Goal: Complete application form: Complete application form

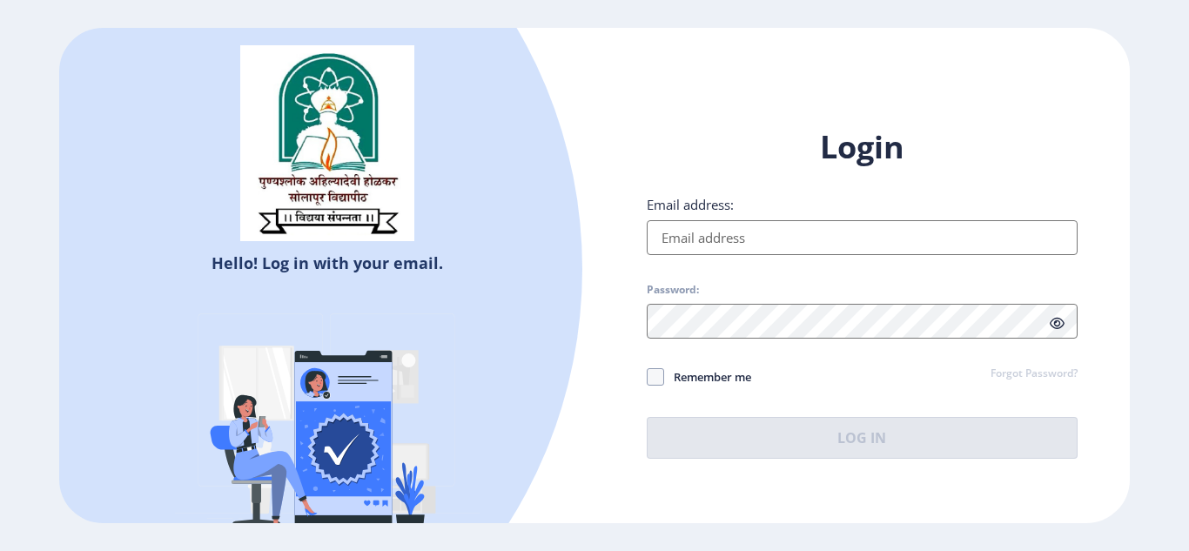
type input "[EMAIL_ADDRESS][DOMAIN_NAME]"
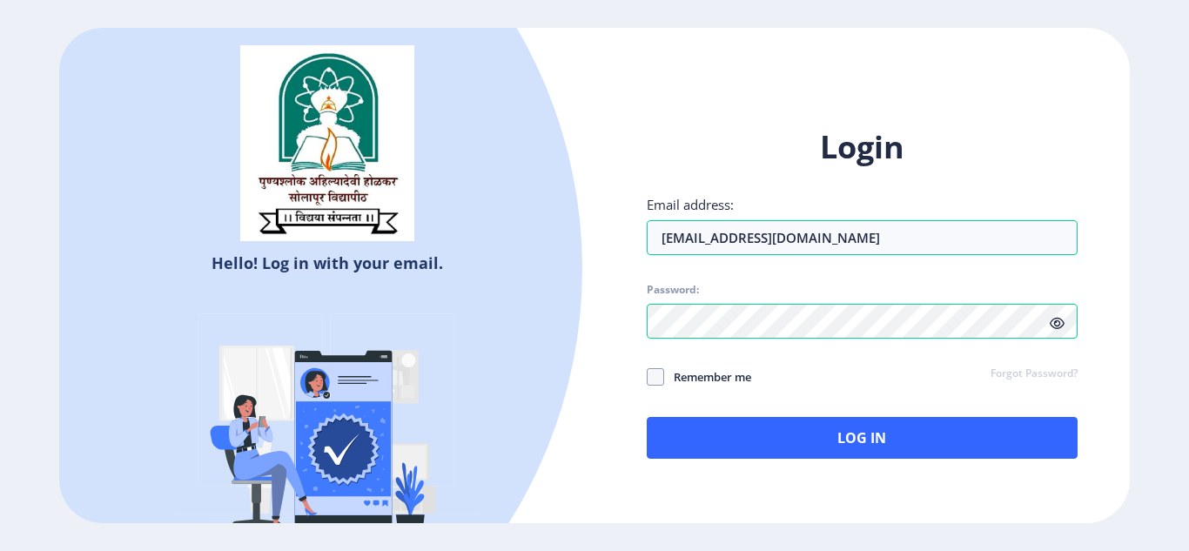
click at [721, 377] on span "Remember me" at bounding box center [707, 377] width 87 height 21
click at [648, 377] on input "Remember me" at bounding box center [647, 376] width 1 height 1
checkbox input "true"
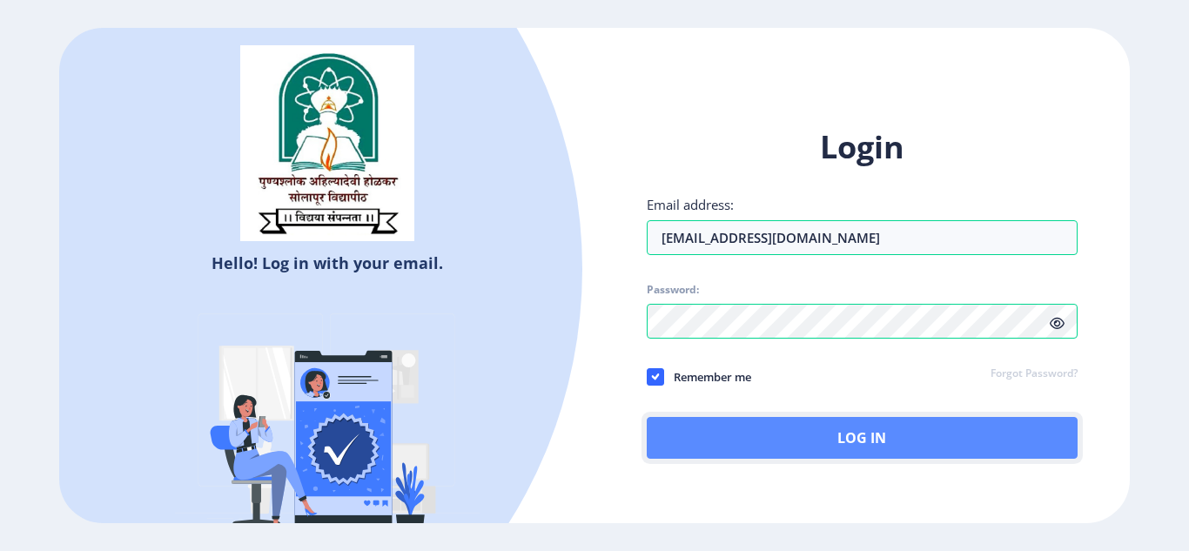
click at [736, 431] on button "Log In" at bounding box center [862, 438] width 431 height 42
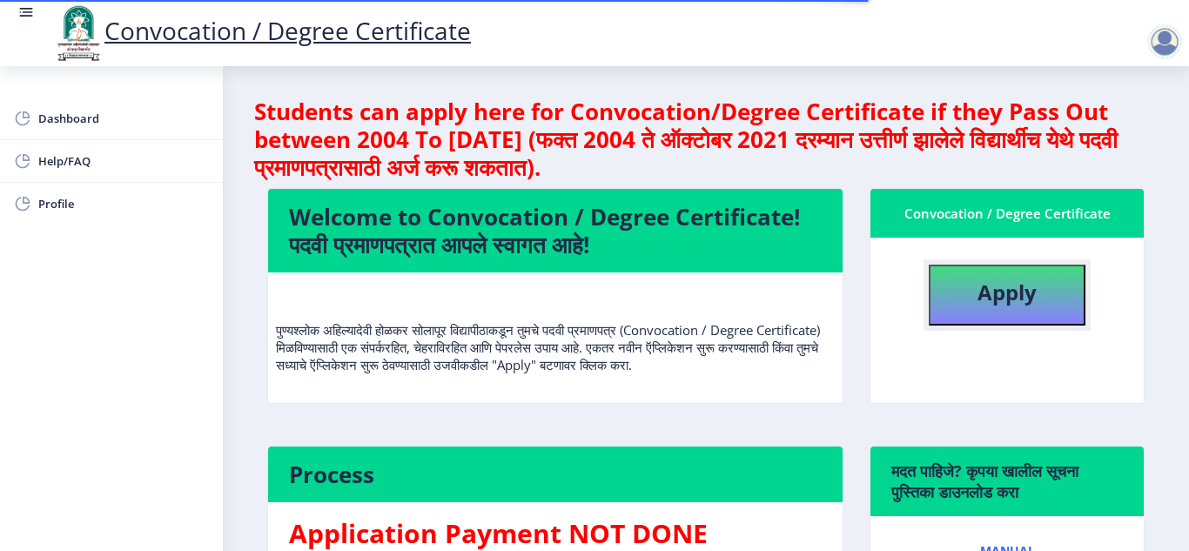
click at [1022, 304] on b "Apply" at bounding box center [1007, 292] width 59 height 29
select select
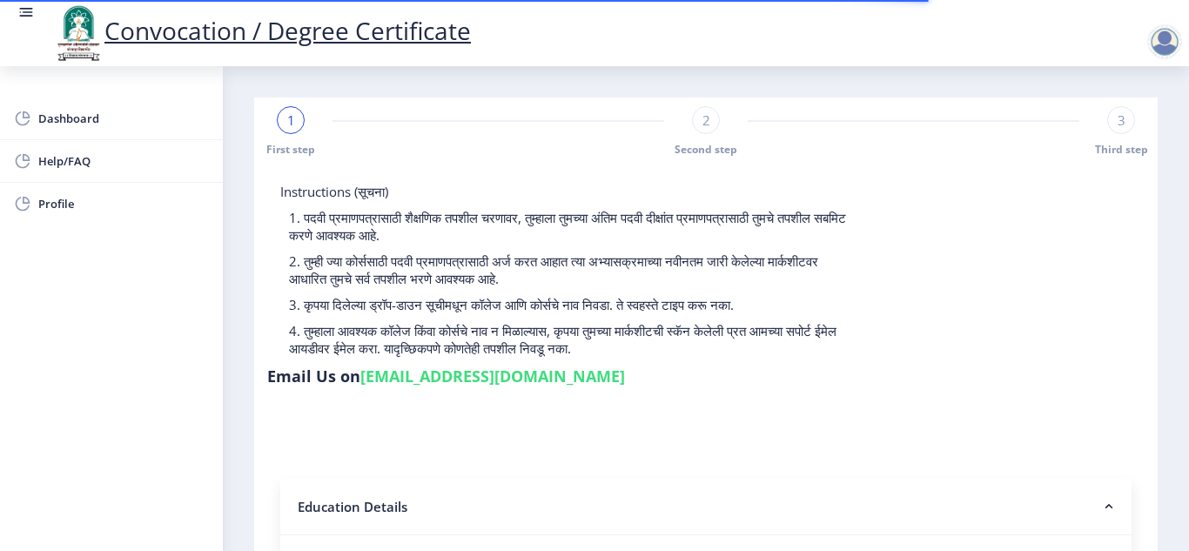
scroll to position [482, 0]
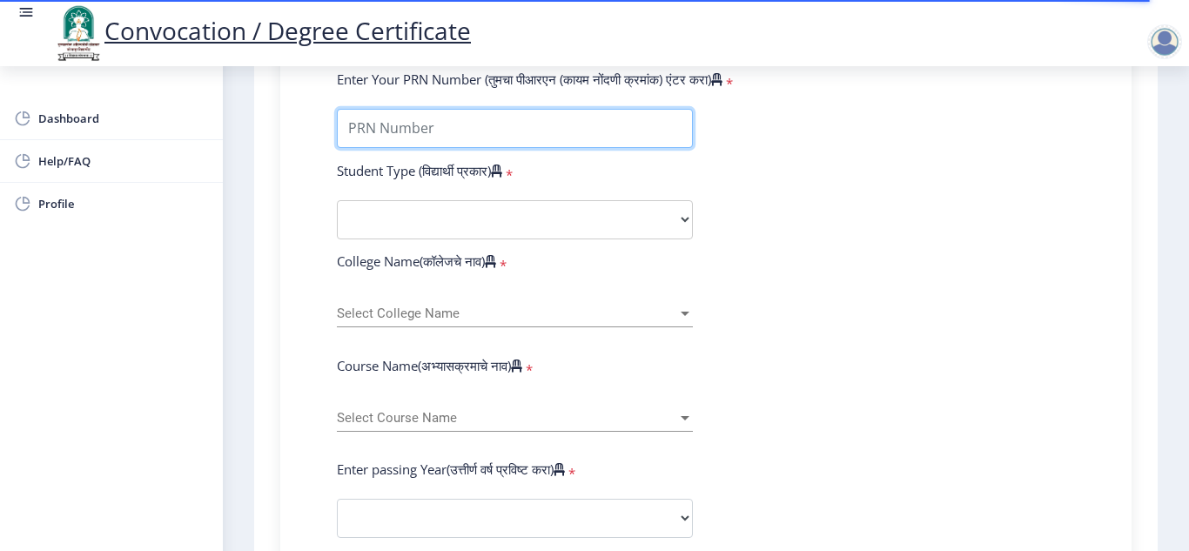
click at [613, 127] on input "Enter Your PRN Number (तुमचा पीआरएन (कायम नोंदणी क्रमांक) एंटर करा)" at bounding box center [515, 128] width 356 height 39
type input "2016032500214027"
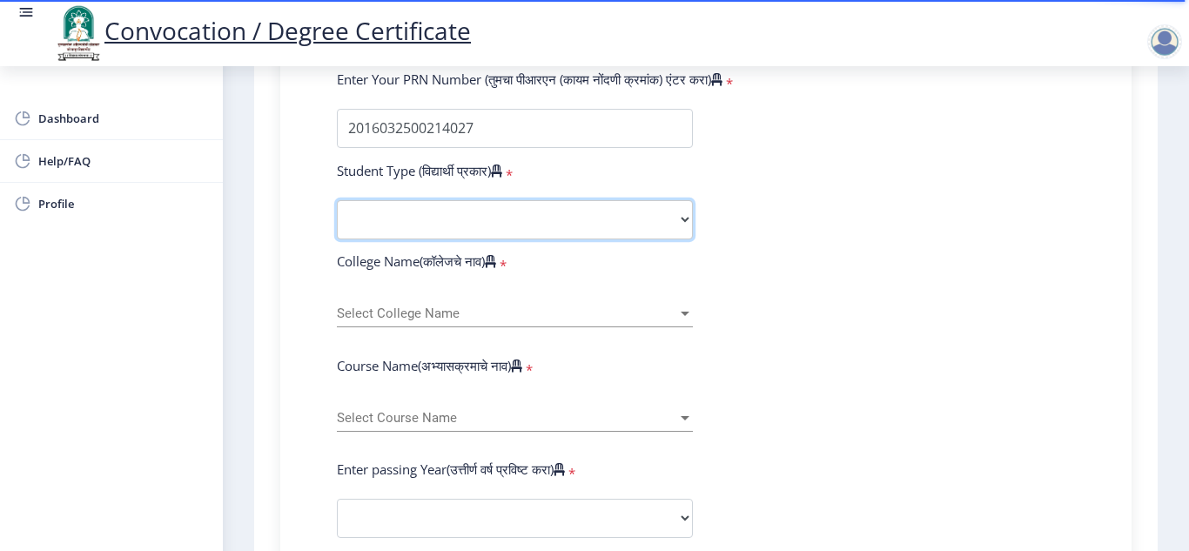
click at [462, 226] on select "Select Student Type Regular External" at bounding box center [515, 219] width 356 height 39
select select "Regular"
click at [337, 200] on select "Select Student Type Regular External" at bounding box center [515, 219] width 356 height 39
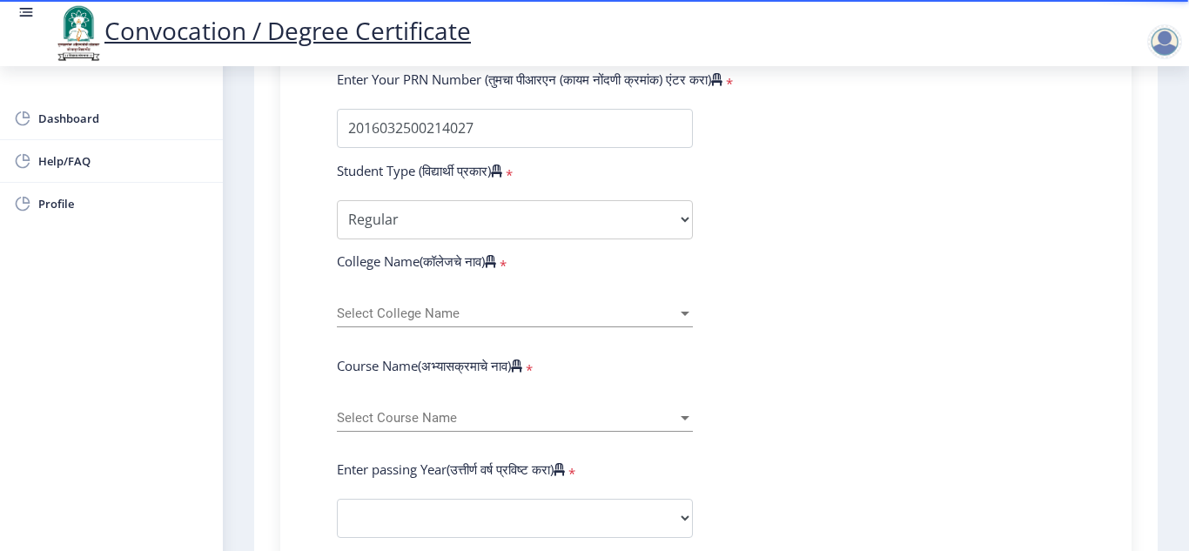
click at [446, 308] on span "Select College Name" at bounding box center [507, 313] width 340 height 15
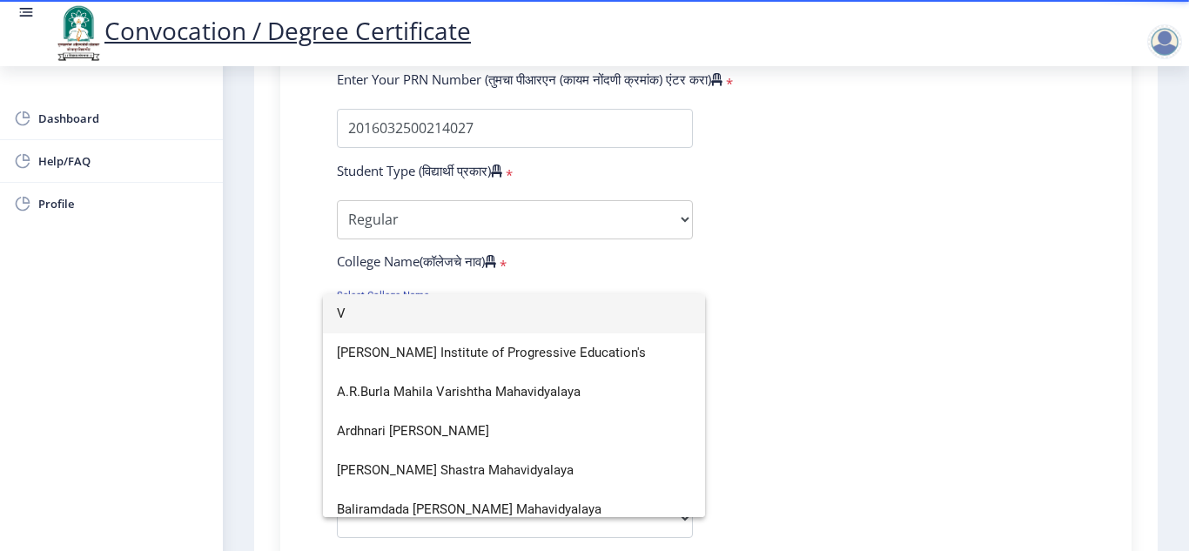
scroll to position [2402, 0]
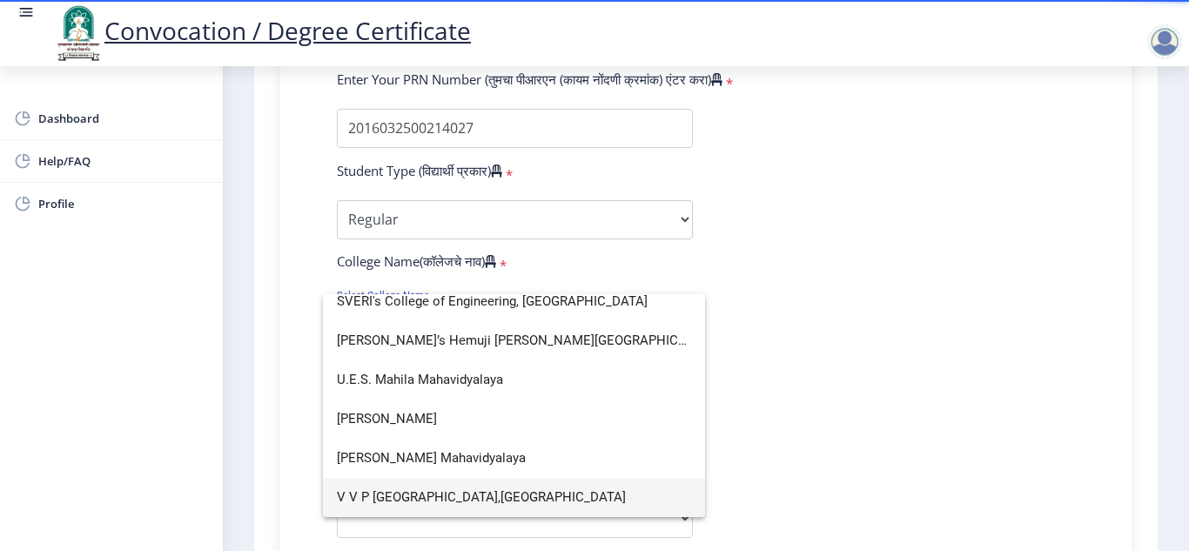
type input "V"
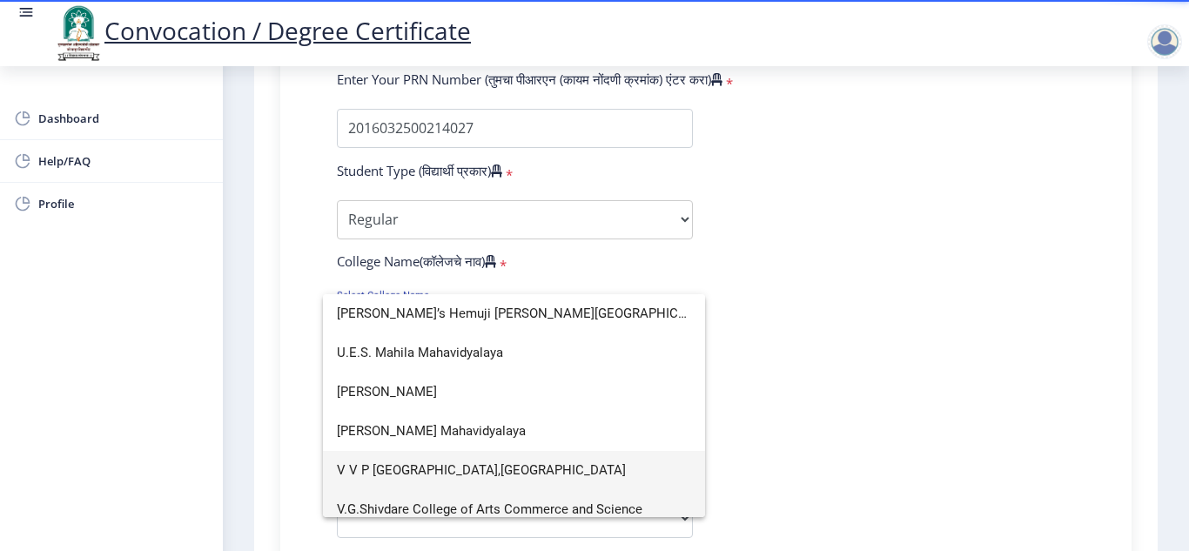
click at [599, 504] on span "V.G.Shivdare College of Arts Commerce and Science" at bounding box center [514, 509] width 354 height 39
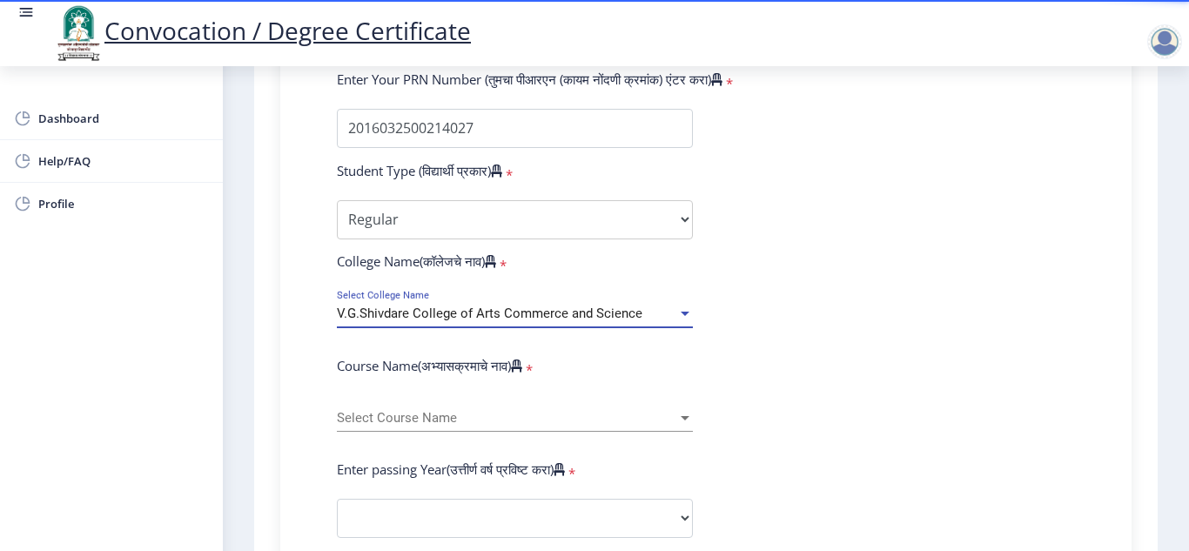
scroll to position [2441, 0]
click at [586, 403] on div "Select Course Name Select Course Name" at bounding box center [515, 413] width 356 height 37
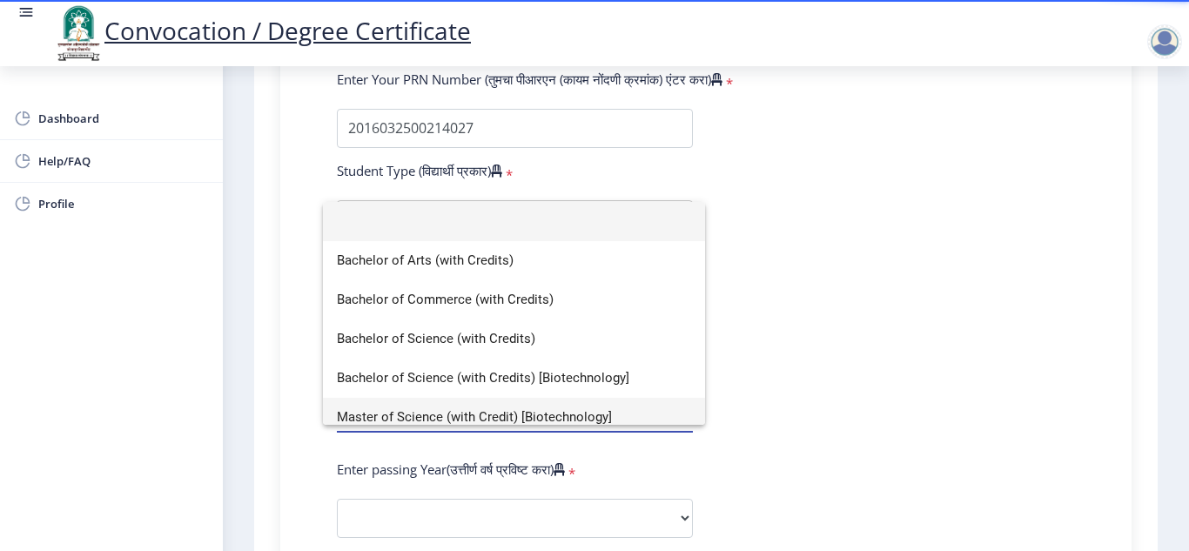
click at [580, 414] on span "Master of Science (with Credit) [Biotechnology]" at bounding box center [514, 417] width 354 height 39
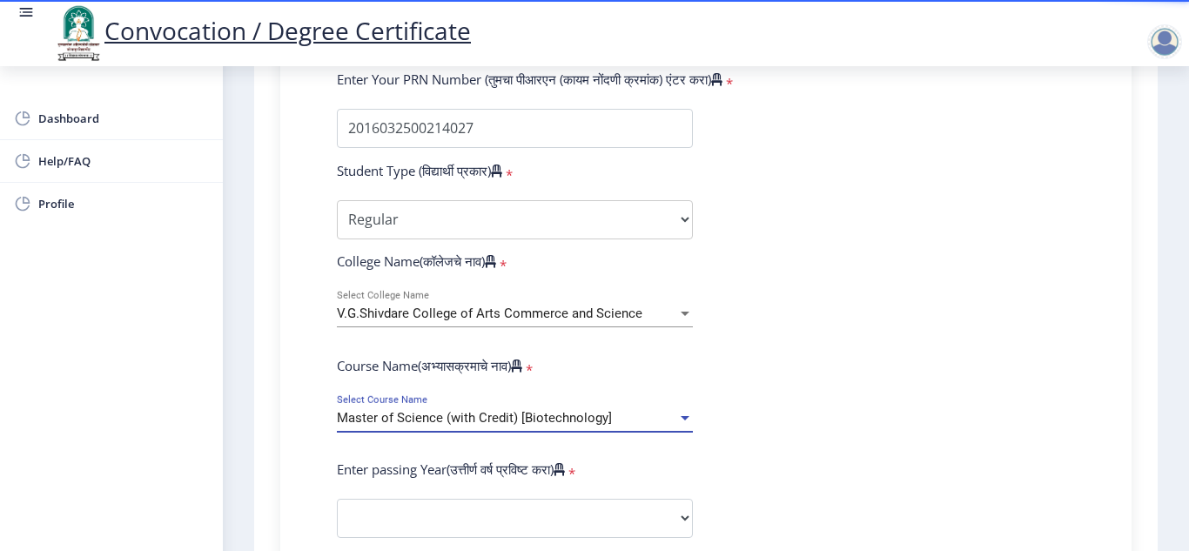
scroll to position [12, 0]
click at [569, 414] on span "Master of Science (with Credit) [Biotechnology]" at bounding box center [474, 418] width 275 height 16
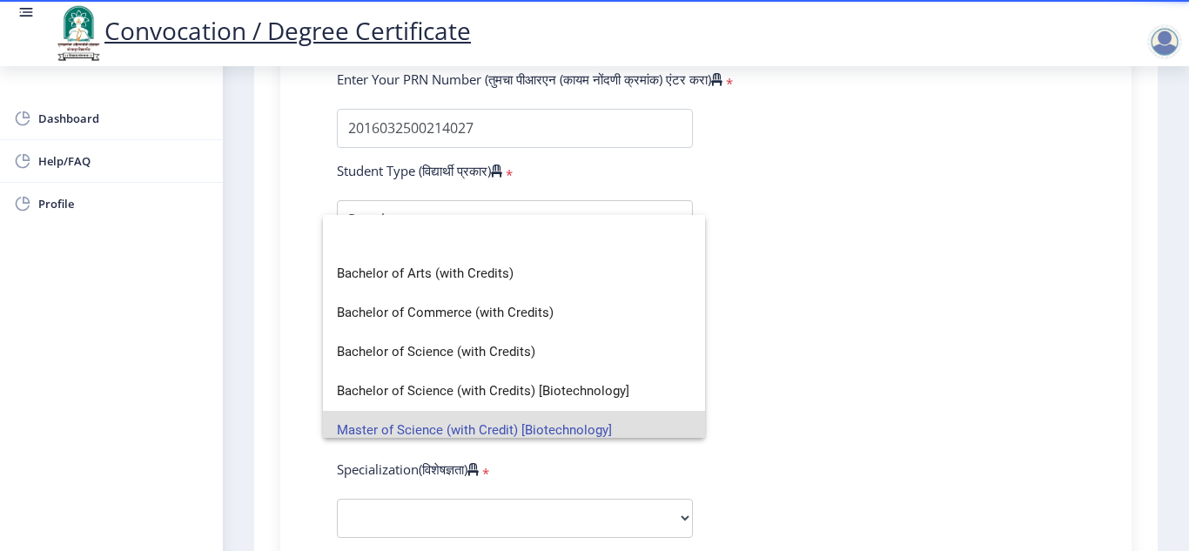
scroll to position [0, 0]
click at [598, 391] on span "Bachelor of Science (with Credits) [Biotechnology]" at bounding box center [514, 391] width 354 height 39
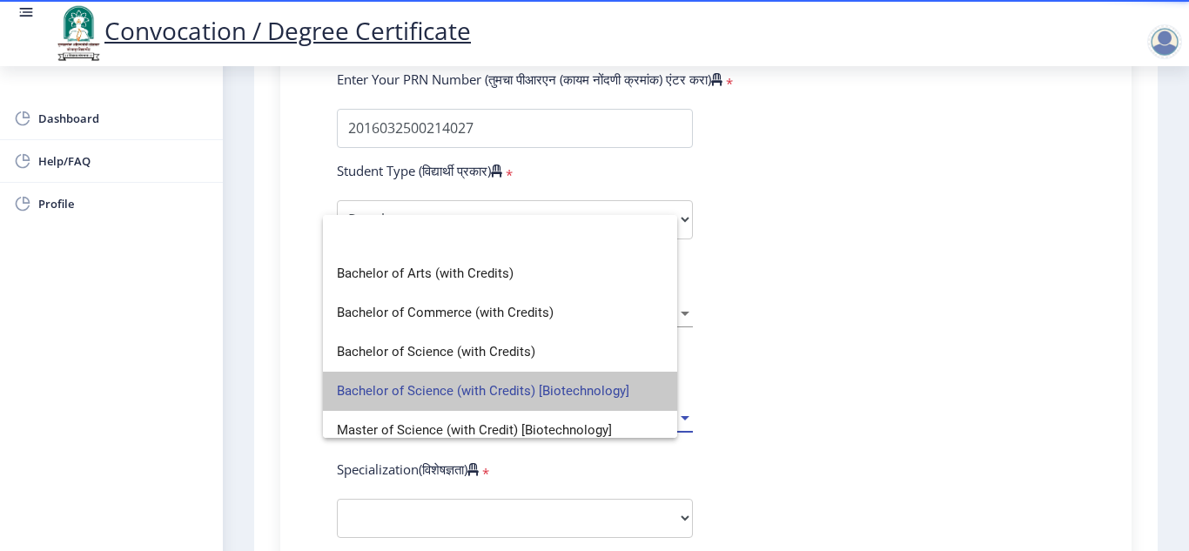
select select "Botany"
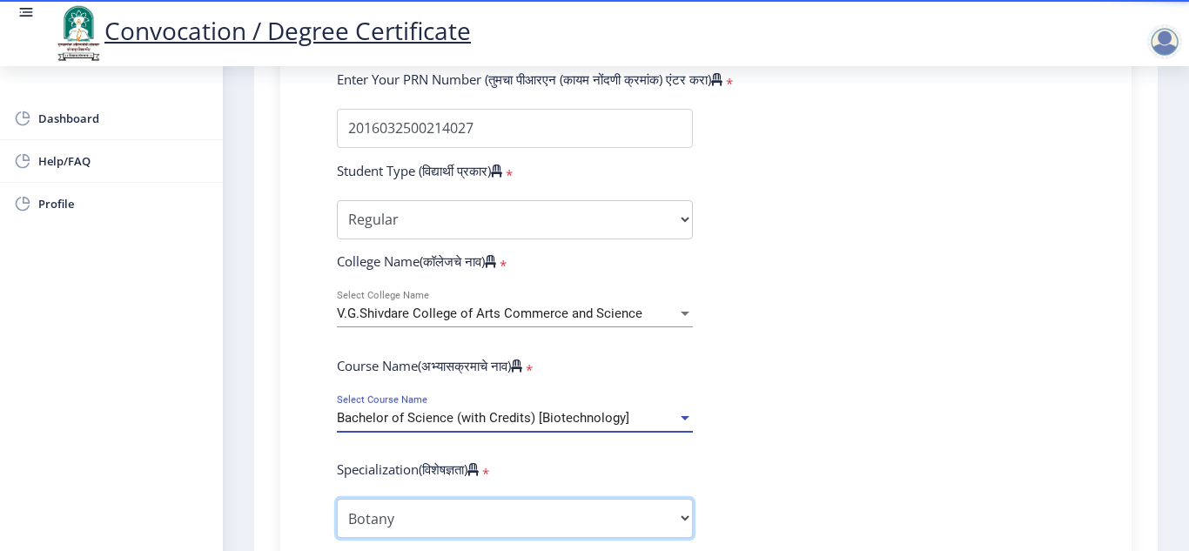
click at [567, 519] on select "Specialization Botany Chemistry Computer Science Electronics Geology Mathematic…" at bounding box center [515, 518] width 356 height 39
click at [525, 521] on select "Sub-Degree Biotechnology Entire Computer Science Entrepreneurship Other" at bounding box center [515, 518] width 356 height 39
select select "Biotechnology"
click at [337, 499] on select "Sub-Degree Biotechnology Entire Computer Science Entrepreneurship Other" at bounding box center [515, 518] width 356 height 39
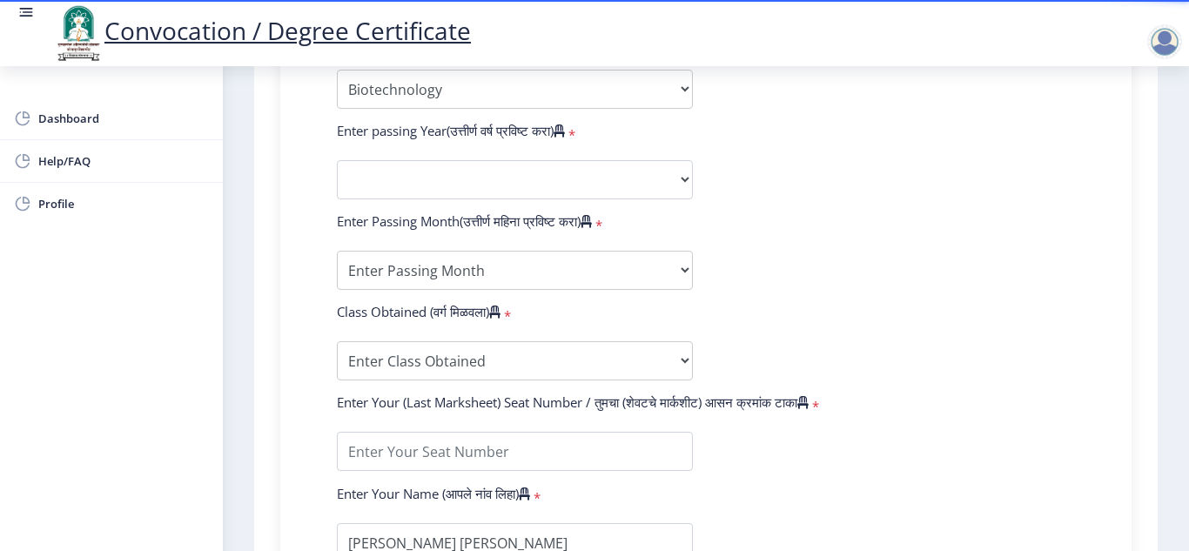
scroll to position [935, 0]
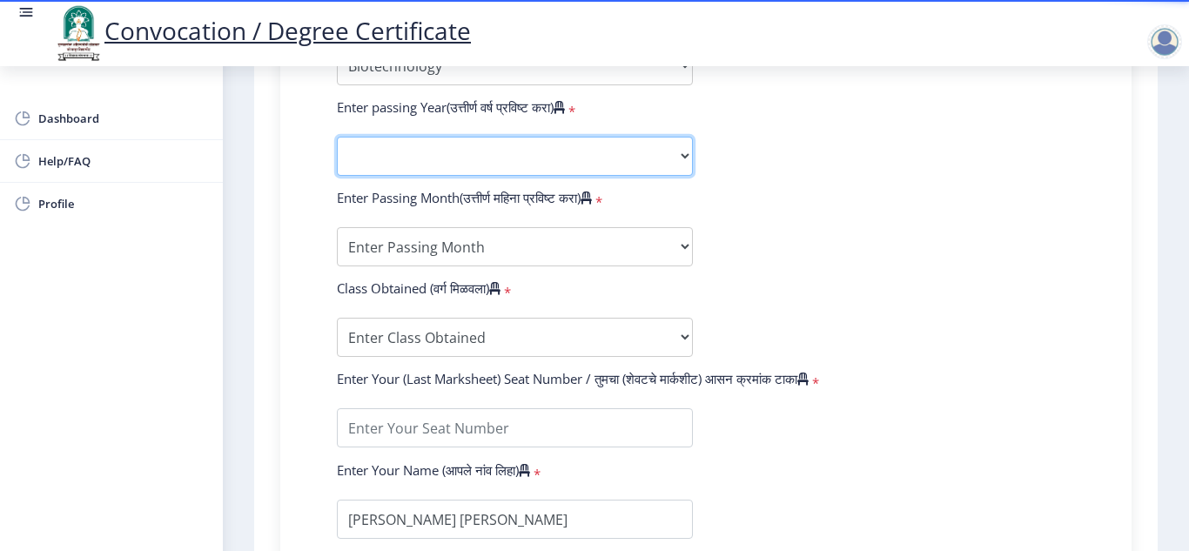
click at [505, 161] on select "2025 2024 2023 2022 2021 2020 2019 2018 2017 2016 2015 2014 2013 2012 2011 2010…" at bounding box center [515, 156] width 356 height 39
select select "2019"
click at [337, 137] on select "2025 2024 2023 2022 2021 2020 2019 2018 2017 2016 2015 2014 2013 2012 2011 2010…" at bounding box center [515, 156] width 356 height 39
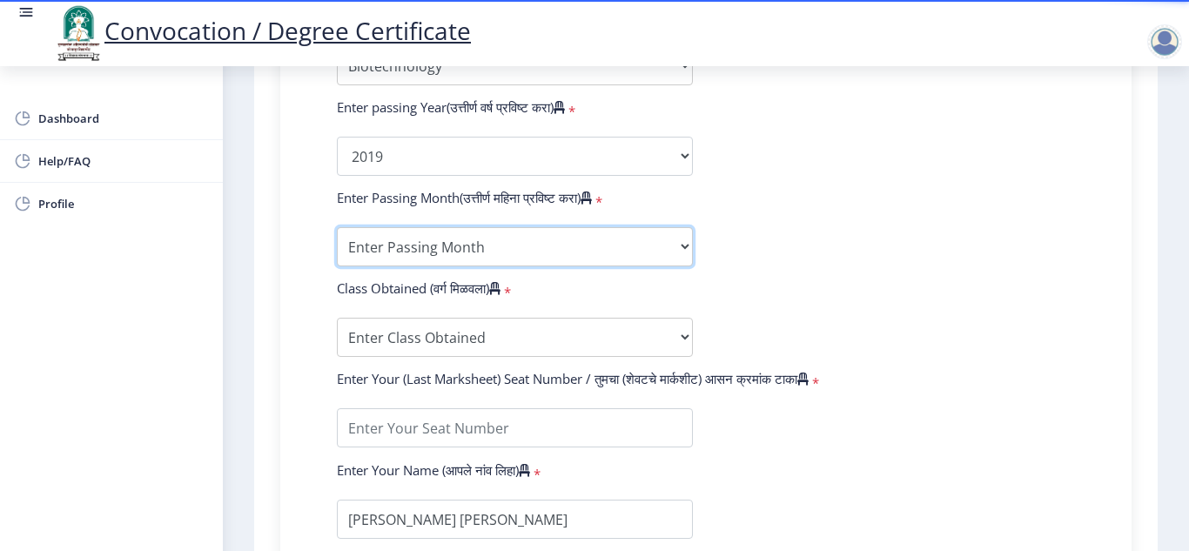
click at [468, 246] on select "Enter Passing Month March April May October November December" at bounding box center [515, 246] width 356 height 39
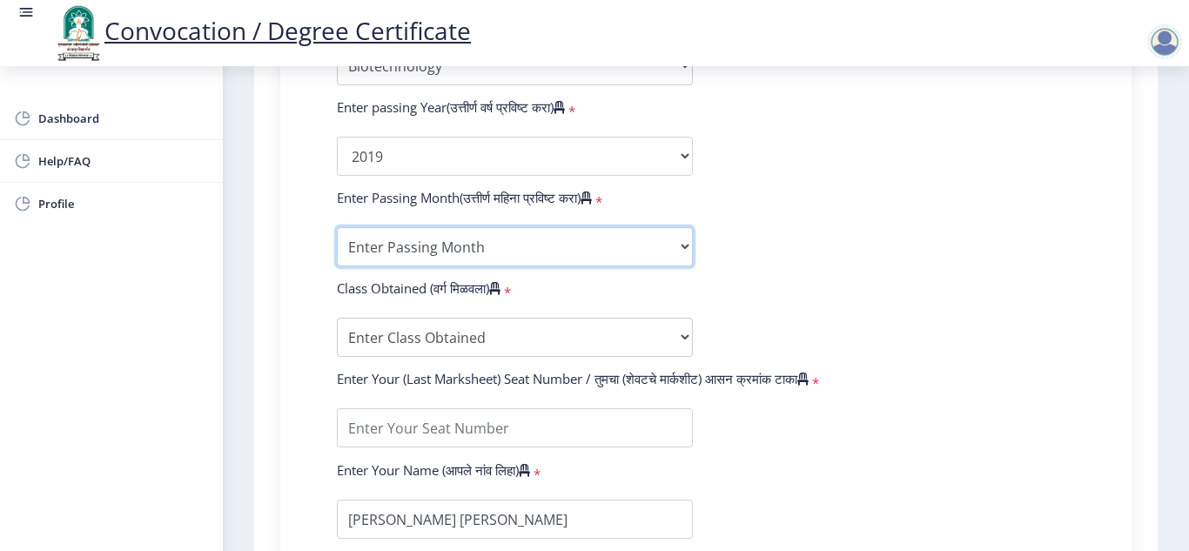
click at [593, 250] on select "Enter Passing Month March April May October November December" at bounding box center [515, 246] width 356 height 39
select select "March"
click at [337, 227] on select "Enter Passing Month March April May October November December" at bounding box center [515, 246] width 356 height 39
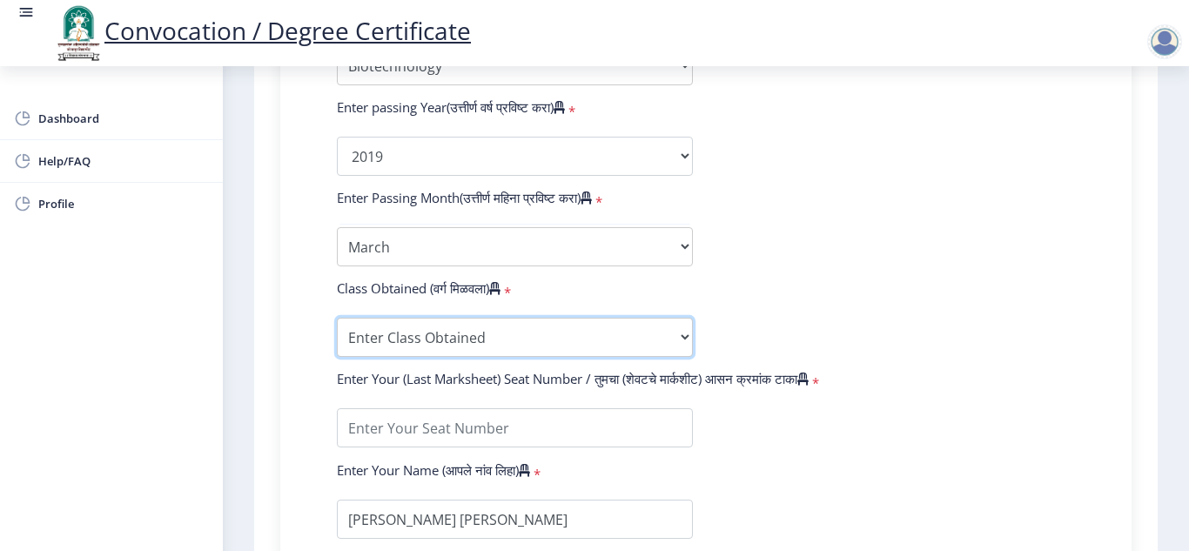
click at [523, 337] on select "Enter Class Obtained FIRST CLASS WITH DISTINCTION FIRST CLASS HIGHER SECOND CLA…" at bounding box center [515, 337] width 356 height 39
select select "Grade A"
click at [337, 318] on select "Enter Class Obtained FIRST CLASS WITH DISTINCTION FIRST CLASS HIGHER SECOND CLA…" at bounding box center [515, 337] width 356 height 39
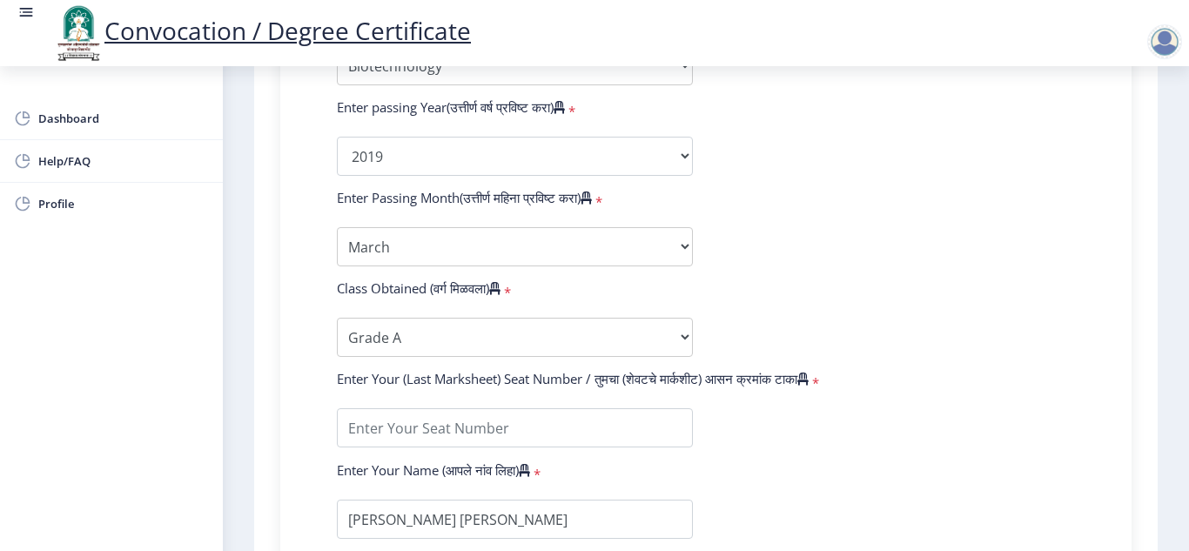
click at [1022, 313] on form "Enter Your PRN Number (तुमचा पीआरएन (कायम नोंदणी क्रमांक) एंटर करा) * Student T…" at bounding box center [706, 125] width 764 height 1014
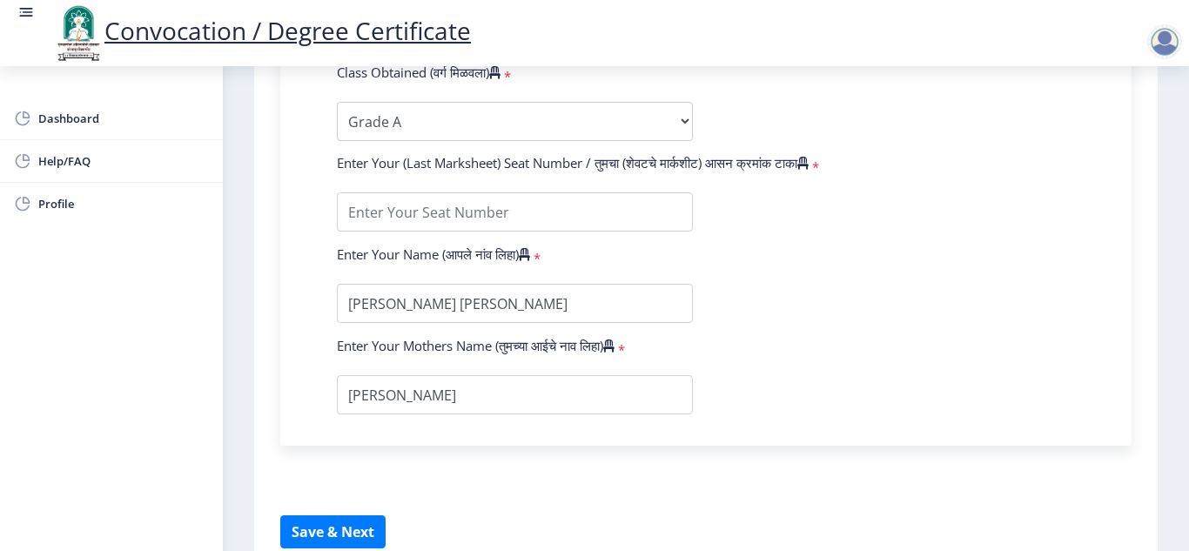
scroll to position [1179, 0]
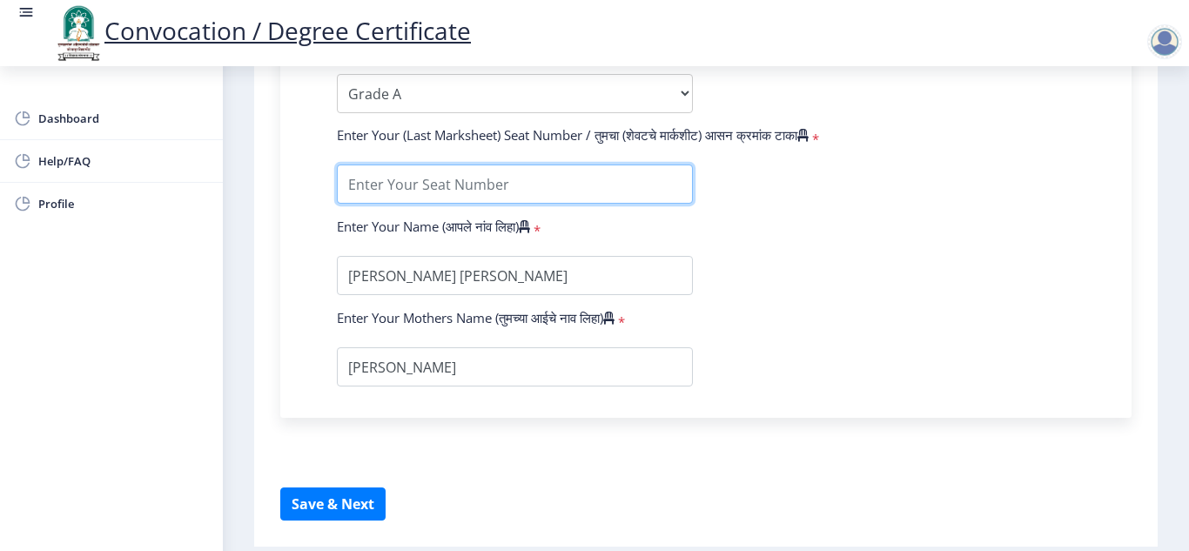
click at [427, 177] on input "textarea" at bounding box center [515, 184] width 356 height 39
type input "825763"
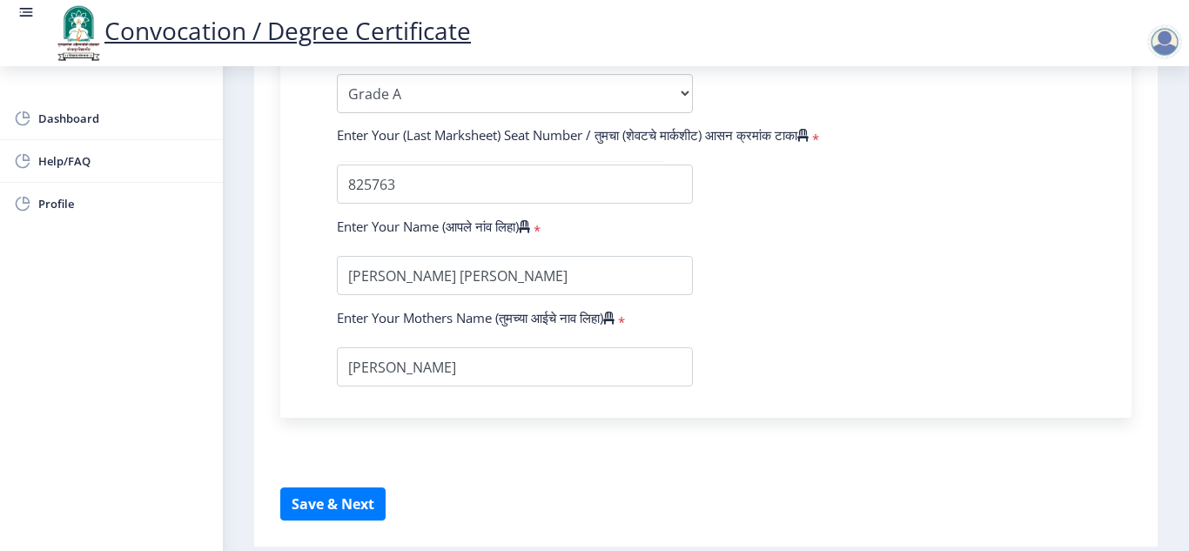
click at [310, 513] on button "Save & Next" at bounding box center [332, 504] width 105 height 33
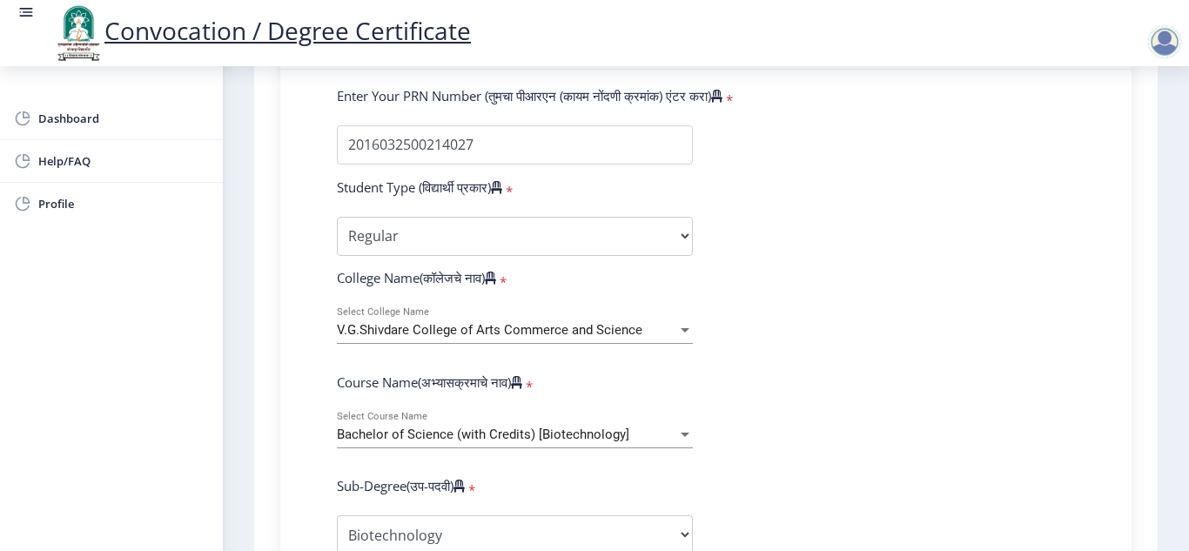
scroll to position [435, 0]
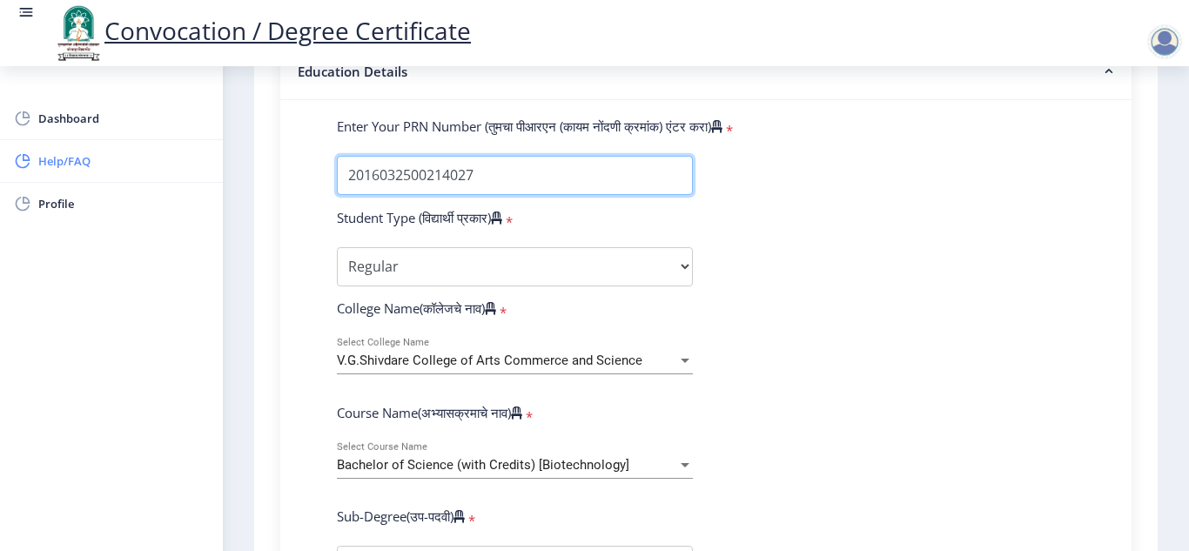
drag, startPoint x: 491, startPoint y: 170, endPoint x: 205, endPoint y: 140, distance: 288.0
click at [205, 140] on div "Dashboard Help/FAQ Profile 1 First step 2 Second step 3 Third step Instructions…" at bounding box center [594, 459] width 1189 height 1789
click at [508, 176] on input "Enter Your PRN Number (तुमचा पीआरएन (कायम नोंदणी क्रमांक) एंटर करा)" at bounding box center [515, 175] width 356 height 39
drag, startPoint x: 508, startPoint y: 175, endPoint x: 115, endPoint y: 138, distance: 394.4
click at [115, 138] on div "Dashboard Help/FAQ Profile 1 First step 2 Second step 3 Third step Instructions…" at bounding box center [594, 459] width 1189 height 1789
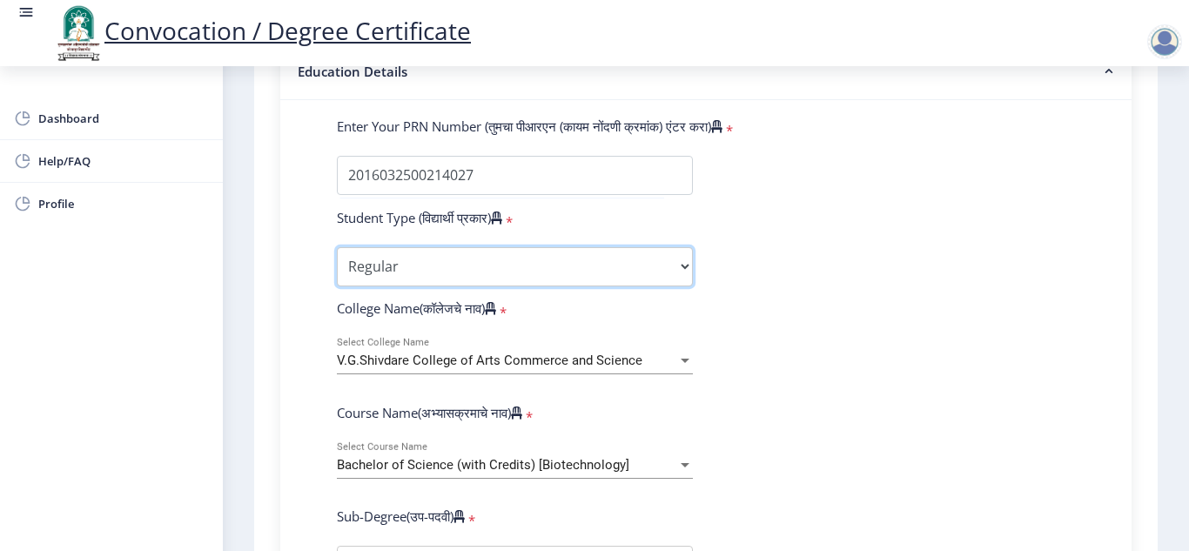
click at [373, 271] on select "Select Student Type Regular External" at bounding box center [515, 266] width 356 height 39
click at [337, 247] on select "Select Student Type Regular External" at bounding box center [515, 266] width 356 height 39
click at [369, 351] on div "V.G.Shivdare College of Arts Commerce and Science Select College Name" at bounding box center [515, 356] width 356 height 37
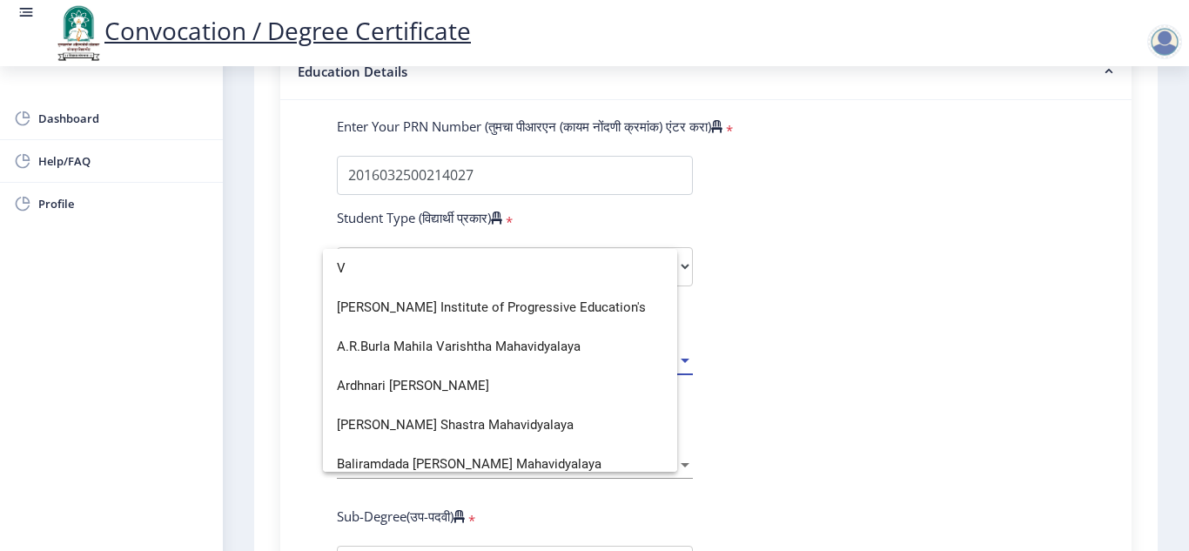
scroll to position [0, 0]
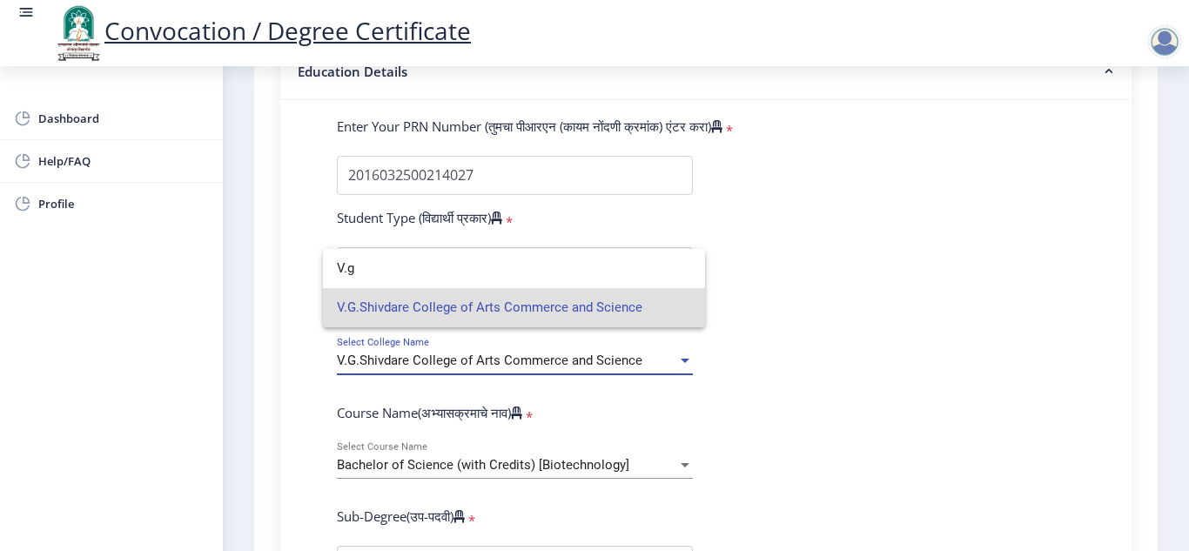
type input "V.g"
click at [417, 293] on span "V.G.Shivdare College of Arts Commerce and Science" at bounding box center [514, 307] width 354 height 39
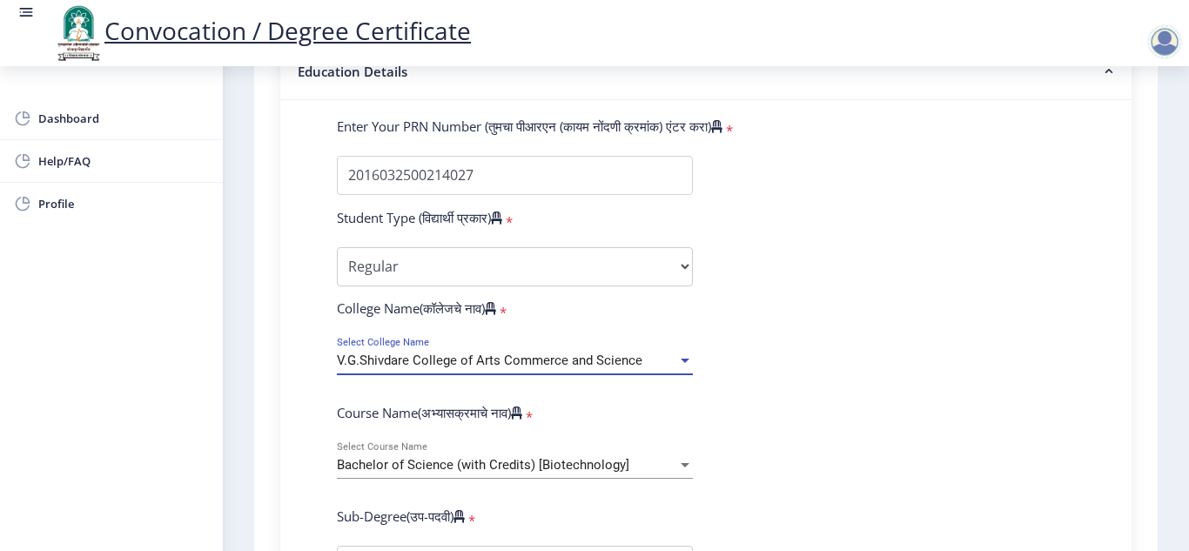
scroll to position [609, 0]
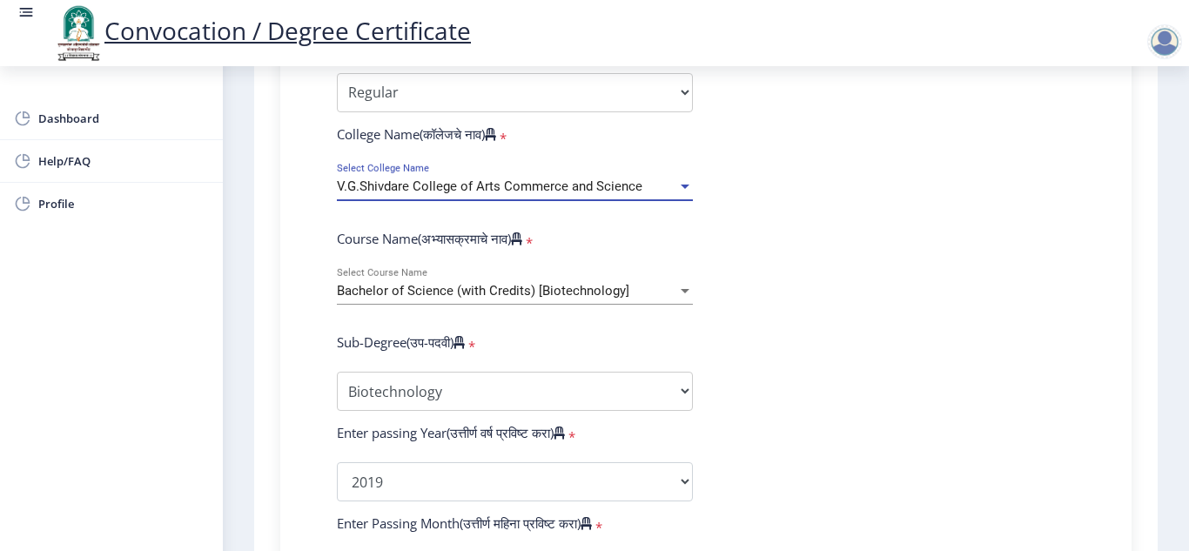
click at [520, 286] on span "Bachelor of Science (with Credits) [Biotechnology]" at bounding box center [483, 291] width 293 height 16
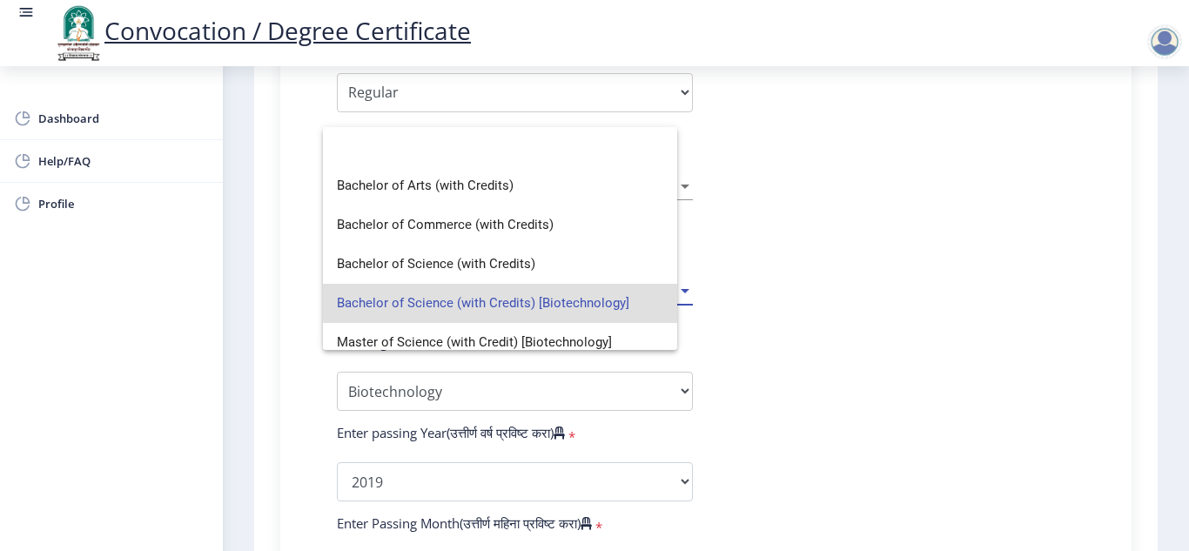
scroll to position [0, 0]
click at [518, 302] on span "Bachelor of Science (with Credits) [Biotechnology]" at bounding box center [514, 303] width 354 height 39
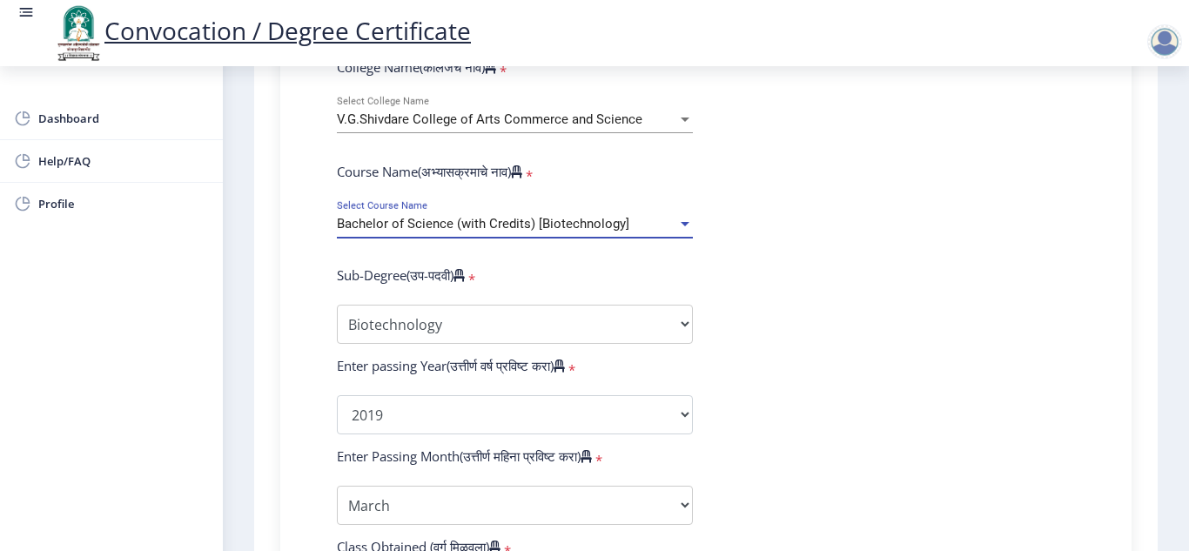
scroll to position [784, 0]
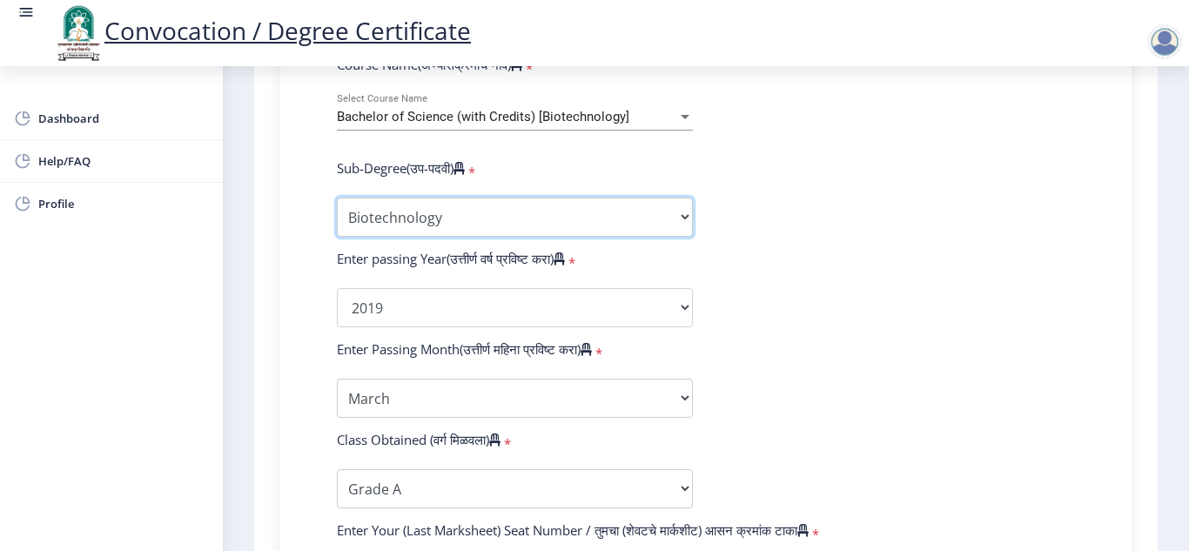
click at [424, 210] on select "Sub-Degree Biotechnology Entire Computer Science Entrepreneurship Other" at bounding box center [515, 217] width 356 height 39
click at [337, 198] on select "Sub-Degree Biotechnology Entire Computer Science Entrepreneurship Other" at bounding box center [515, 217] width 356 height 39
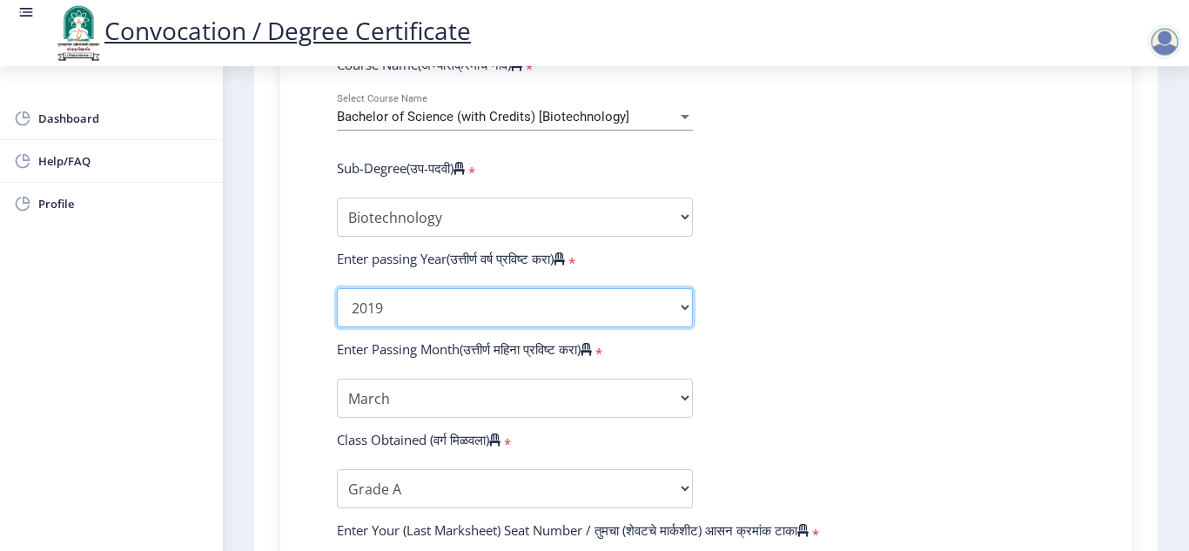
click at [401, 313] on select "2025 2024 2023 2022 2021 2020 2019 2018 2017 2016 2015 2014 2013 2012 2011 2010…" at bounding box center [515, 307] width 356 height 39
click at [337, 288] on select "2025 2024 2023 2022 2021 2020 2019 2018 2017 2016 2015 2014 2013 2012 2011 2010…" at bounding box center [515, 307] width 356 height 39
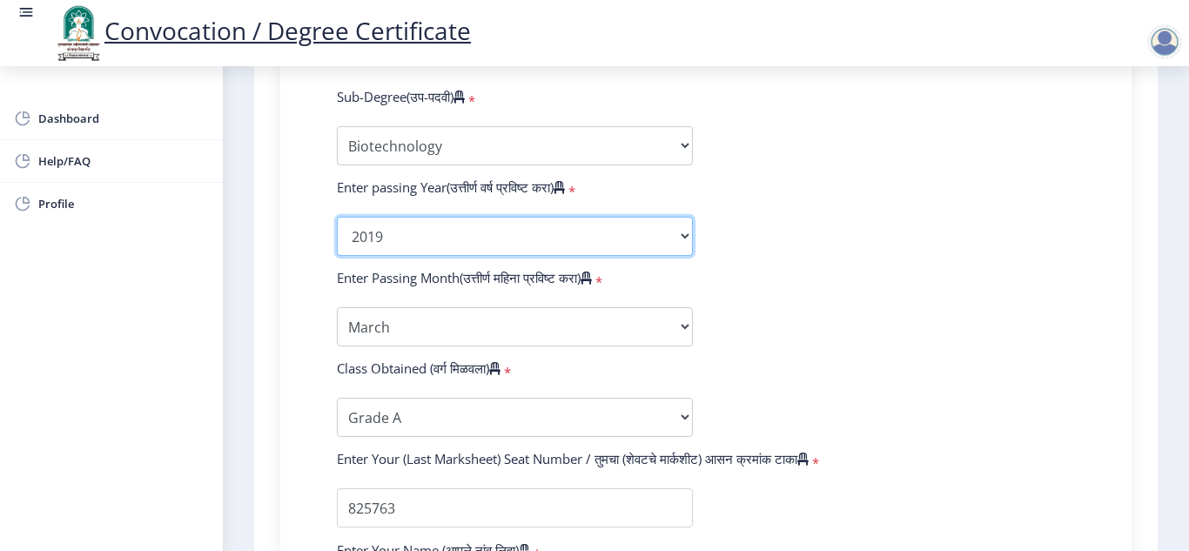
scroll to position [958, 0]
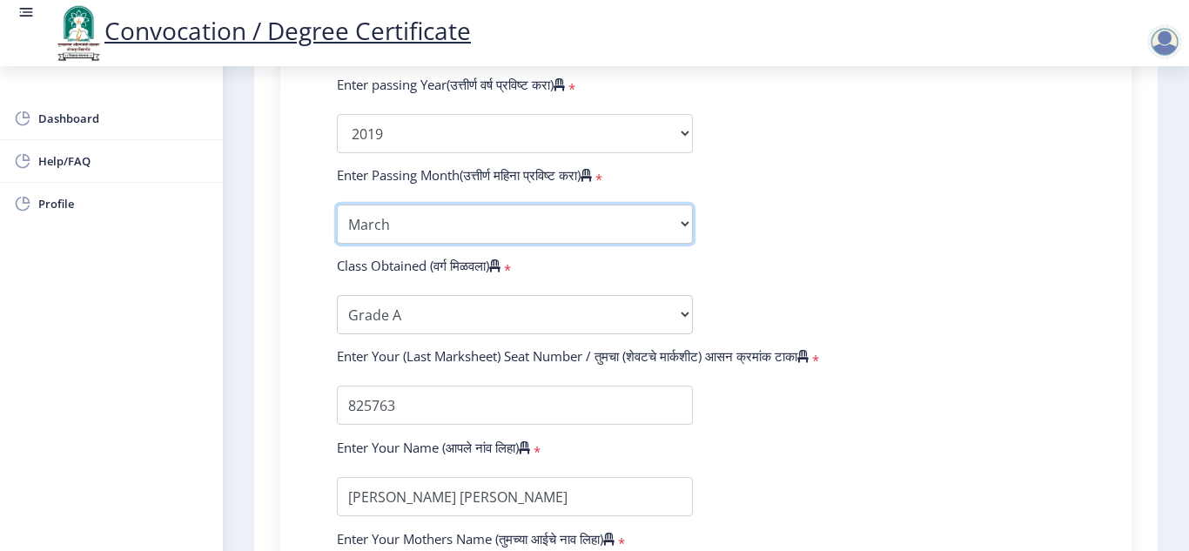
click at [583, 224] on select "Enter Passing Month March April May October November December" at bounding box center [515, 224] width 356 height 39
click at [337, 205] on select "Enter Passing Month March April May October November December" at bounding box center [515, 224] width 356 height 39
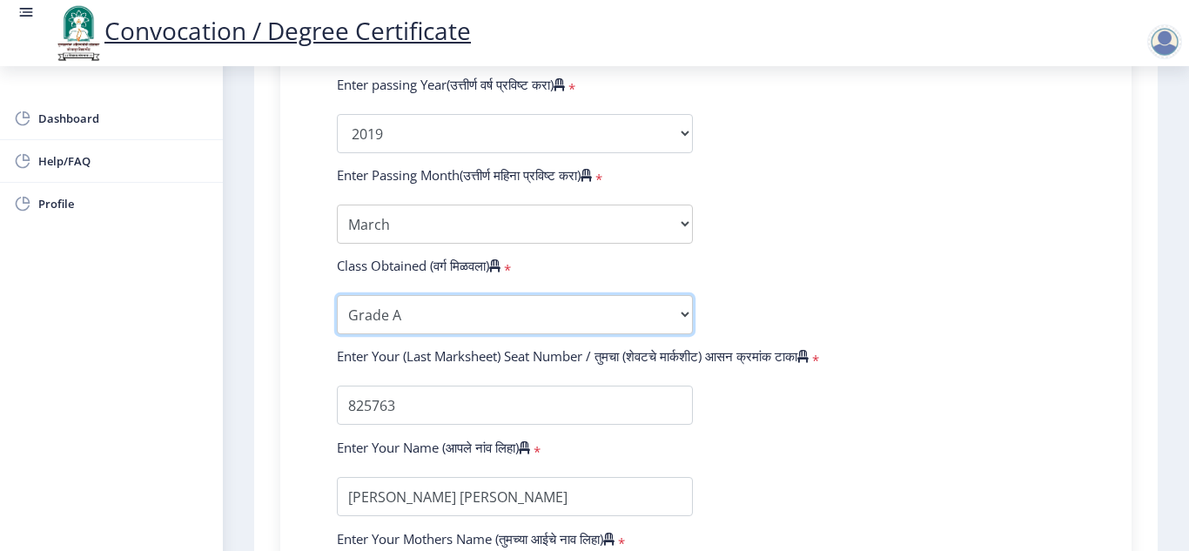
click at [379, 313] on select "Enter Class Obtained FIRST CLASS WITH DISTINCTION FIRST CLASS HIGHER SECOND CLA…" at bounding box center [515, 314] width 356 height 39
click at [337, 295] on select "Enter Class Obtained FIRST CLASS WITH DISTINCTION FIRST CLASS HIGHER SECOND CLA…" at bounding box center [515, 314] width 356 height 39
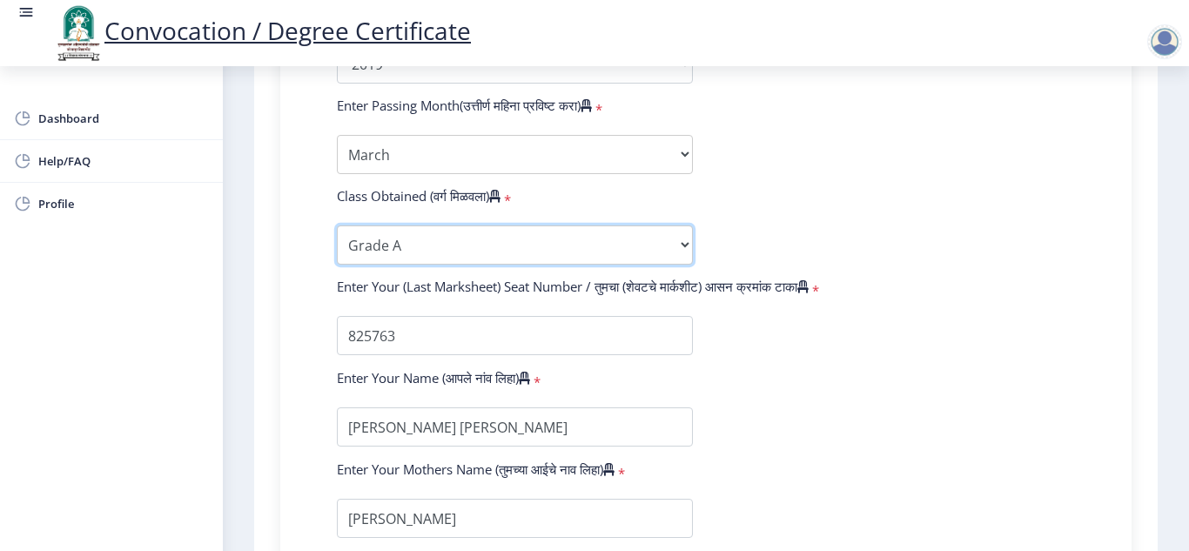
scroll to position [1132, 0]
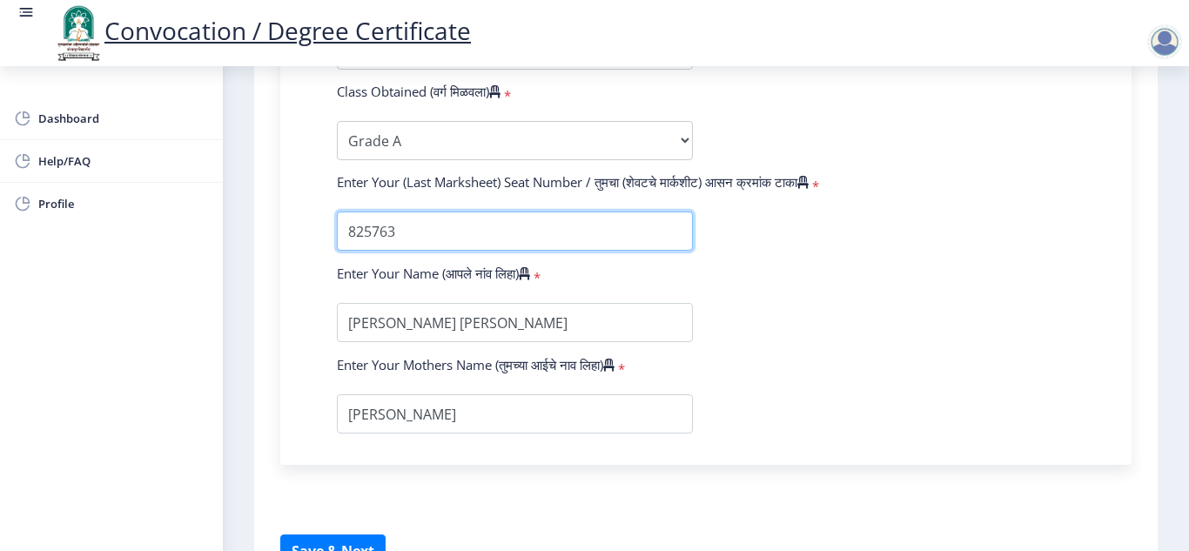
click at [413, 227] on input "textarea" at bounding box center [515, 231] width 356 height 39
drag, startPoint x: 413, startPoint y: 227, endPoint x: 137, endPoint y: 171, distance: 281.8
type input "825763"
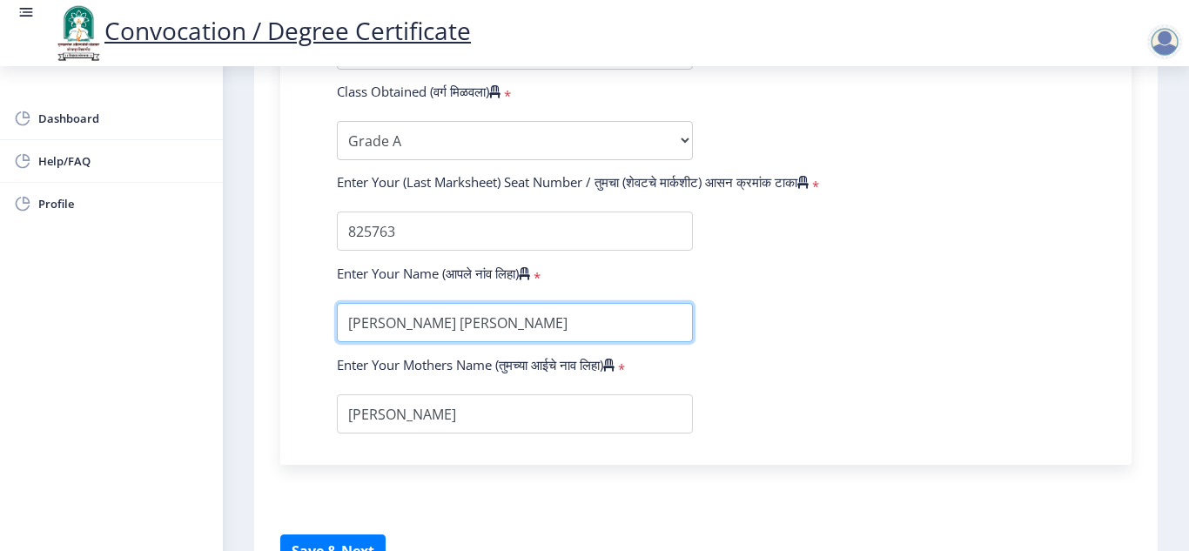
click at [515, 310] on input "textarea" at bounding box center [515, 322] width 356 height 39
click at [522, 318] on input "textarea" at bounding box center [515, 322] width 356 height 39
click at [515, 327] on input "textarea" at bounding box center [515, 322] width 356 height 39
type input "[PERSON_NAME] [PERSON_NAME]"
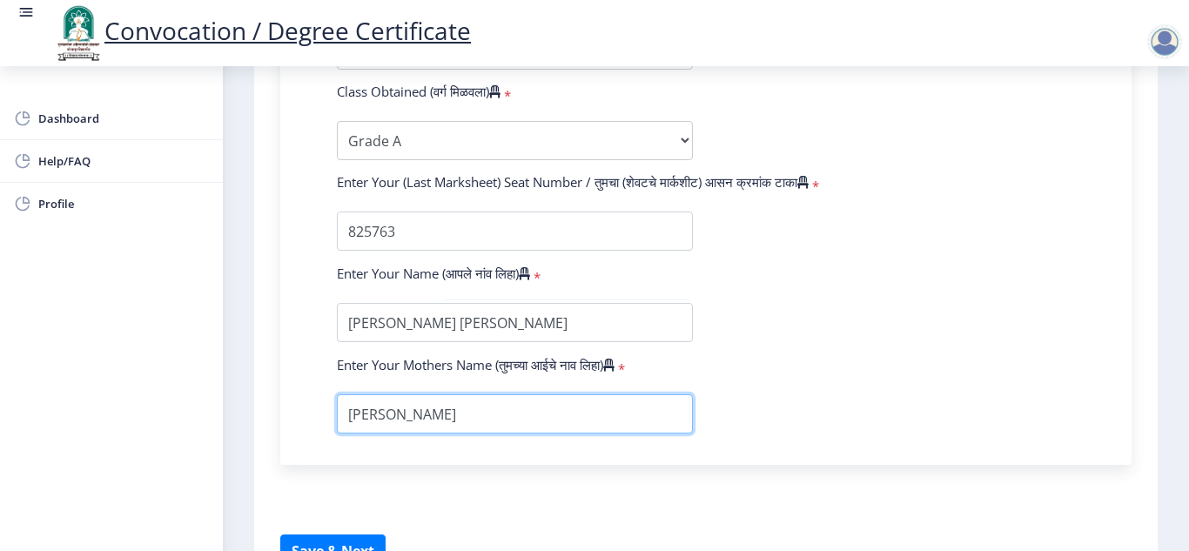
click at [431, 428] on input "textarea" at bounding box center [515, 413] width 356 height 39
click at [428, 405] on input "textarea" at bounding box center [515, 413] width 356 height 39
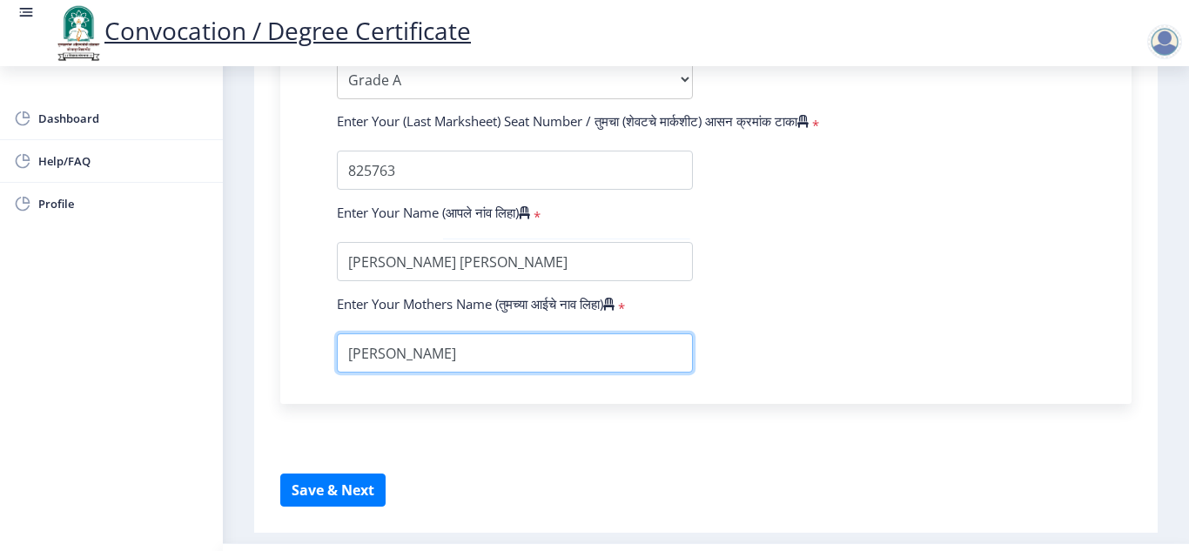
scroll to position [1238, 0]
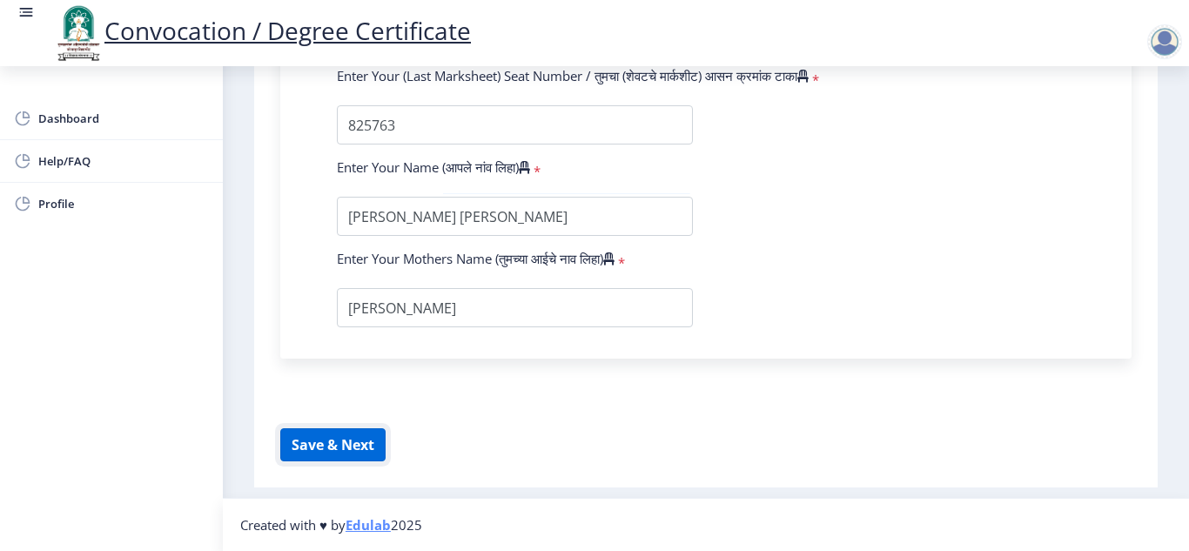
click at [324, 452] on button "Save & Next" at bounding box center [332, 444] width 105 height 33
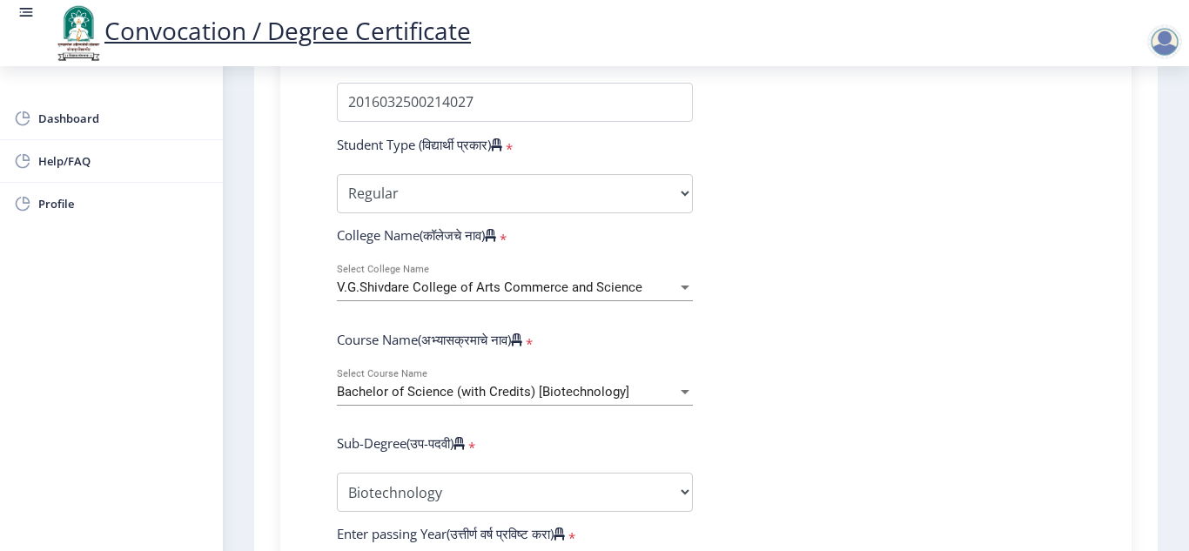
scroll to position [522, 0]
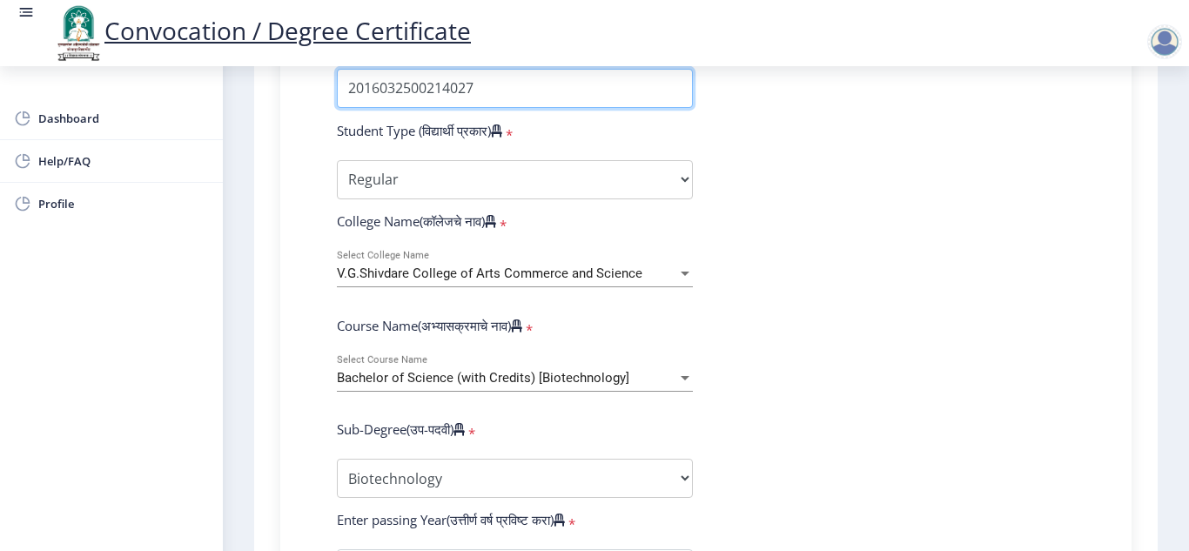
click at [490, 90] on input "Enter Your PRN Number (तुमचा पीआरएन (कायम नोंदणी क्रमांक) एंटर करा)" at bounding box center [515, 88] width 356 height 39
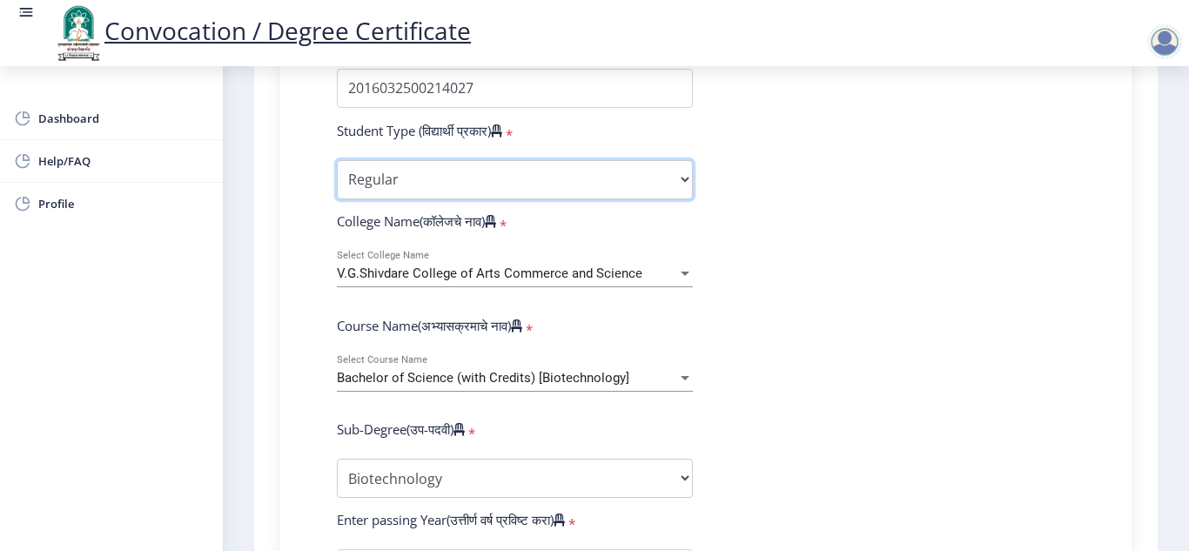
click at [512, 180] on select "Select Student Type Regular External" at bounding box center [515, 179] width 356 height 39
click at [337, 160] on select "Select Student Type Regular External" at bounding box center [515, 179] width 356 height 39
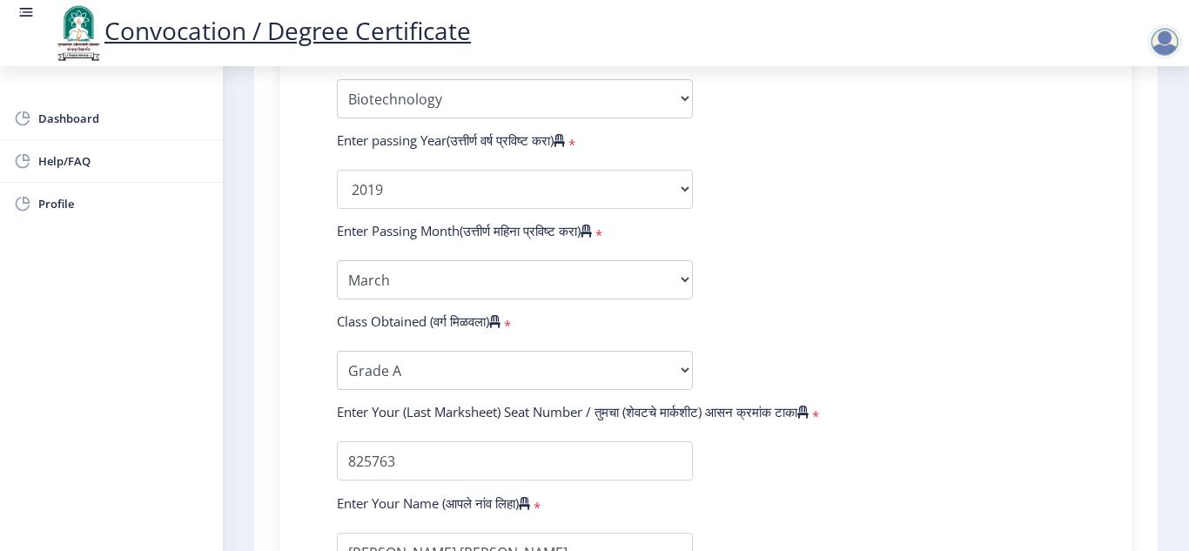
scroll to position [1045, 0]
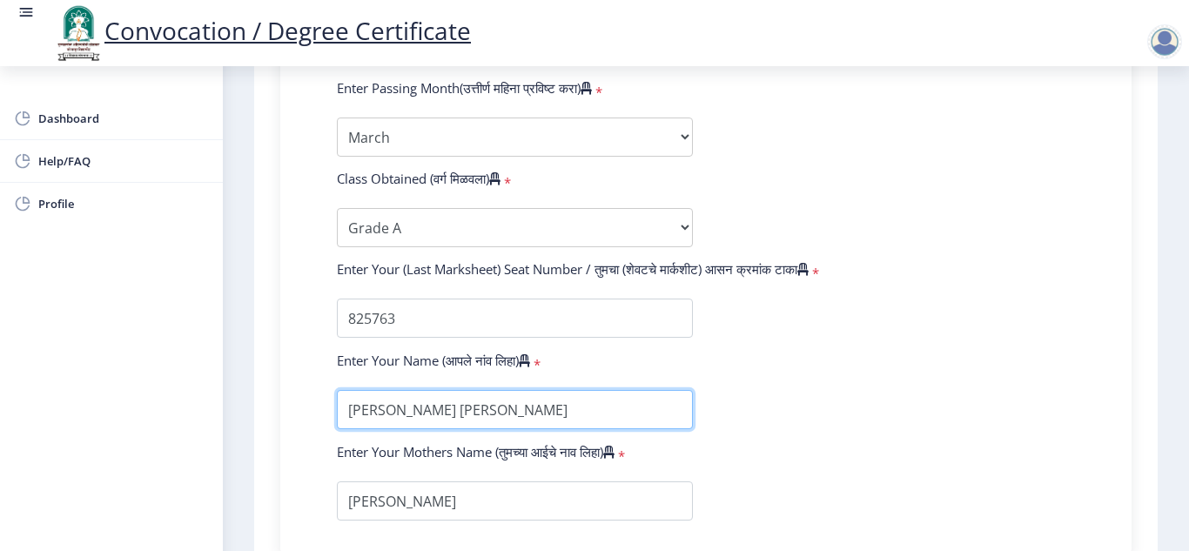
drag, startPoint x: 525, startPoint y: 415, endPoint x: 0, endPoint y: 251, distance: 550.2
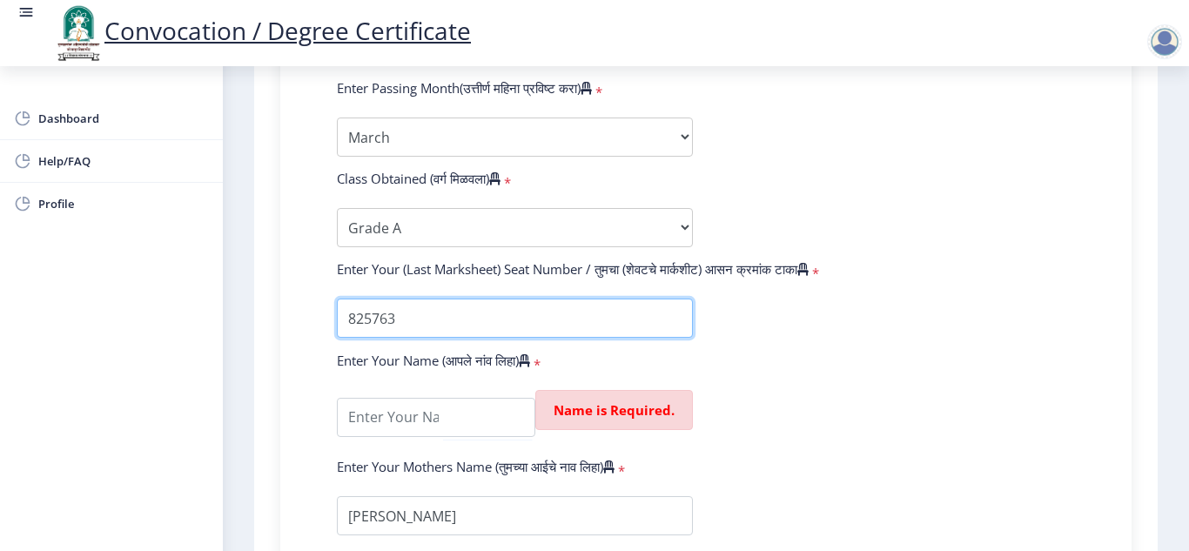
click at [428, 318] on input "textarea" at bounding box center [515, 318] width 356 height 39
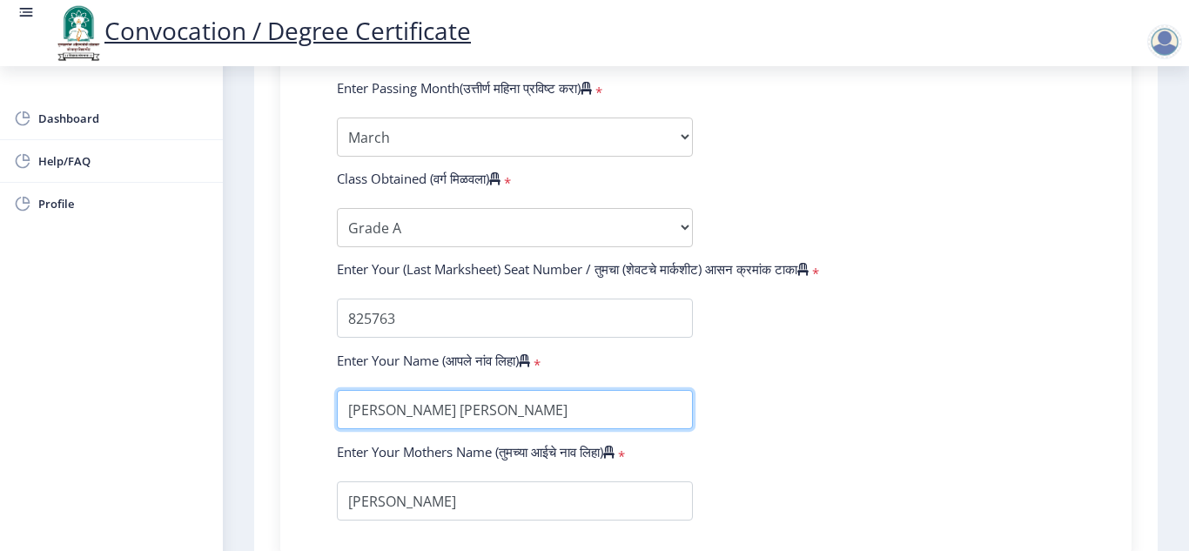
type input "[PERSON_NAME] [PERSON_NAME]"
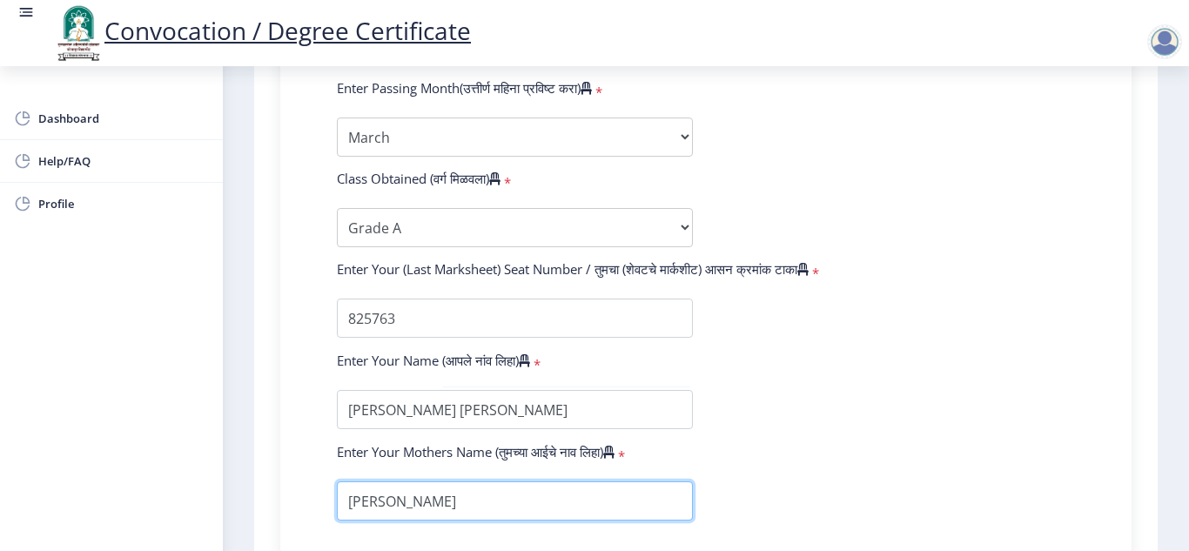
click at [401, 513] on input "textarea" at bounding box center [515, 501] width 356 height 39
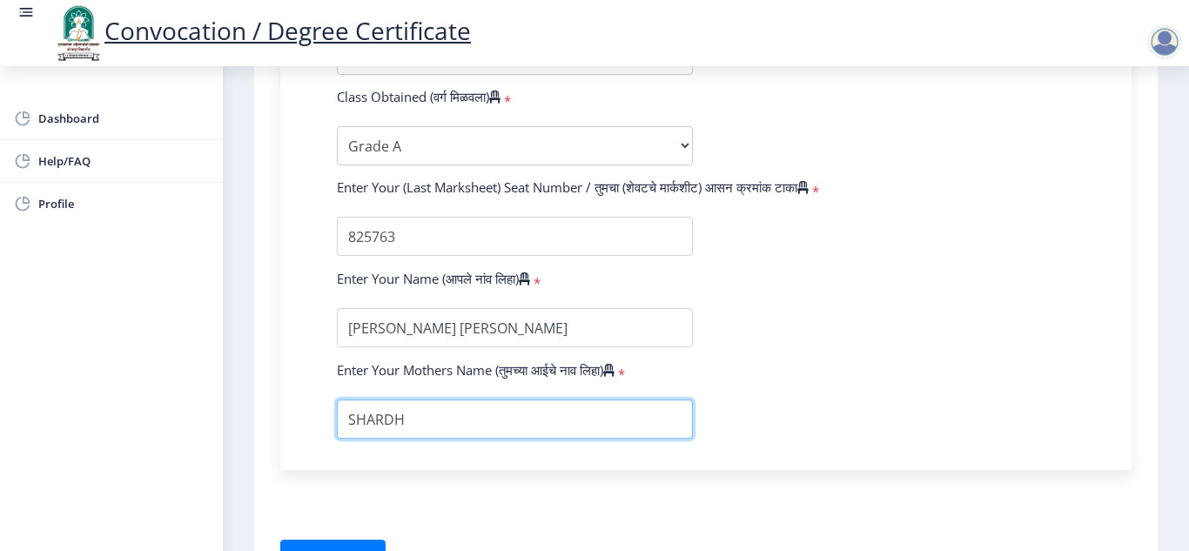
scroll to position [1238, 0]
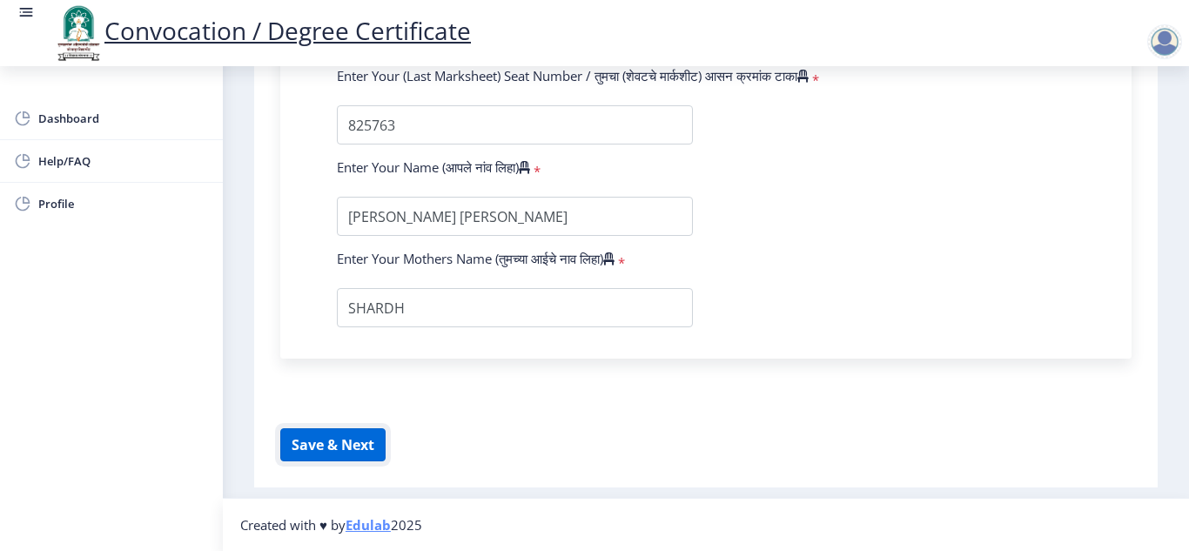
click at [352, 450] on button "Save & Next" at bounding box center [332, 444] width 105 height 33
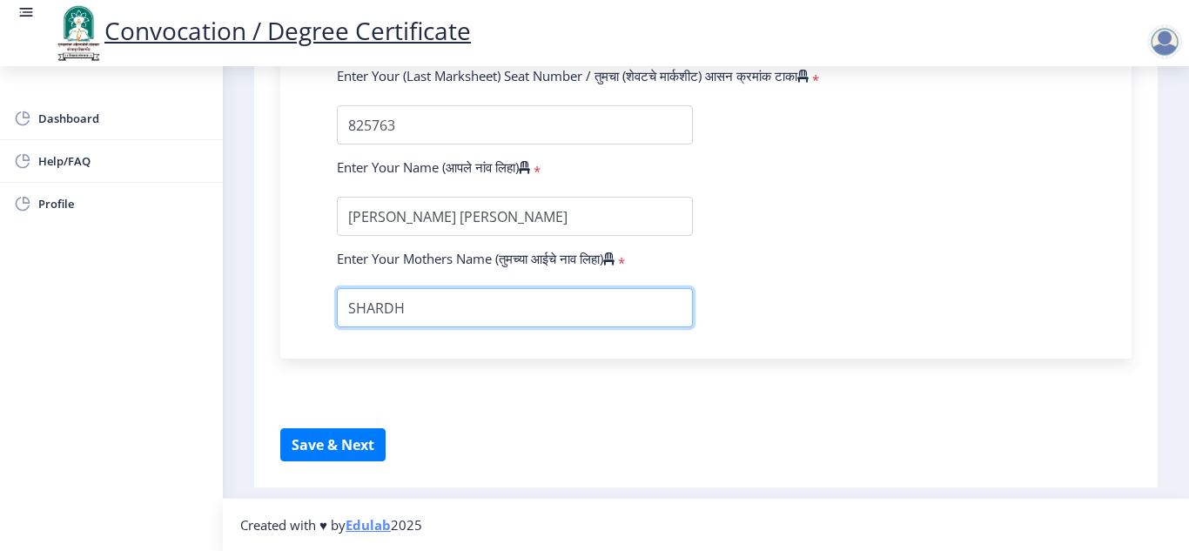
click at [449, 309] on input "textarea" at bounding box center [515, 307] width 356 height 39
type input "[PERSON_NAME]"
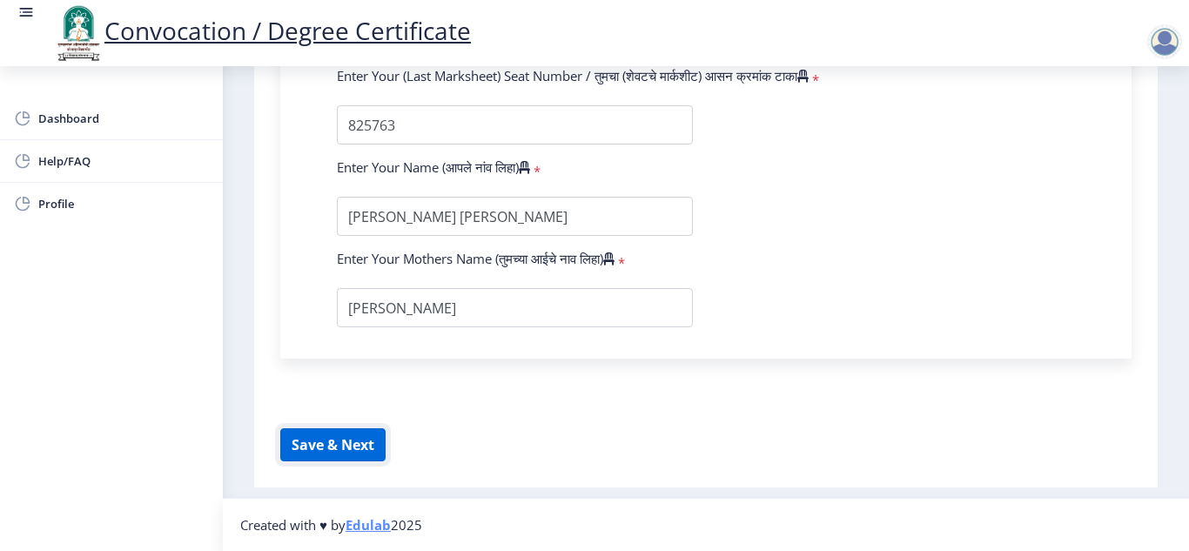
click at [351, 438] on button "Save & Next" at bounding box center [332, 444] width 105 height 33
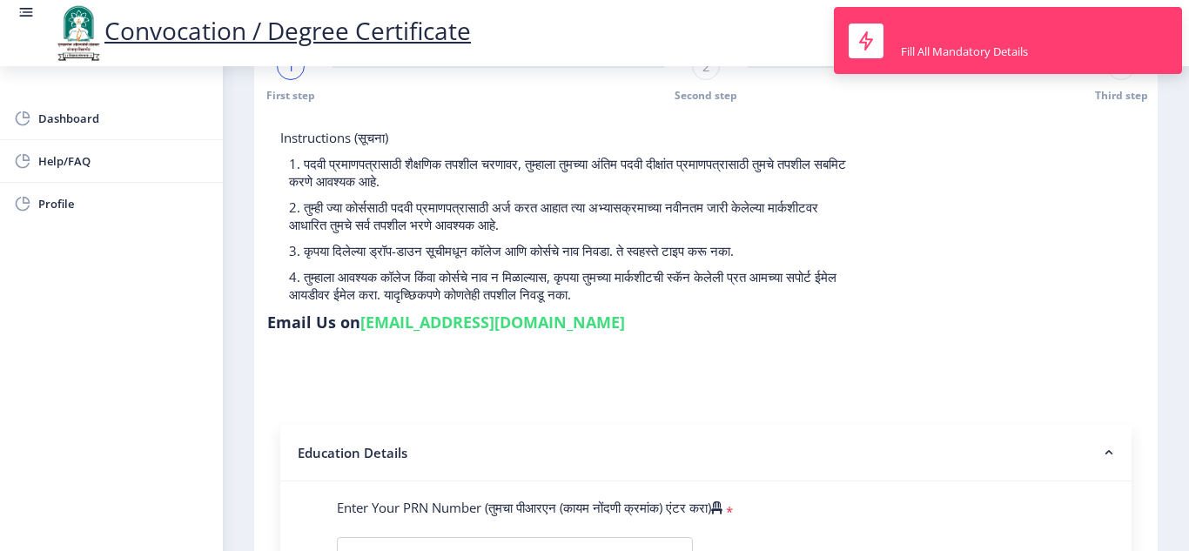
scroll to position [0, 0]
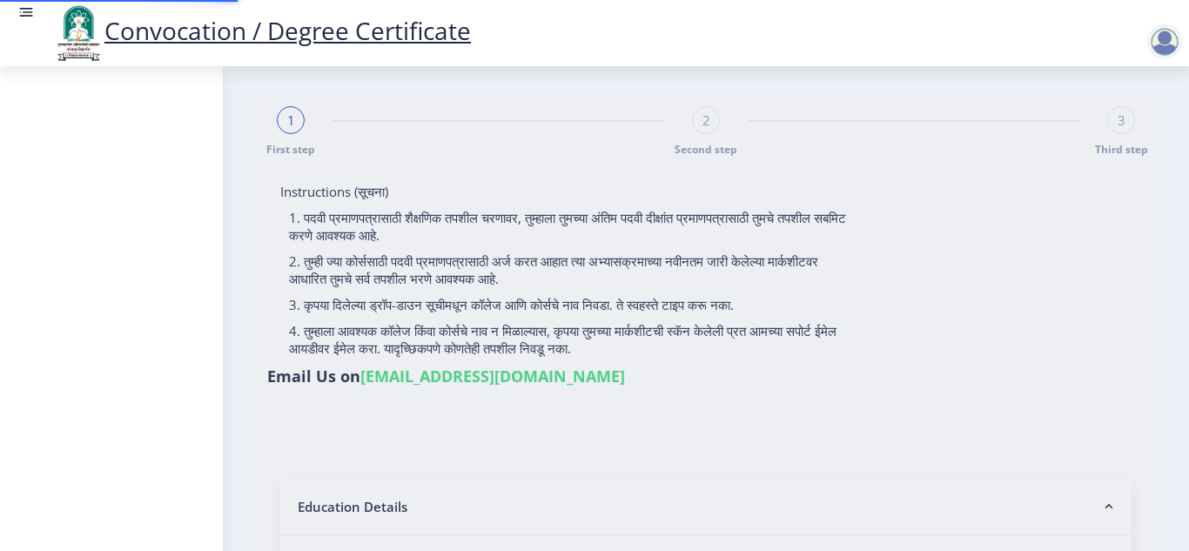
select select
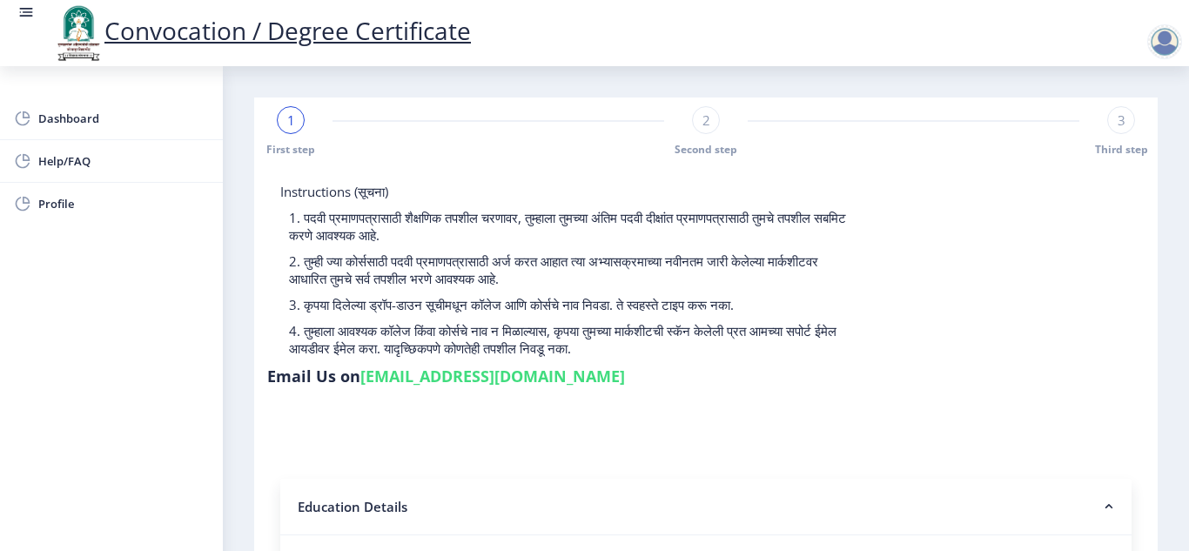
scroll to position [261, 0]
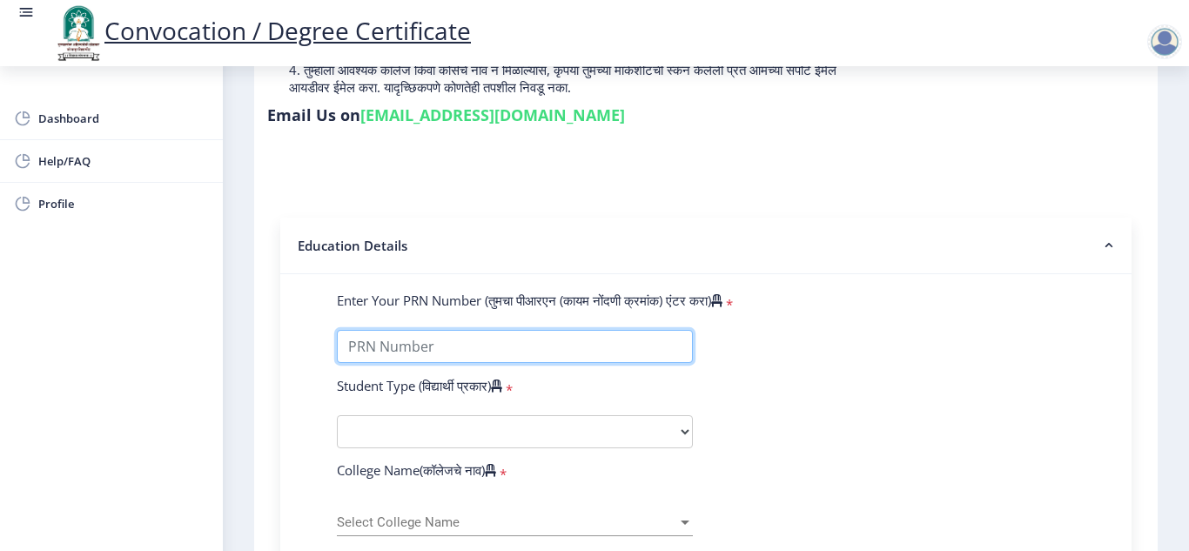
click at [465, 352] on input "Enter Your PRN Number (तुमचा पीआरएन (कायम नोंदणी क्रमांक) एंटर करा)" at bounding box center [515, 346] width 356 height 33
click at [475, 338] on input "Enter Your PRN Number (तुमचा पीआरएन (कायम नोंदणी क्रमांक) एंटर करा)" at bounding box center [515, 346] width 356 height 33
type input "2016032500214027"
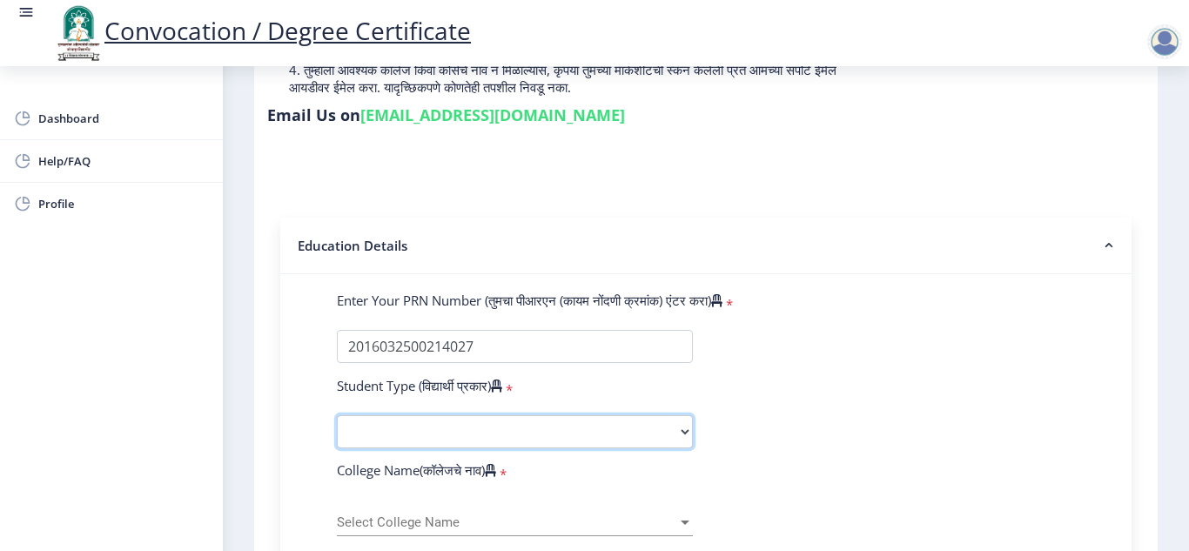
click at [375, 423] on select "Select Student Type Regular External" at bounding box center [515, 431] width 356 height 33
select select "Regular"
click at [337, 415] on select "Select Student Type Regular External" at bounding box center [515, 431] width 356 height 33
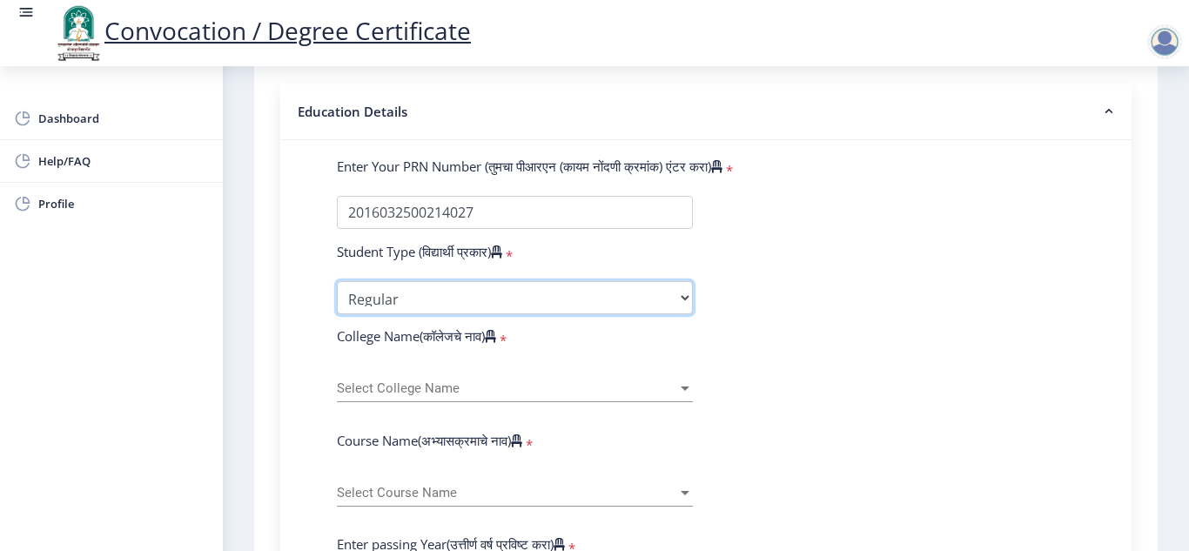
scroll to position [435, 0]
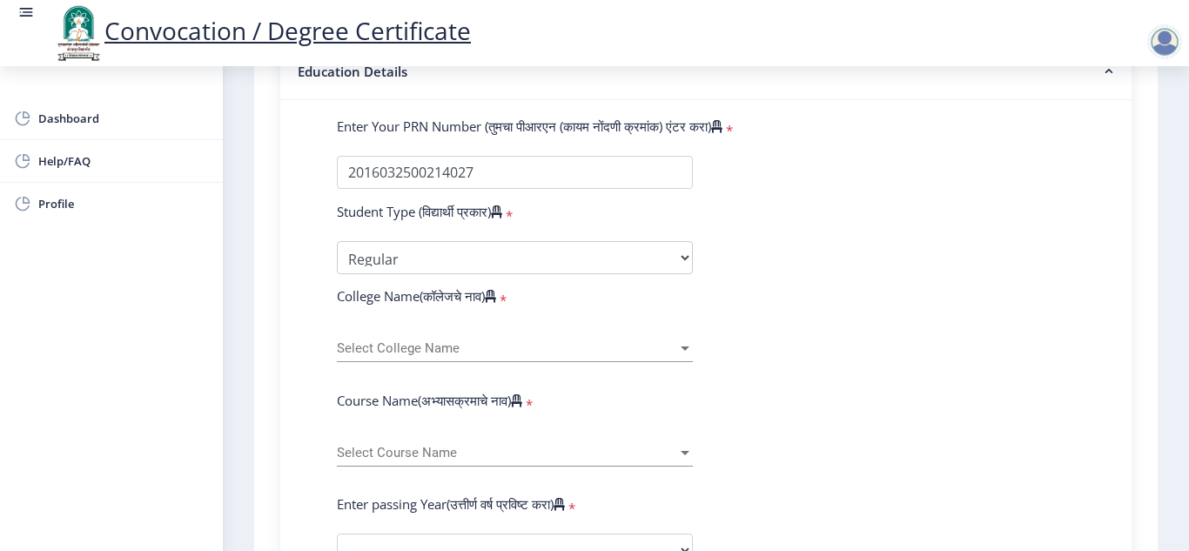
click at [367, 344] on span "Select College Name" at bounding box center [507, 348] width 340 height 15
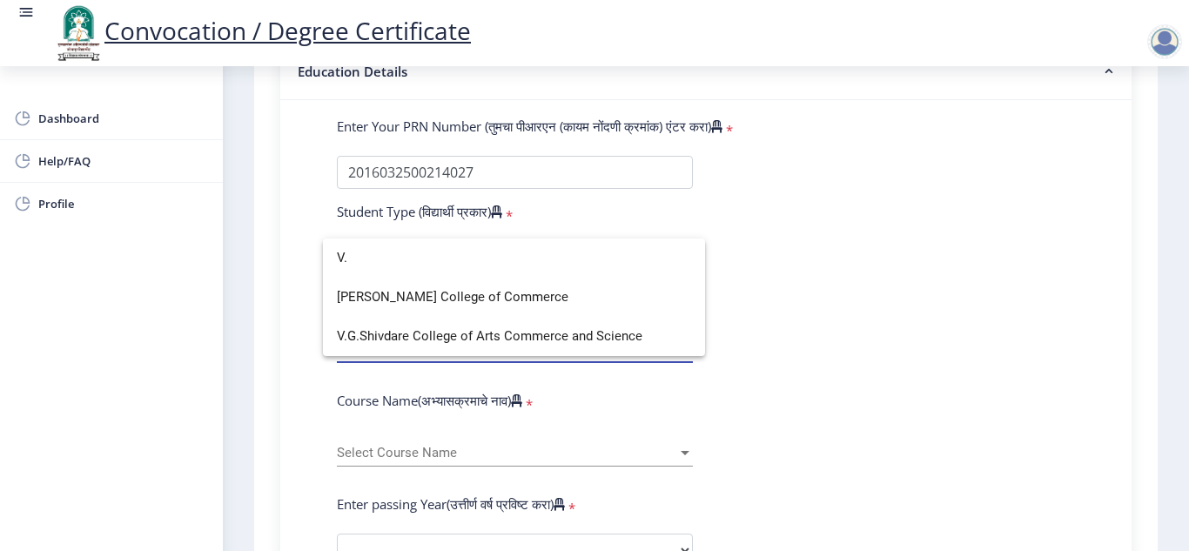
scroll to position [0, 0]
type input "V.G"
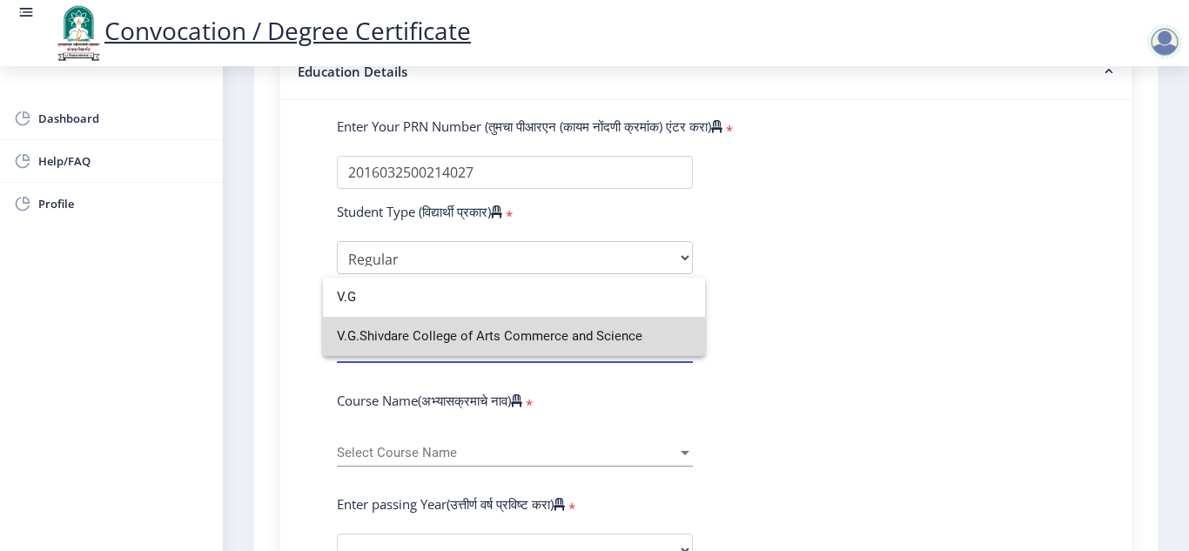
click at [367, 344] on span "V.G.Shivdare College of Arts Commerce and Science" at bounding box center [514, 336] width 354 height 39
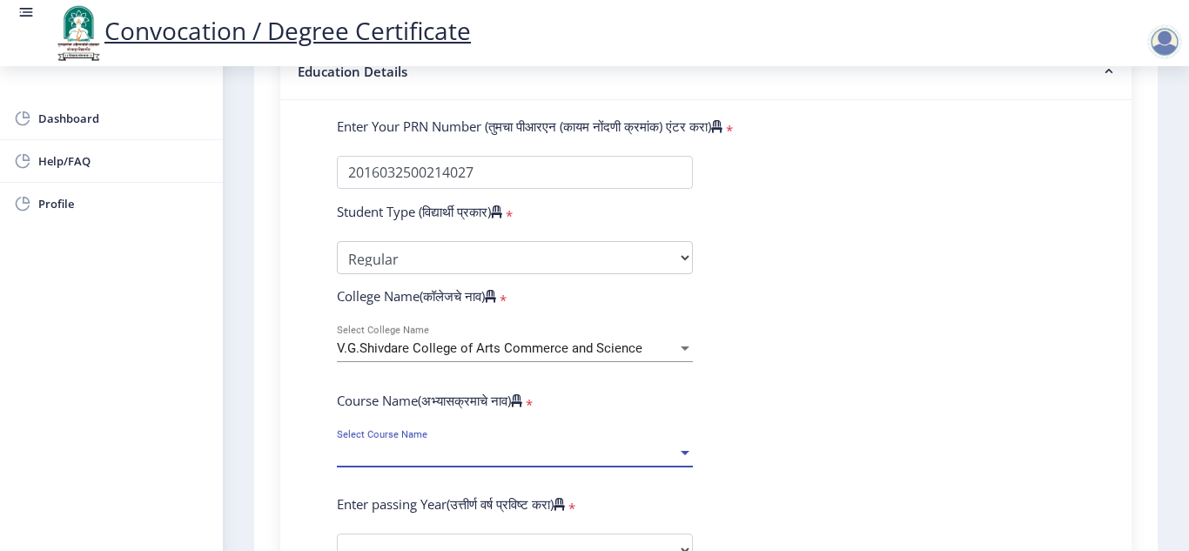
click at [353, 454] on span "Select Course Name" at bounding box center [507, 453] width 340 height 15
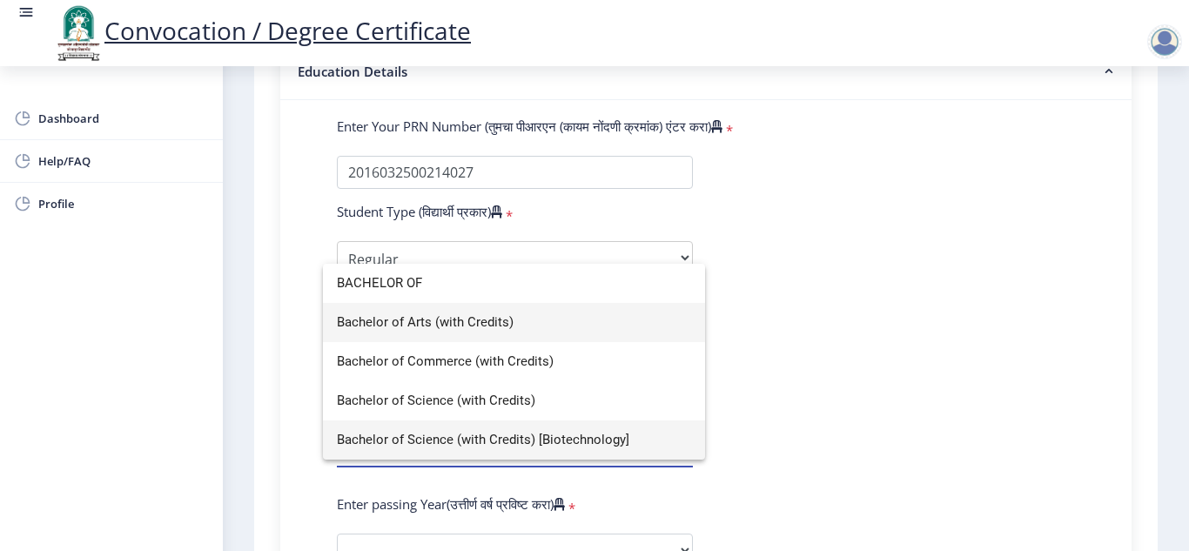
type input "BACHELOR OF"
click at [557, 438] on span "Bachelor of Science (with Credits) [Biotechnology]" at bounding box center [514, 440] width 354 height 39
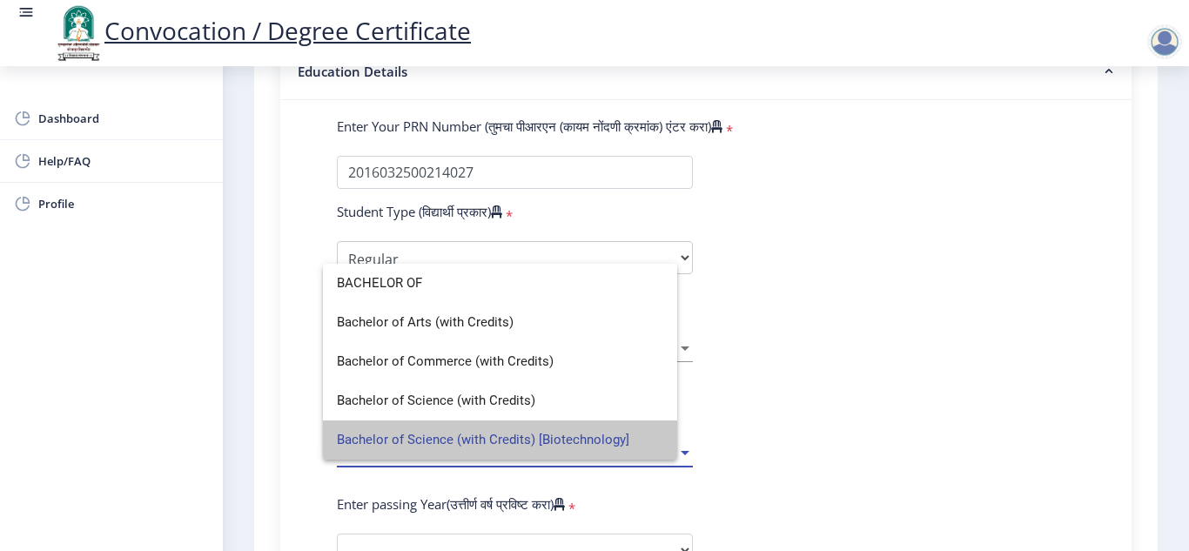
select select
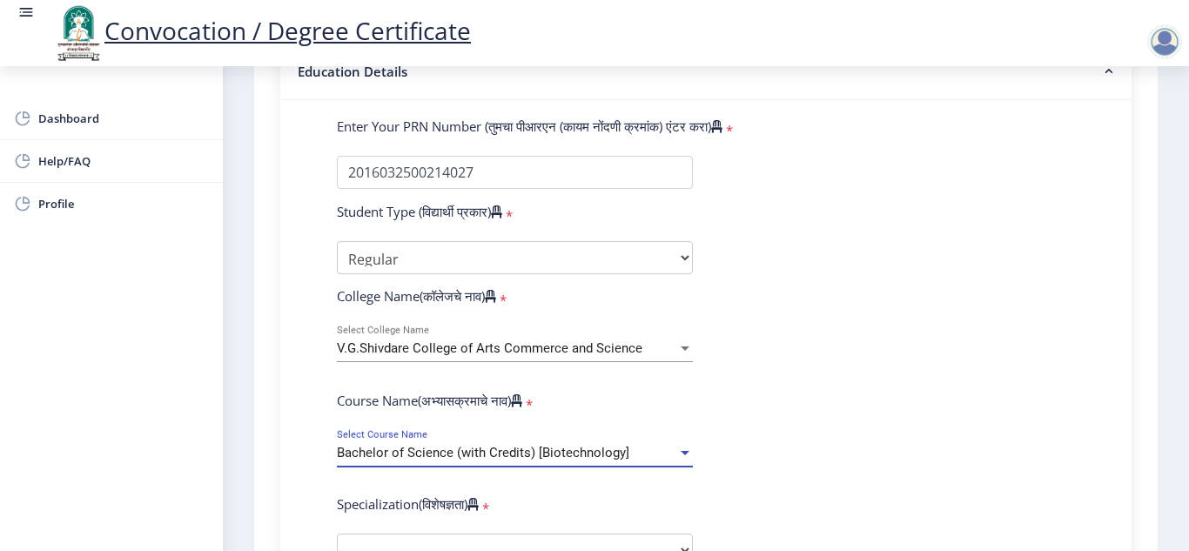
scroll to position [522, 0]
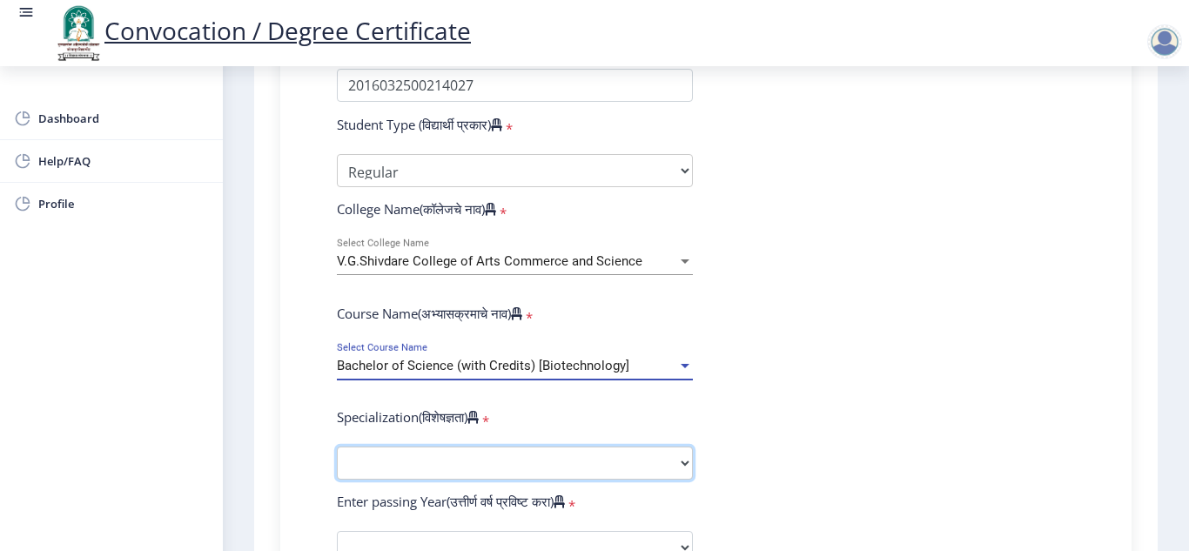
click at [361, 463] on select "Specialization Botany Chemistry Computer Science Electronics Geology Mathematic…" at bounding box center [515, 463] width 356 height 33
click at [428, 464] on select "Sub-Degree Biotechnology Entire Computer Science Entrepreneurship Other" at bounding box center [515, 463] width 356 height 33
select select "Biotechnology"
click at [337, 447] on select "Sub-Degree Biotechnology Entire Computer Science Entrepreneurship Other" at bounding box center [515, 463] width 356 height 33
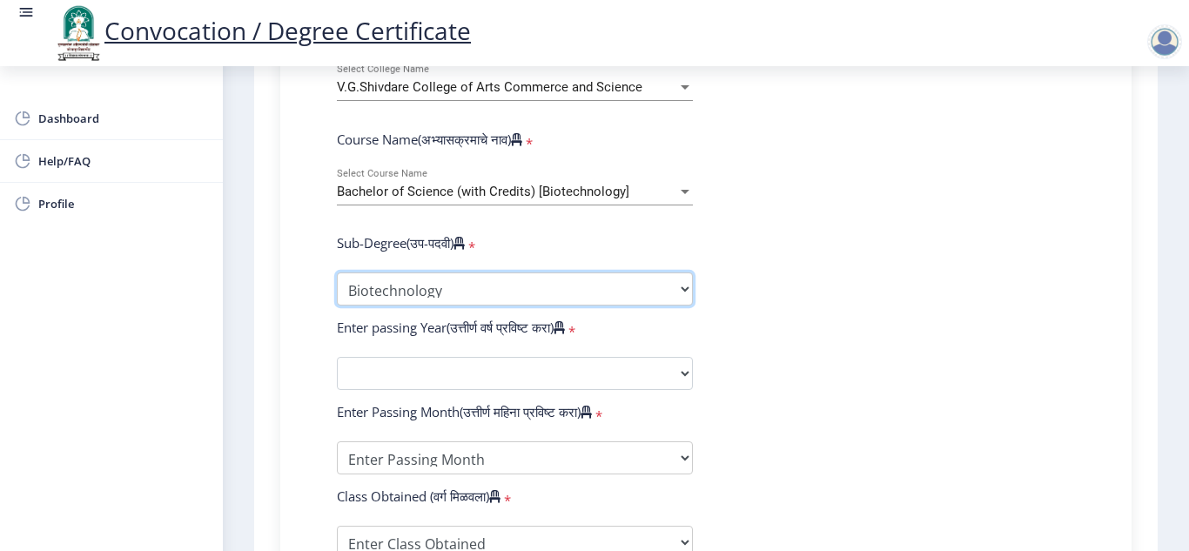
scroll to position [784, 0]
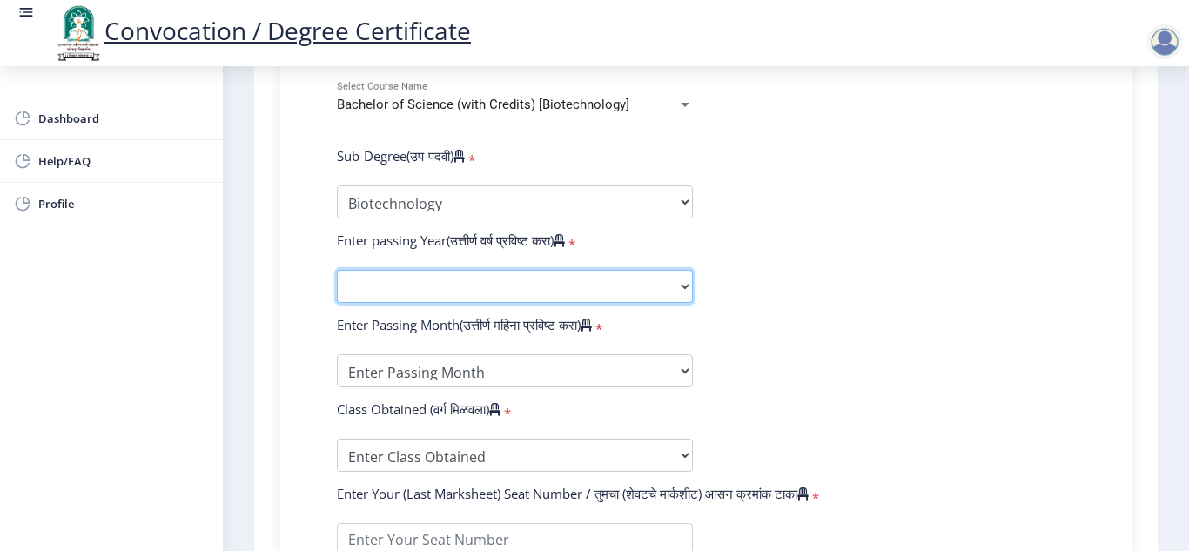
click at [398, 283] on select "2025 2024 2023 2022 2021 2020 2019 2018 2017 2016 2015 2014 2013 2012 2011 2010…" at bounding box center [515, 286] width 356 height 33
select select "2019"
click at [337, 270] on select "2025 2024 2023 2022 2021 2020 2019 2018 2017 2016 2015 2014 2013 2012 2011 2010…" at bounding box center [515, 286] width 356 height 33
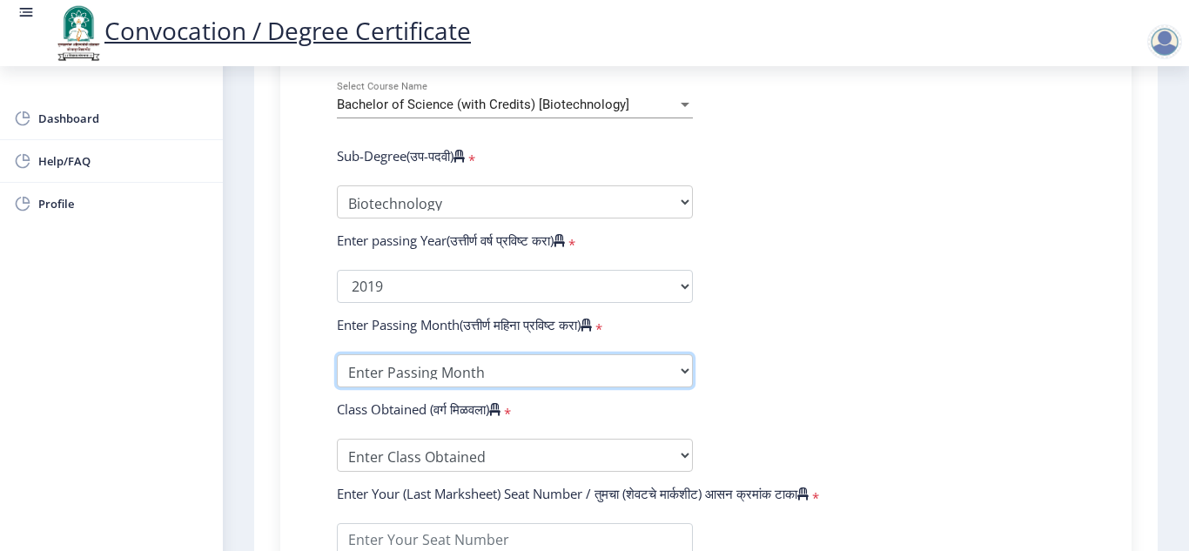
click at [676, 372] on select "Enter Passing Month March April May October November December" at bounding box center [515, 370] width 356 height 33
select select "March"
click at [337, 354] on select "Enter Passing Month March April May October November December" at bounding box center [515, 370] width 356 height 33
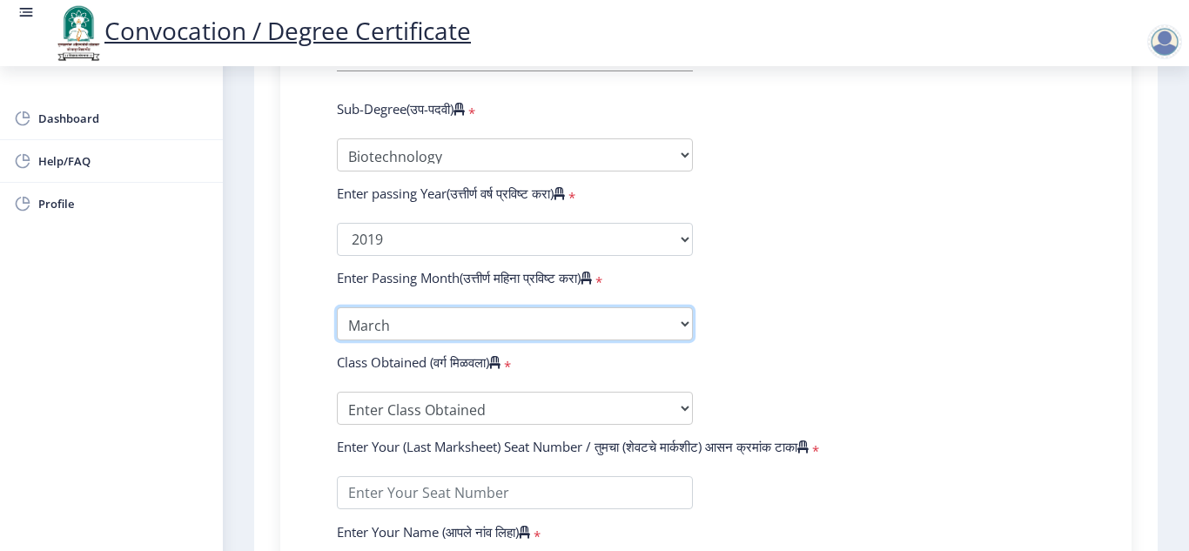
scroll to position [871, 0]
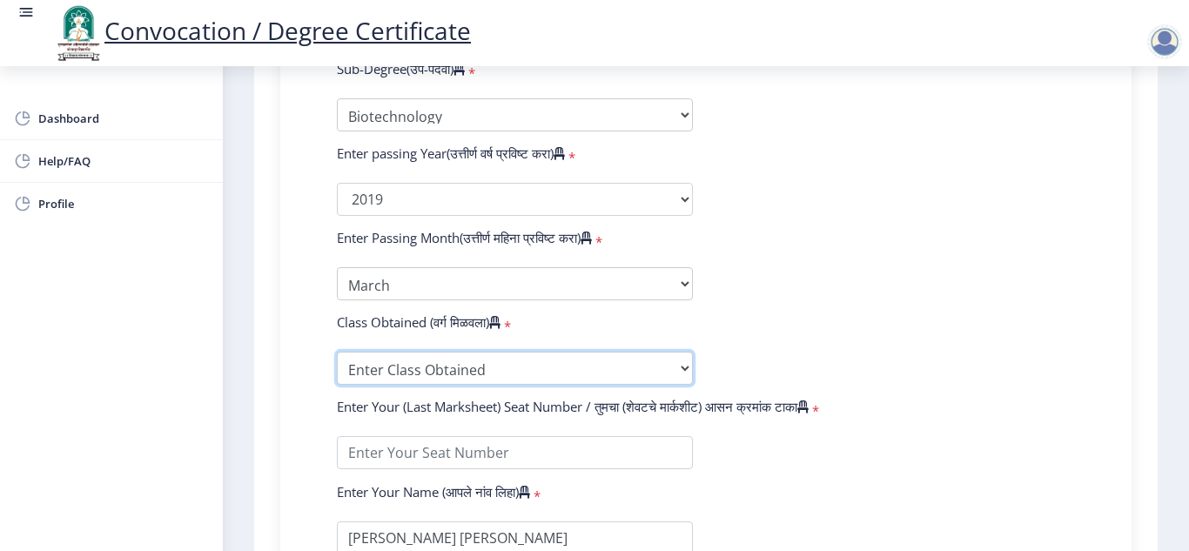
click at [681, 370] on select "Enter Class Obtained FIRST CLASS WITH DISTINCTION FIRST CLASS HIGHER SECOND CLA…" at bounding box center [515, 368] width 356 height 33
select select "Grade A"
click at [337, 352] on select "Enter Class Obtained FIRST CLASS WITH DISTINCTION FIRST CLASS HIGHER SECOND CLA…" at bounding box center [515, 368] width 356 height 33
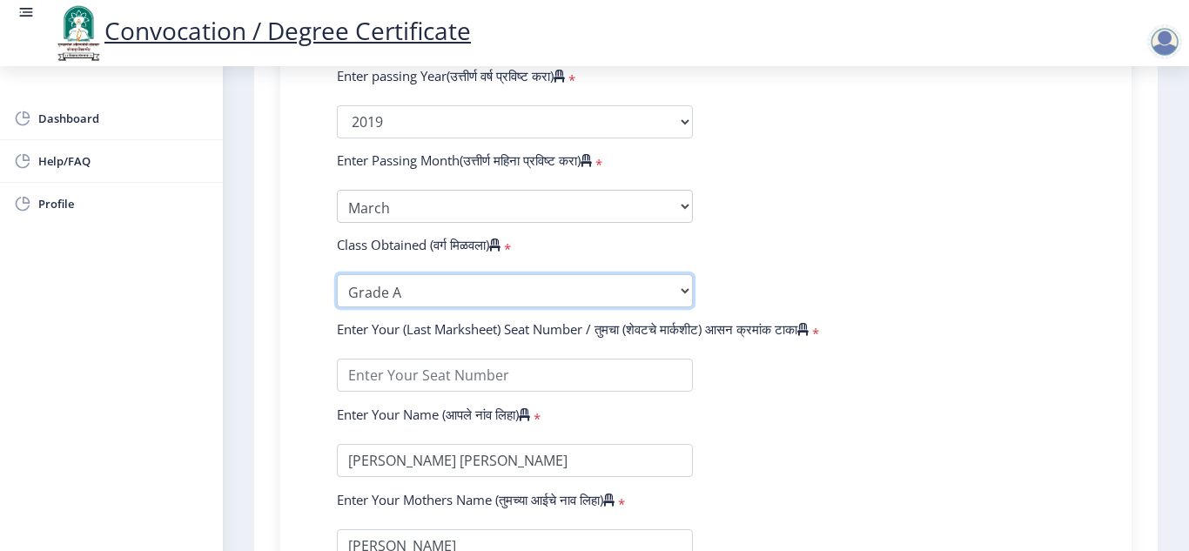
scroll to position [1132, 0]
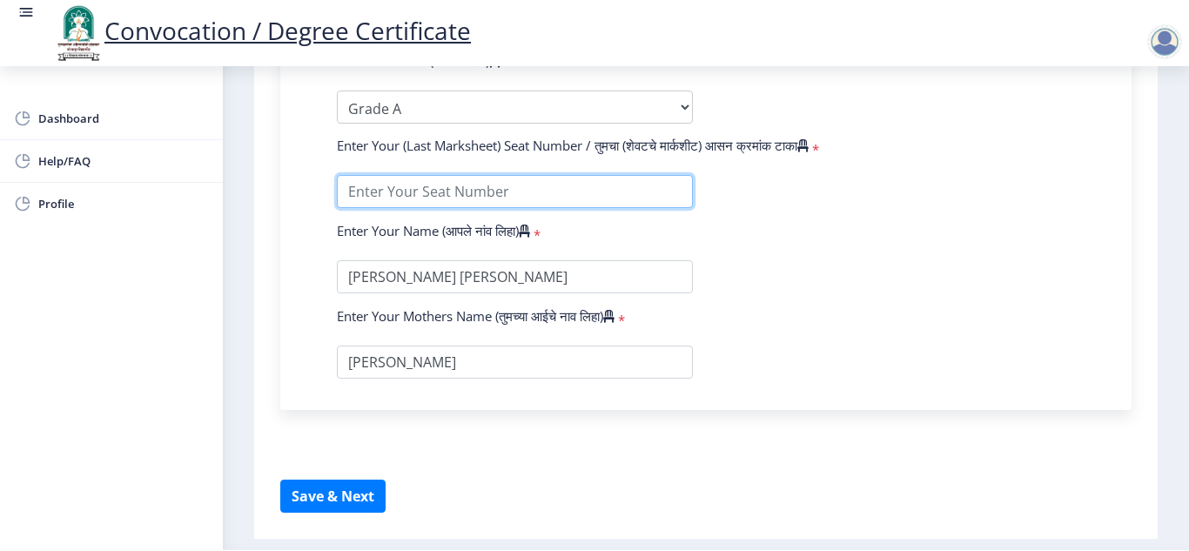
click at [422, 199] on input "textarea" at bounding box center [515, 191] width 356 height 33
type input "825763"
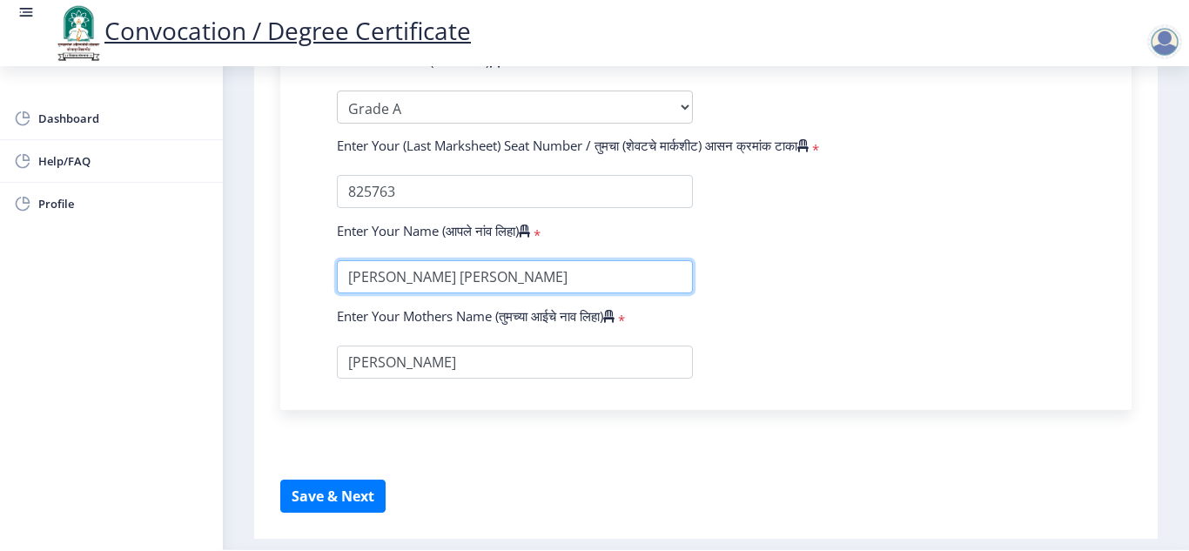
click at [566, 290] on input "textarea" at bounding box center [515, 276] width 356 height 33
click at [573, 278] on input "textarea" at bounding box center [515, 276] width 356 height 33
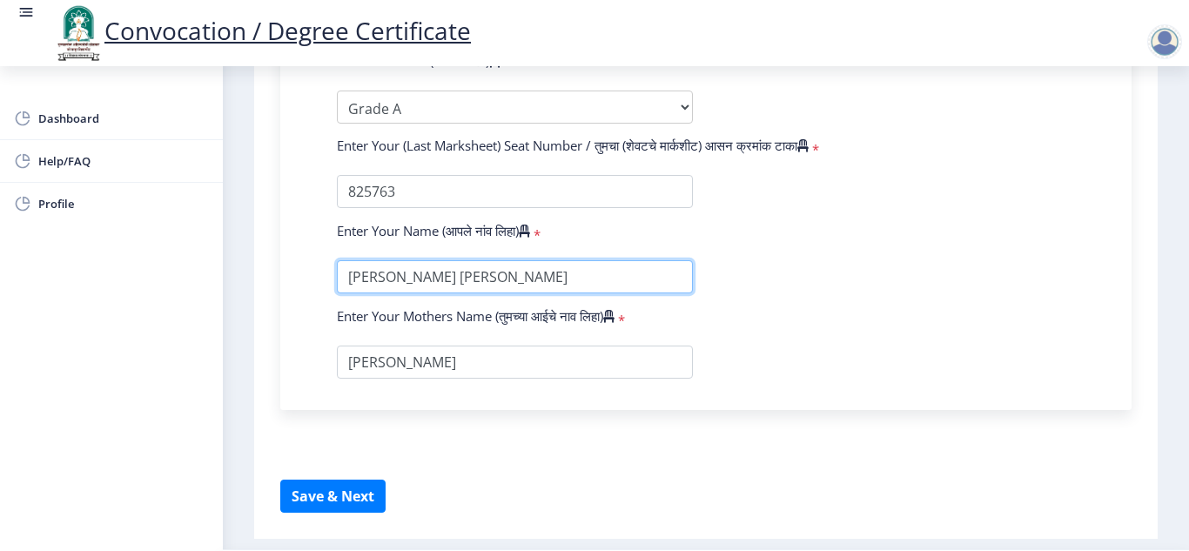
type input "[PERSON_NAME] [PERSON_NAME]"
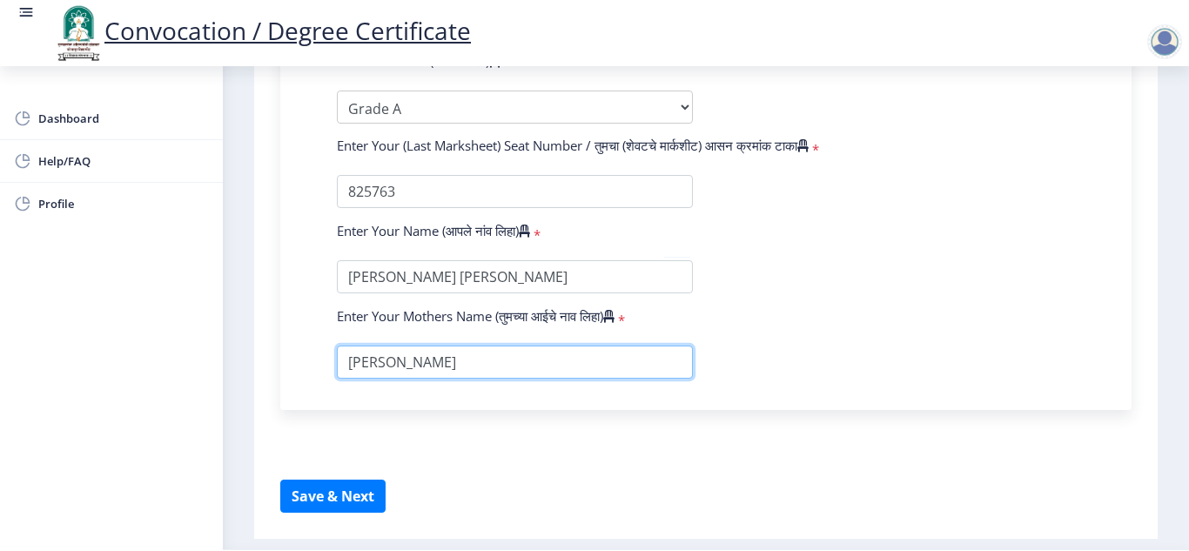
click at [364, 367] on input "textarea" at bounding box center [515, 362] width 356 height 33
type input "[PERSON_NAME]"
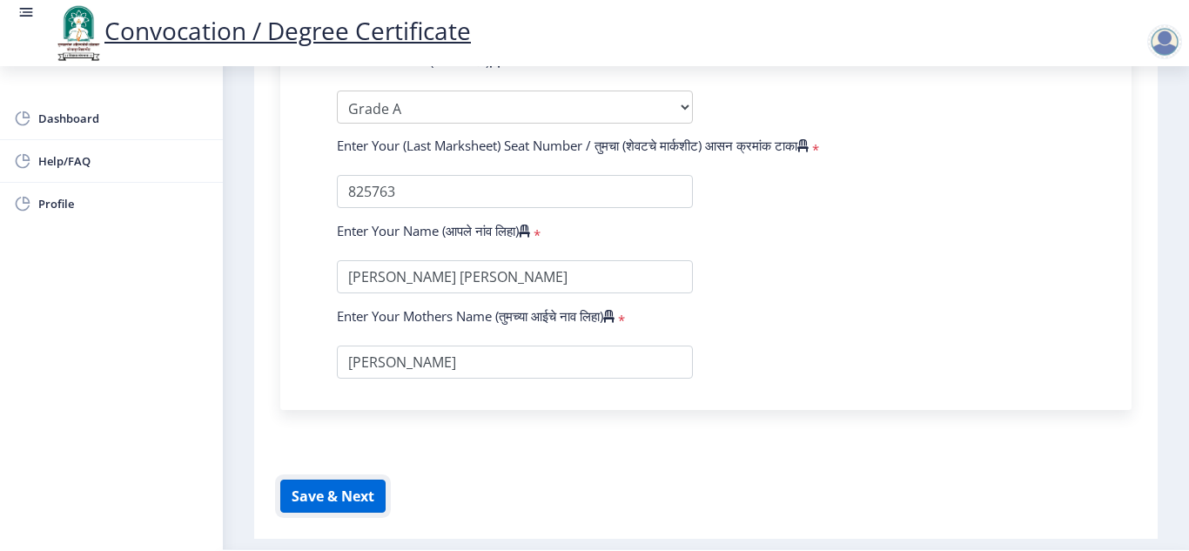
click at [315, 488] on button "Save & Next" at bounding box center [332, 496] width 105 height 33
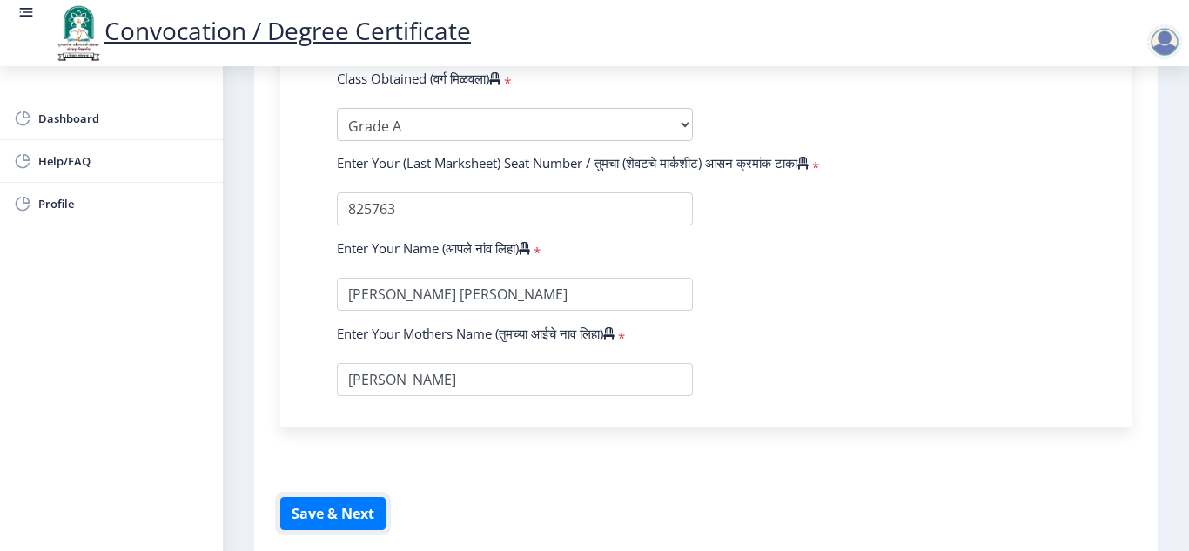
scroll to position [1183, 0]
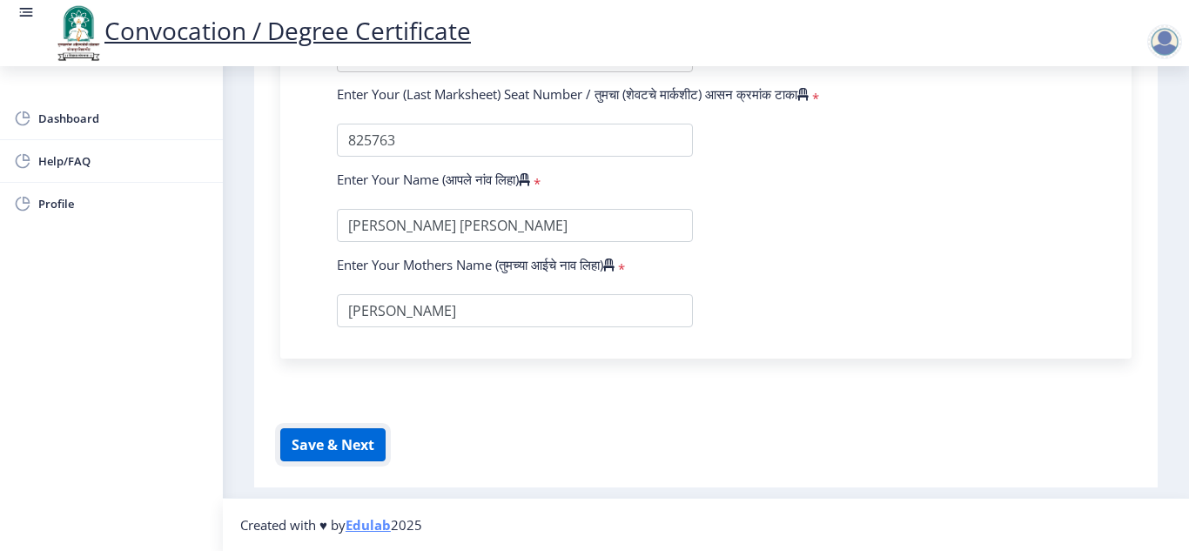
click at [324, 446] on button "Save & Next" at bounding box center [332, 444] width 105 height 33
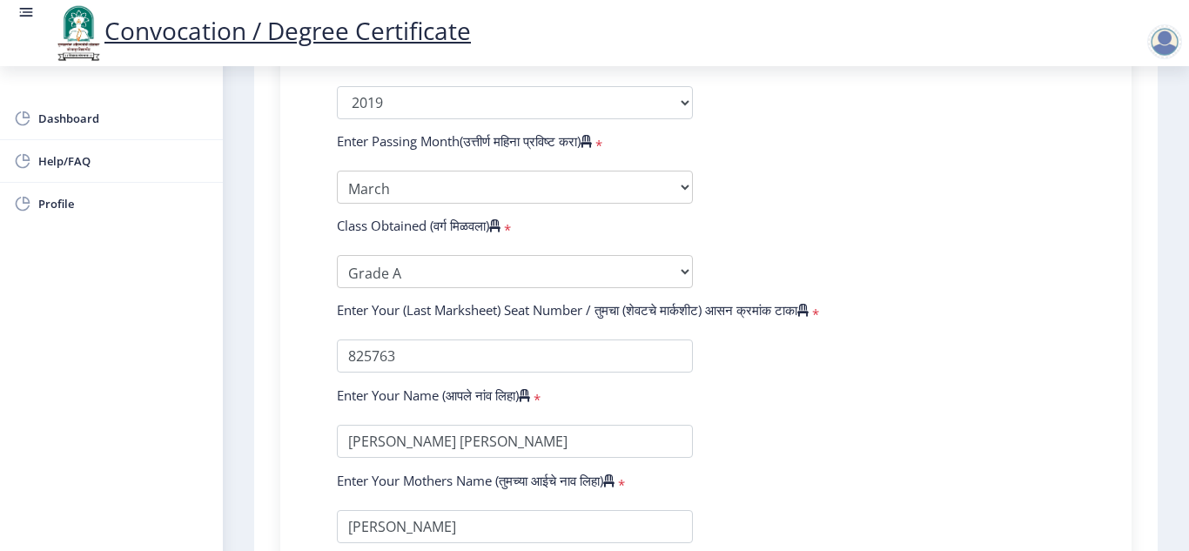
scroll to position [0, 0]
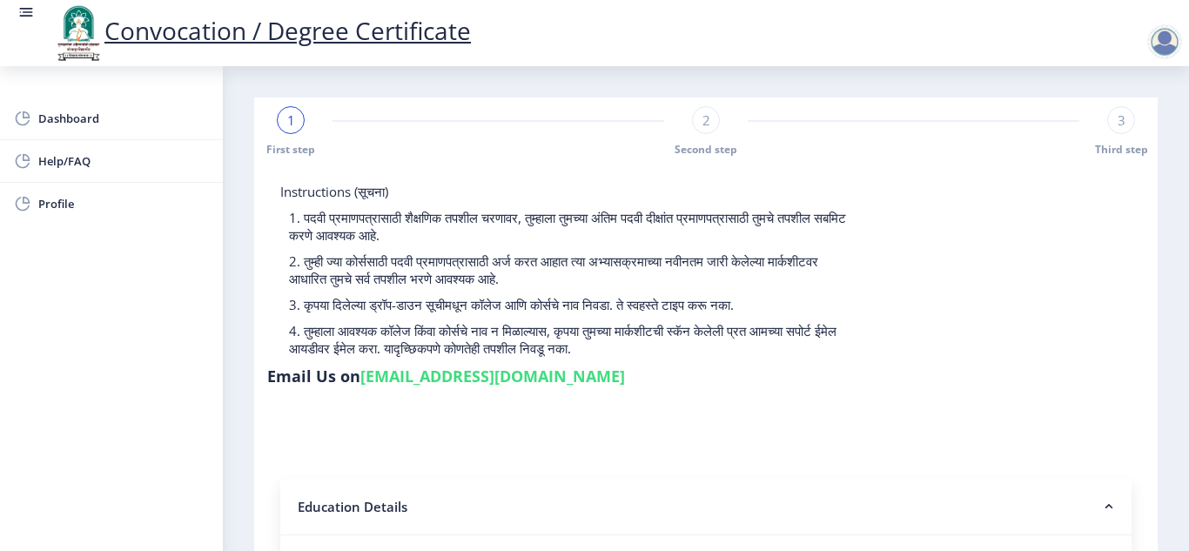
click at [293, 121] on span "1" at bounding box center [291, 119] width 8 height 17
click at [699, 122] on div "2" at bounding box center [706, 120] width 28 height 28
select select "Regular"
select select "Biotechnology"
select select "2019"
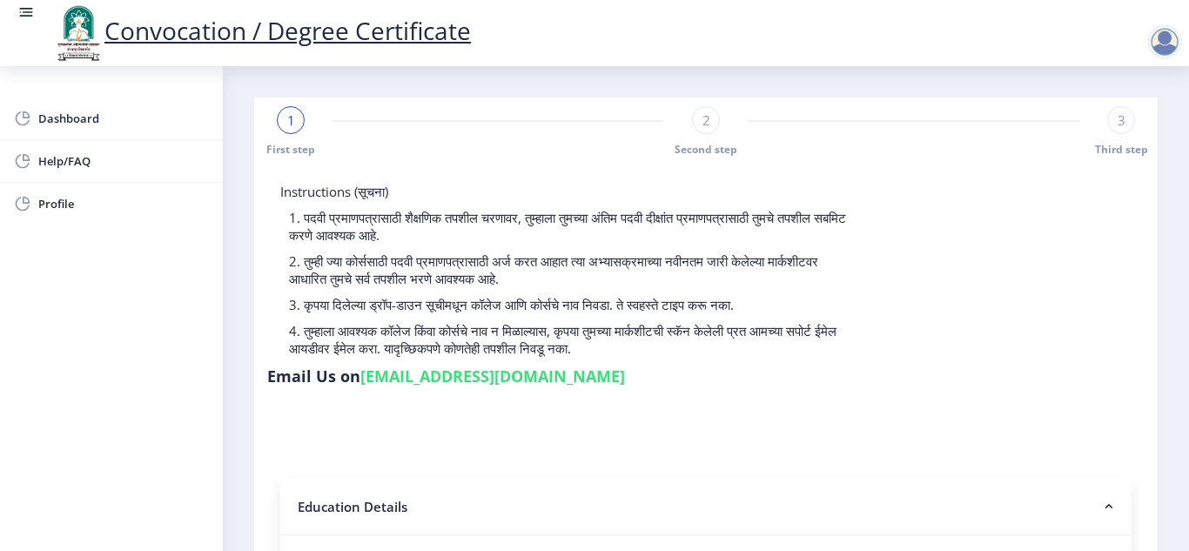
select select "March"
select select "Grade A"
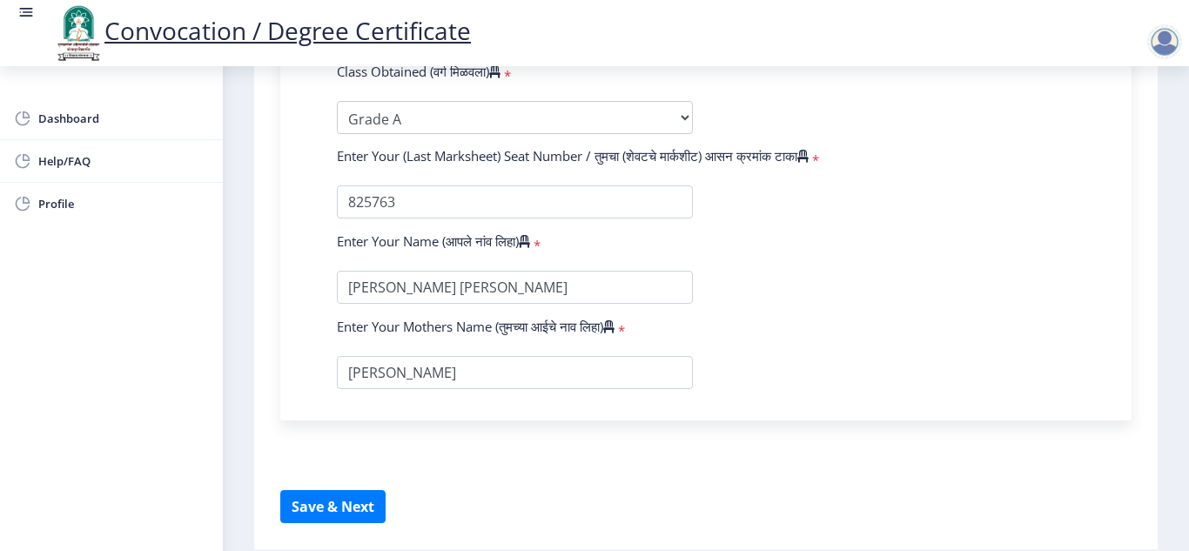
scroll to position [1183, 0]
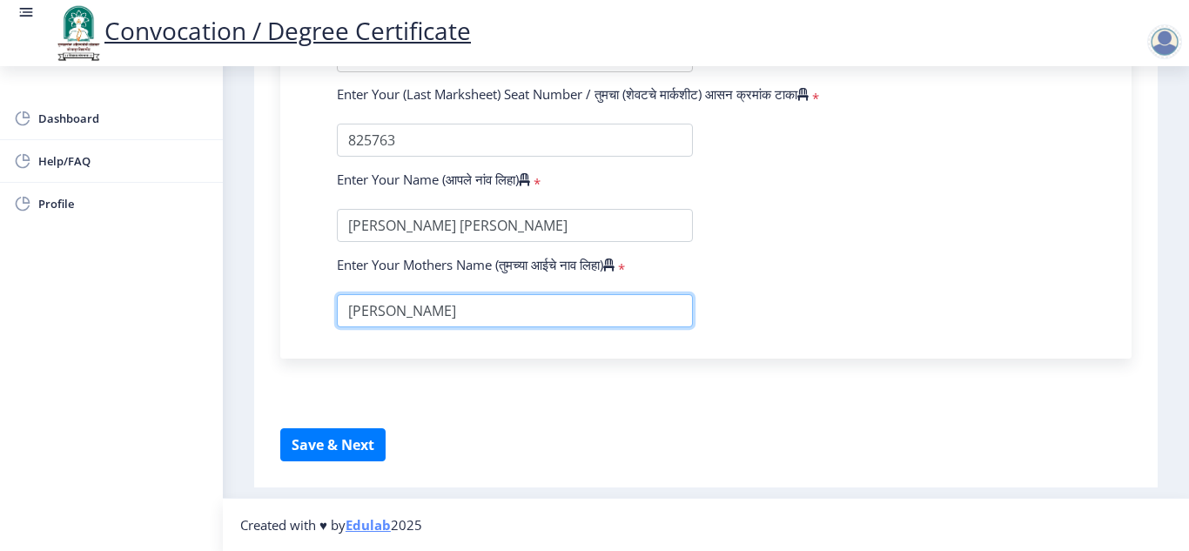
click at [645, 310] on input "textarea" at bounding box center [515, 310] width 356 height 33
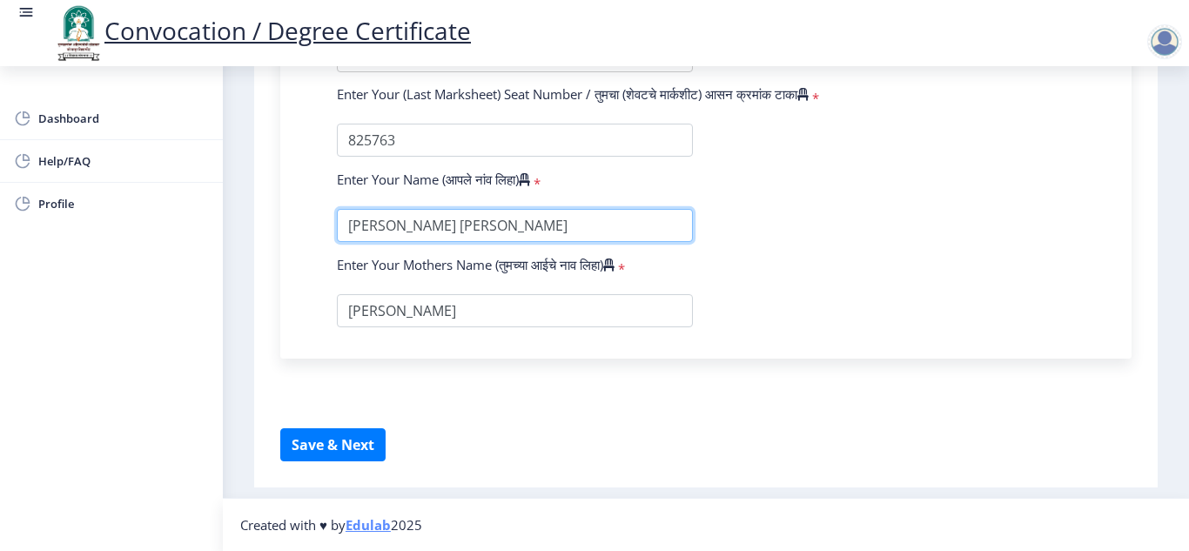
click at [601, 223] on input "textarea" at bounding box center [515, 225] width 356 height 33
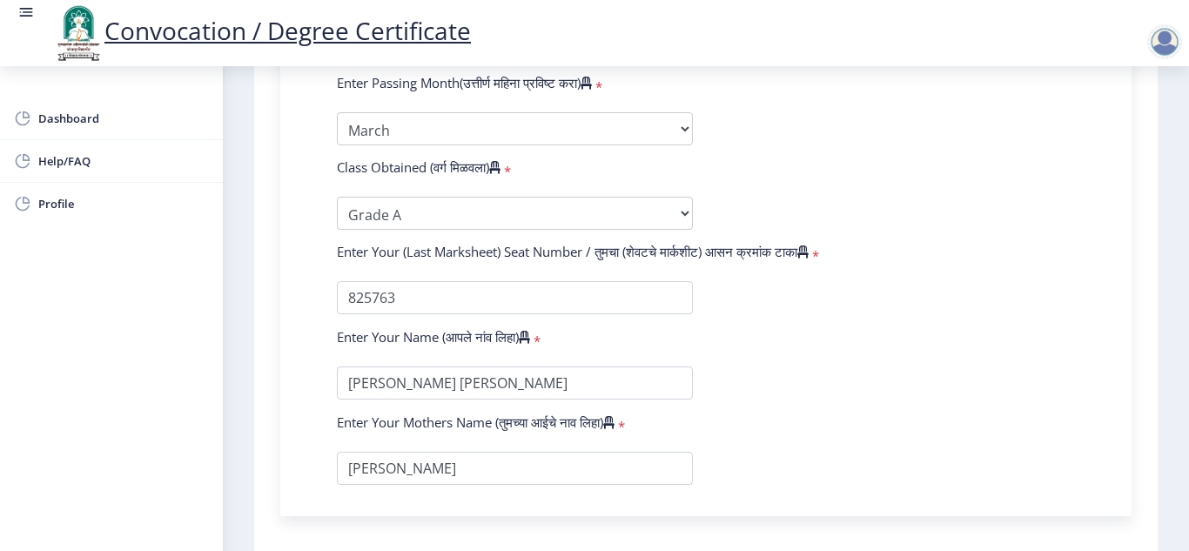
scroll to position [1024, 0]
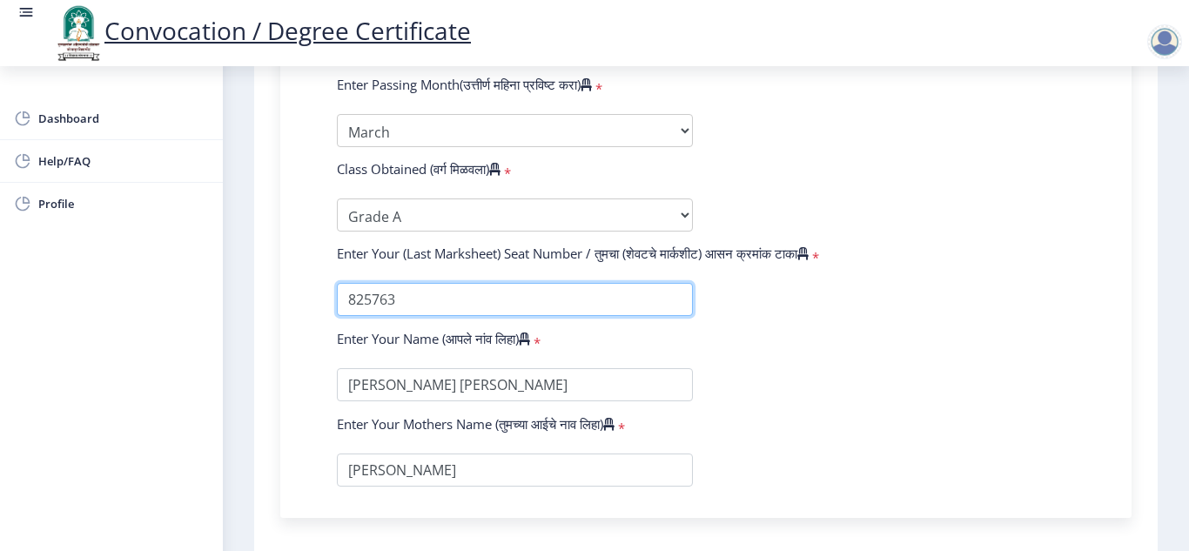
click at [413, 300] on input "textarea" at bounding box center [515, 299] width 356 height 33
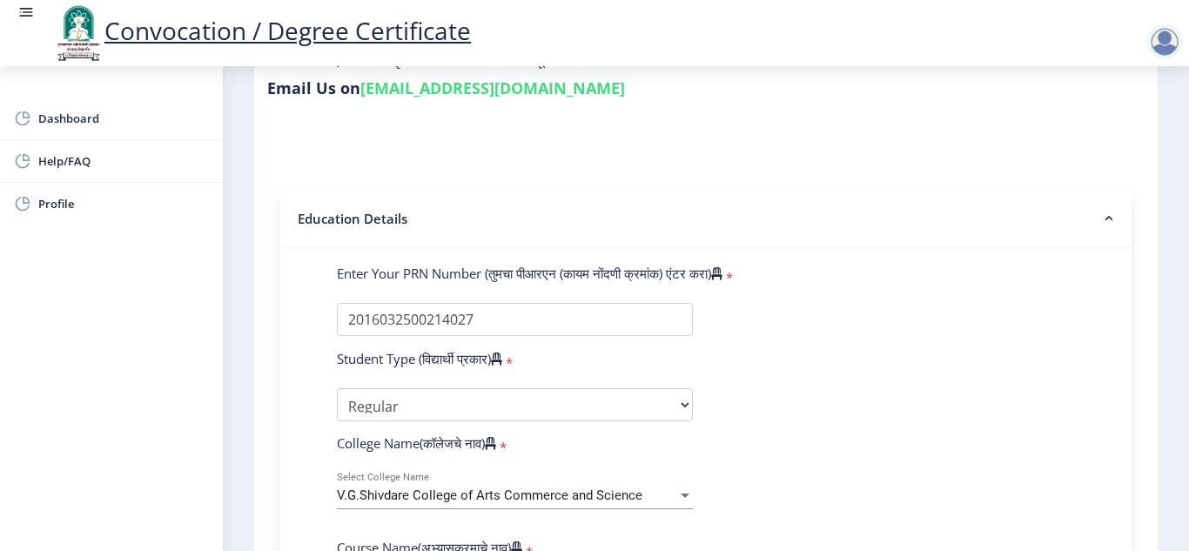
scroll to position [286, 0]
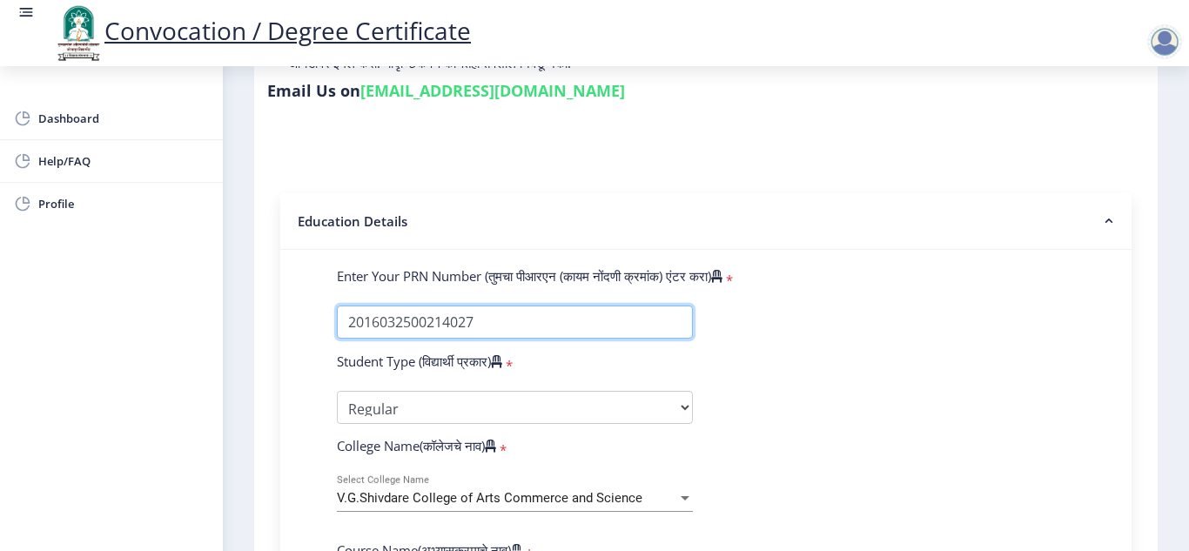
click at [595, 315] on input "Enter Your PRN Number (तुमचा पीआरएन (कायम नोंदणी क्रमांक) एंटर करा)" at bounding box center [515, 322] width 356 height 33
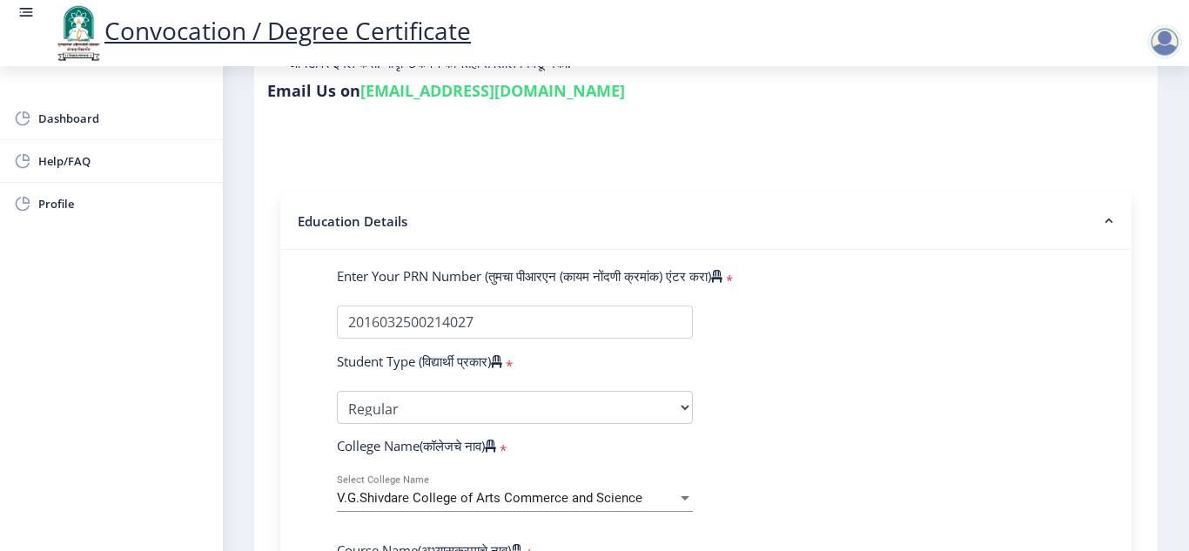
click at [1103, 217] on rect at bounding box center [1109, 220] width 17 height 17
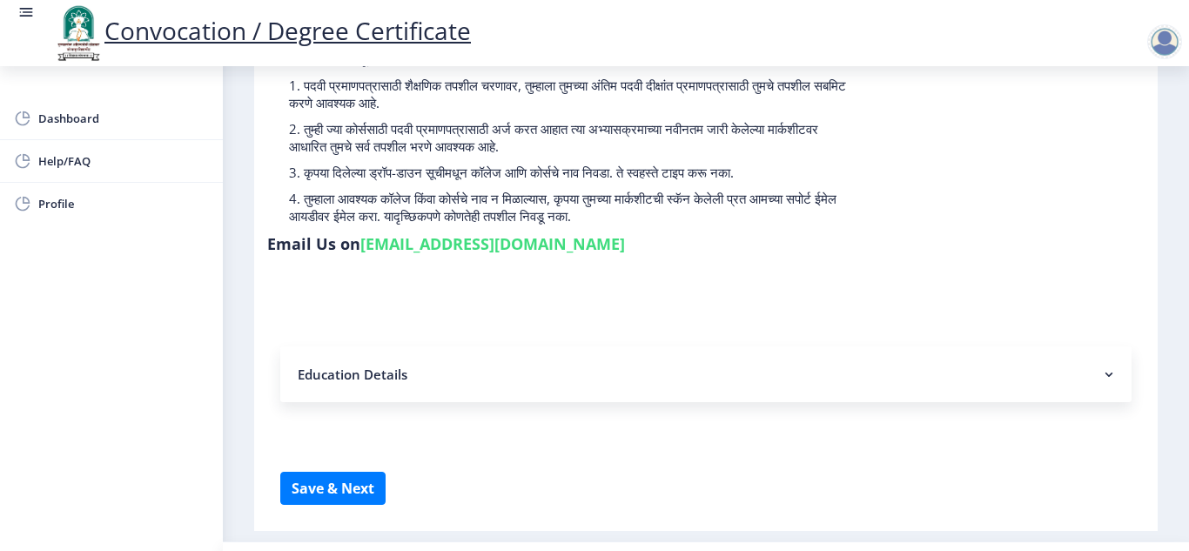
scroll to position [175, 0]
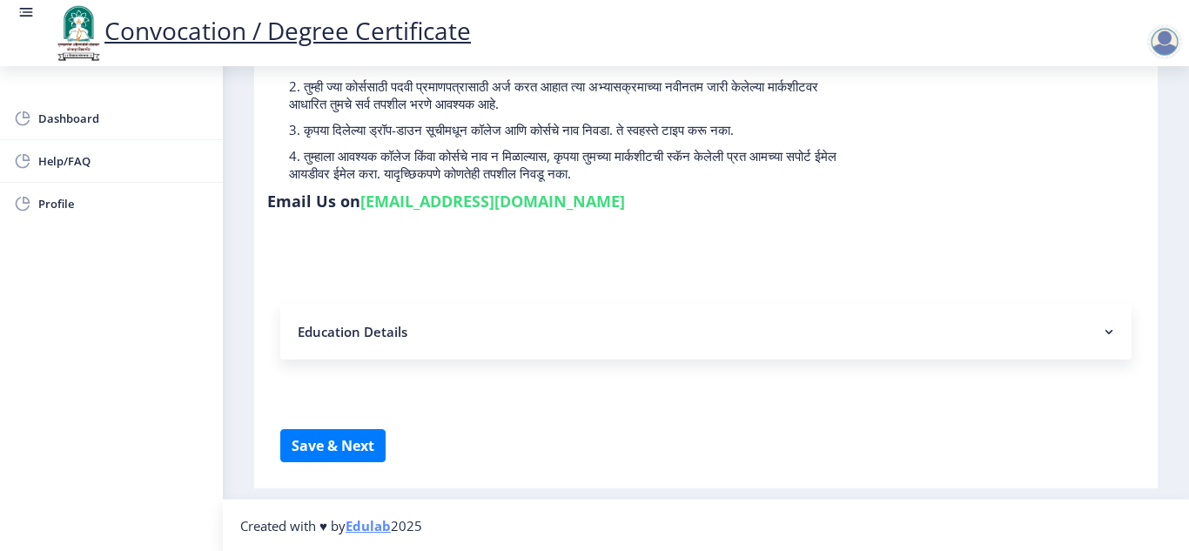
click at [835, 330] on nb-accordion-item-header "Education Details" at bounding box center [706, 332] width 852 height 56
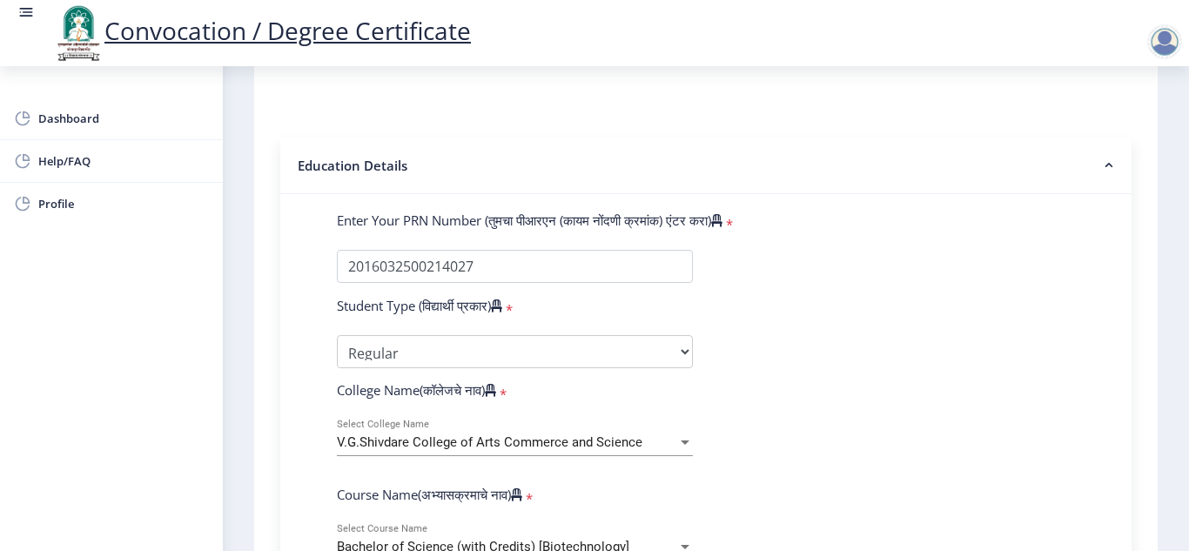
scroll to position [355, 0]
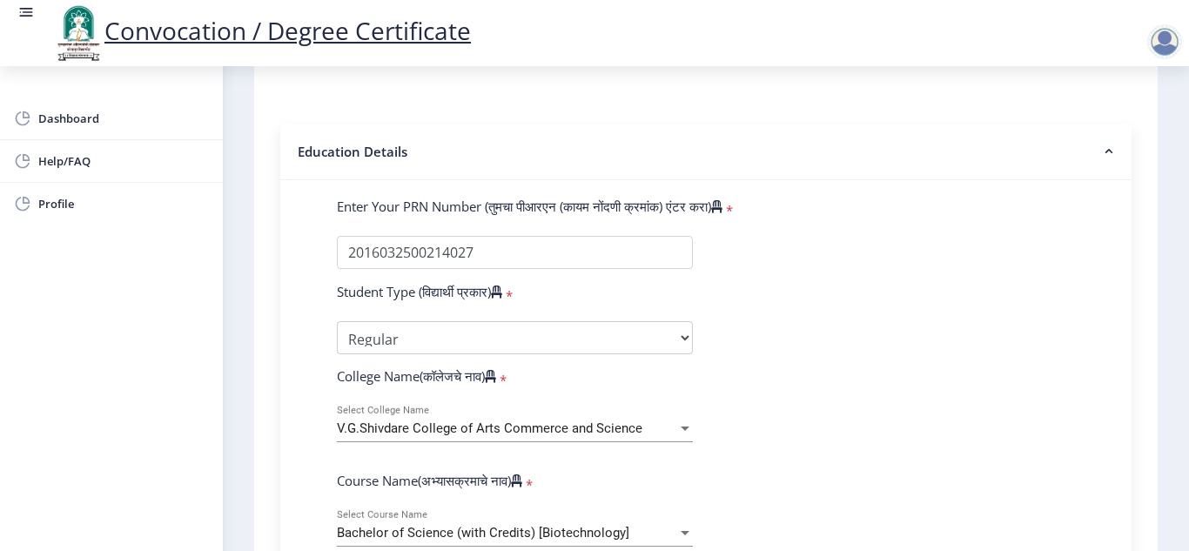
drag, startPoint x: 775, startPoint y: 394, endPoint x: 743, endPoint y: 361, distance: 46.2
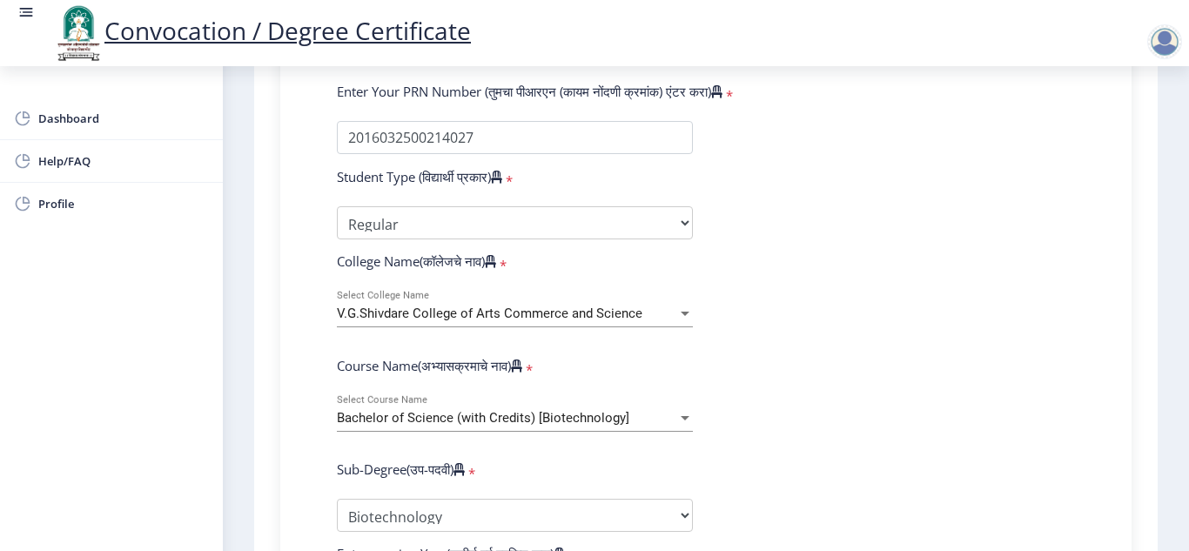
scroll to position [472, 0]
click at [779, 414] on form "Enter Your PRN Number (तुमचा पीआरएन (कायम नोंदणी क्रमांक) एंटर करा) * Student T…" at bounding box center [706, 560] width 764 height 959
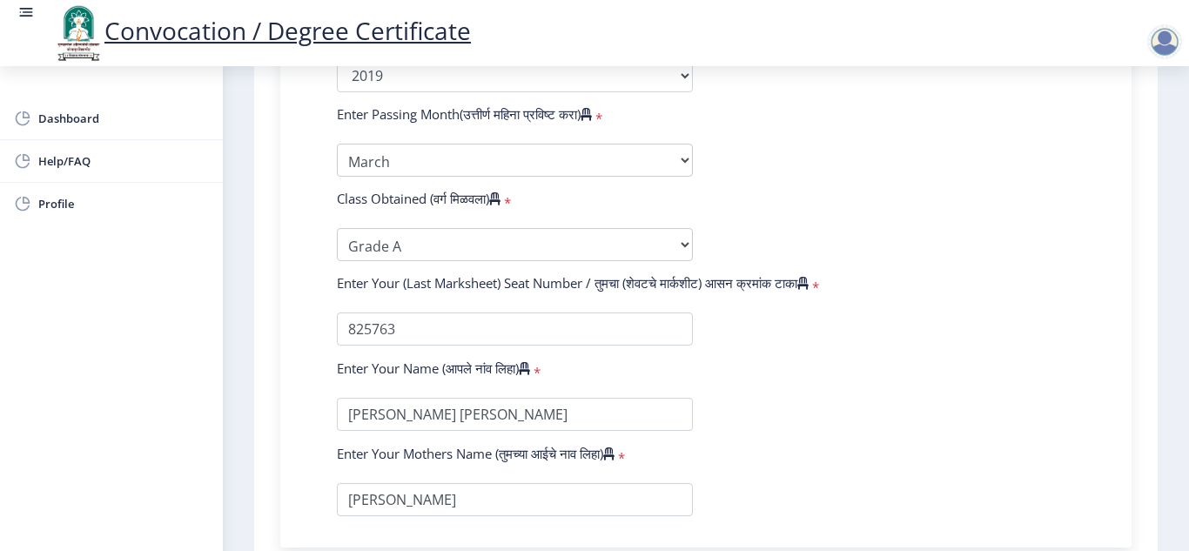
scroll to position [1000, 0]
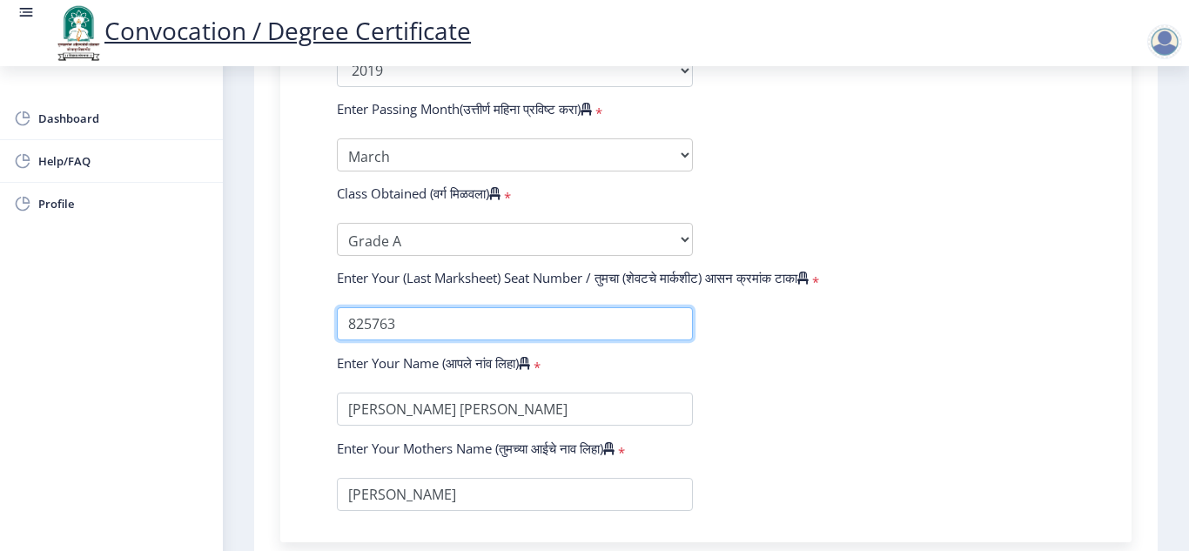
click at [653, 329] on input "textarea" at bounding box center [515, 323] width 356 height 33
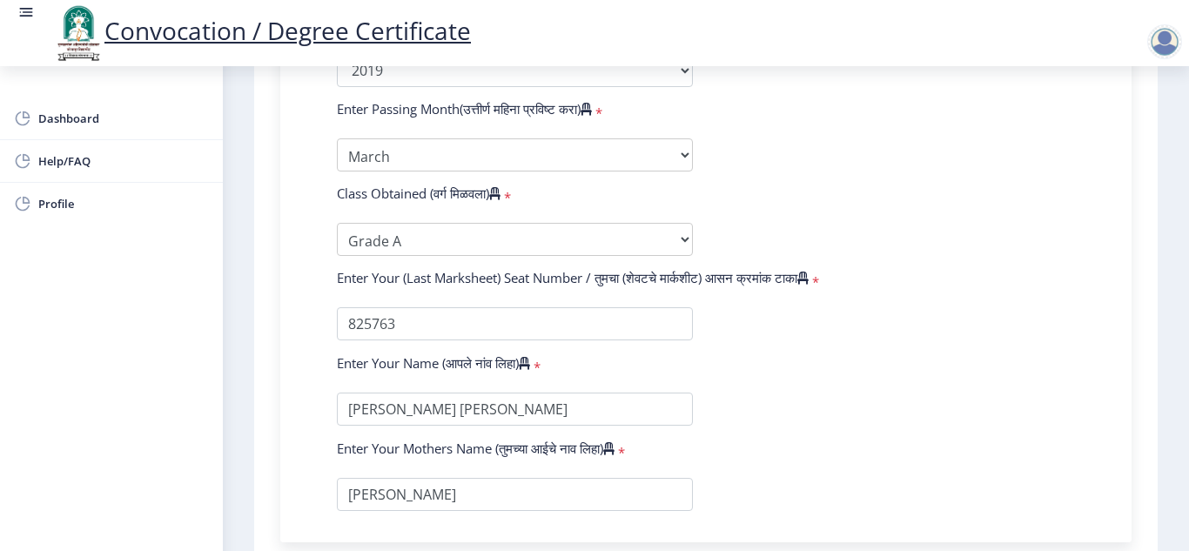
click at [989, 267] on form "Enter Your PRN Number (तुमचा पीआरएन (कायम नोंदणी क्रमांक) एंटर करा) * Student T…" at bounding box center [706, 32] width 764 height 959
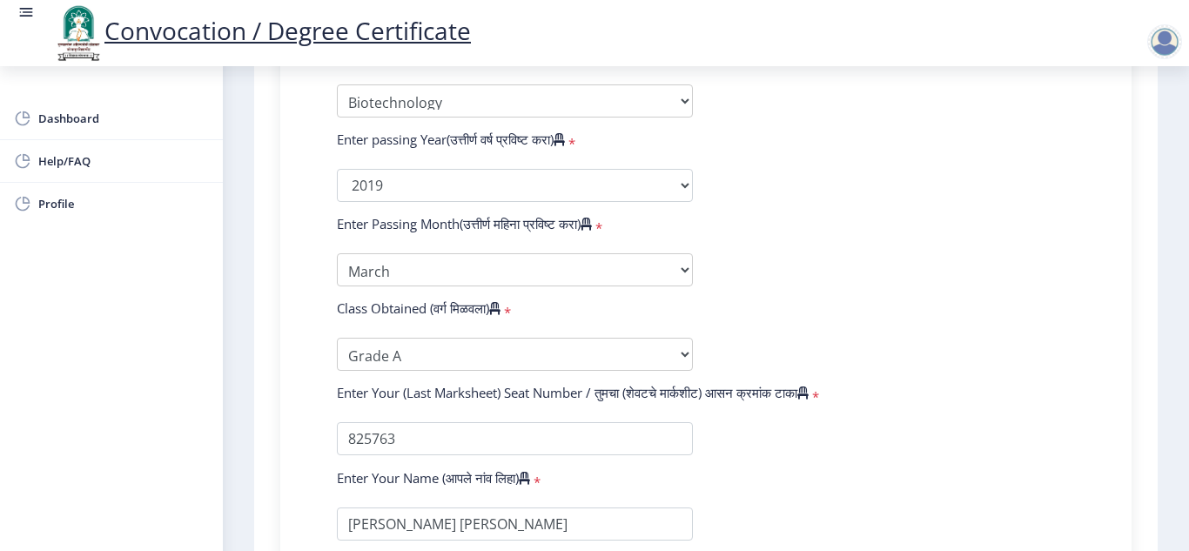
scroll to position [889, 0]
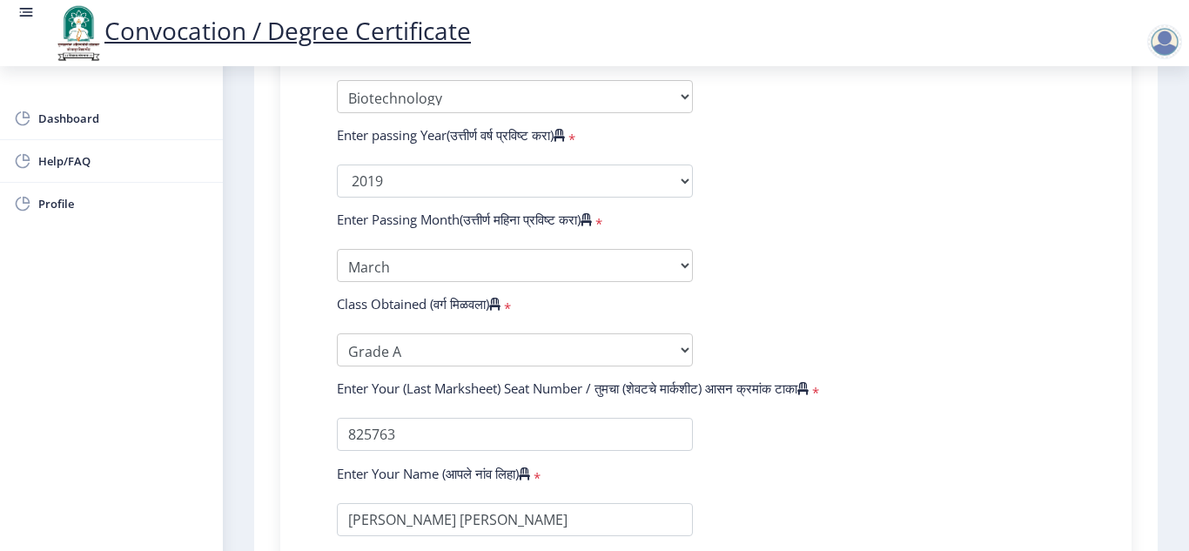
click at [906, 199] on form "Enter Your PRN Number (तुमचा पीआरएन (कायम नोंदणी क्रमांक) एंटर करा) * Student T…" at bounding box center [706, 143] width 764 height 959
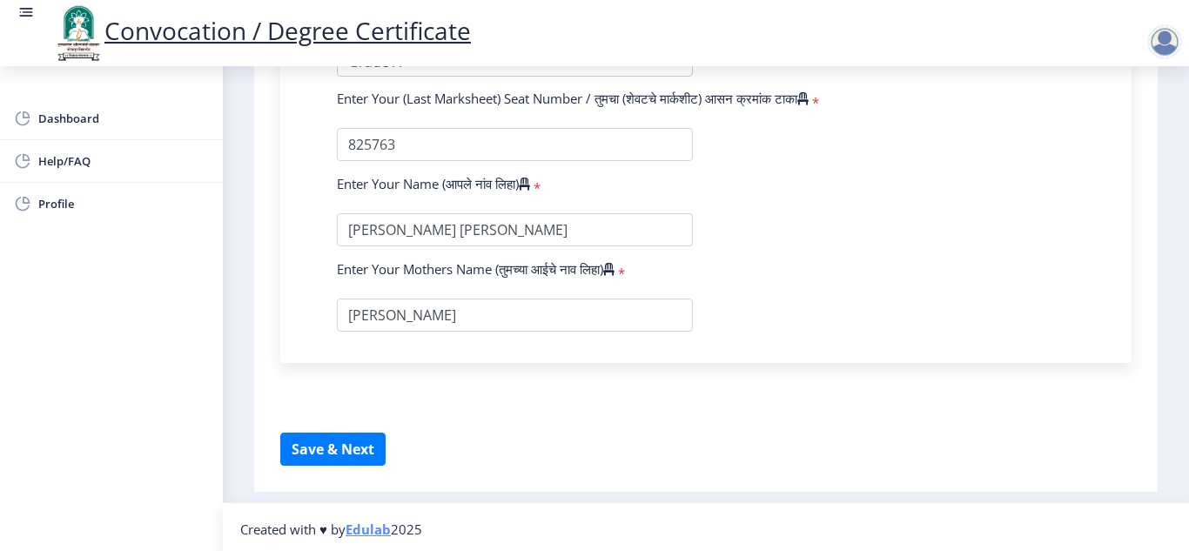
scroll to position [1183, 0]
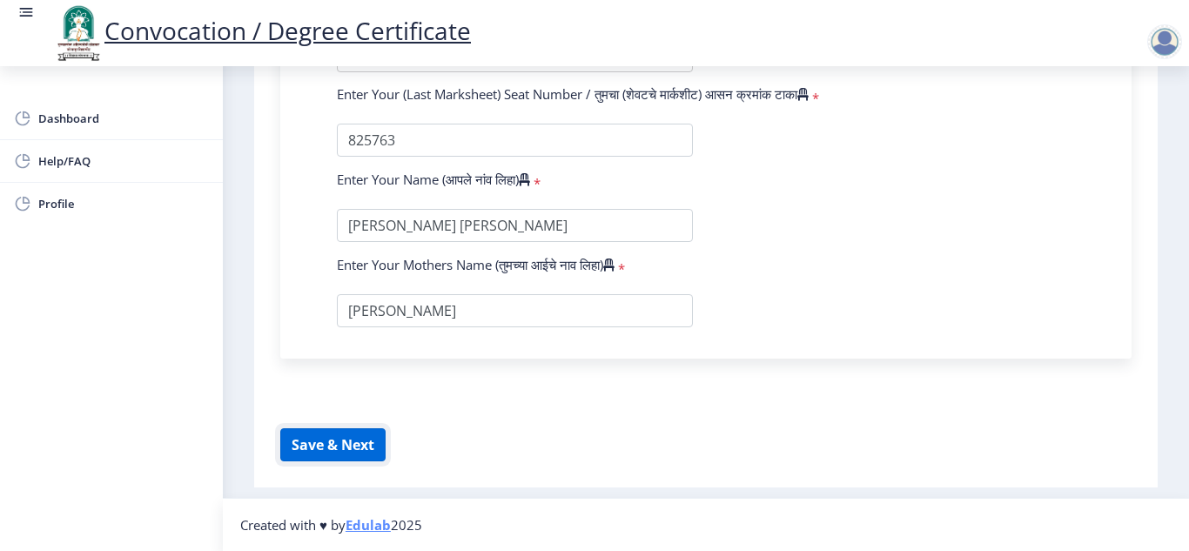
click at [315, 445] on button "Save & Next" at bounding box center [332, 444] width 105 height 33
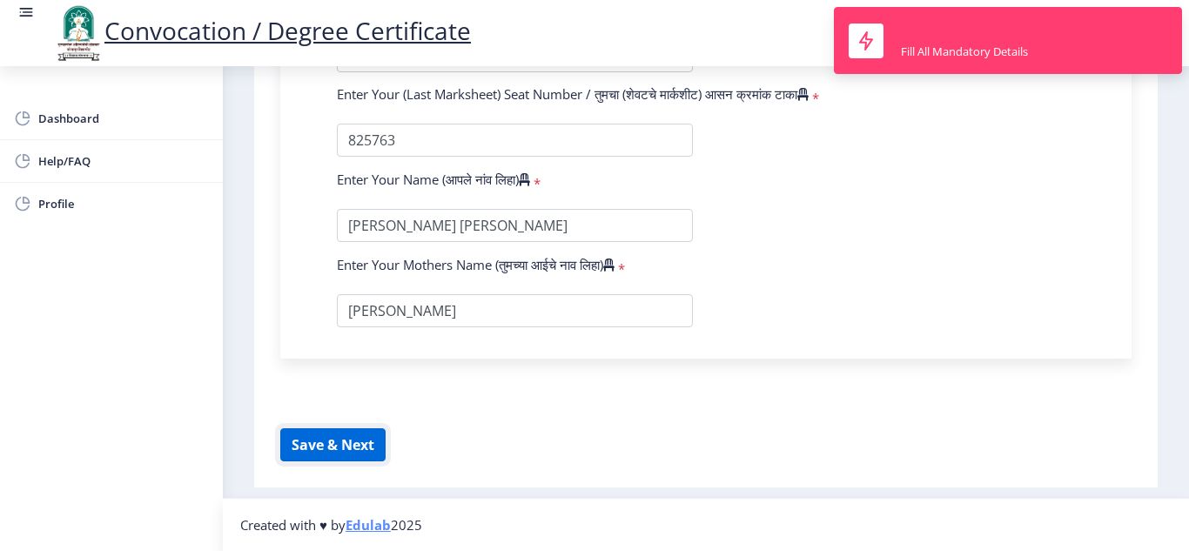
click at [315, 445] on button "Save & Next" at bounding box center [332, 444] width 105 height 33
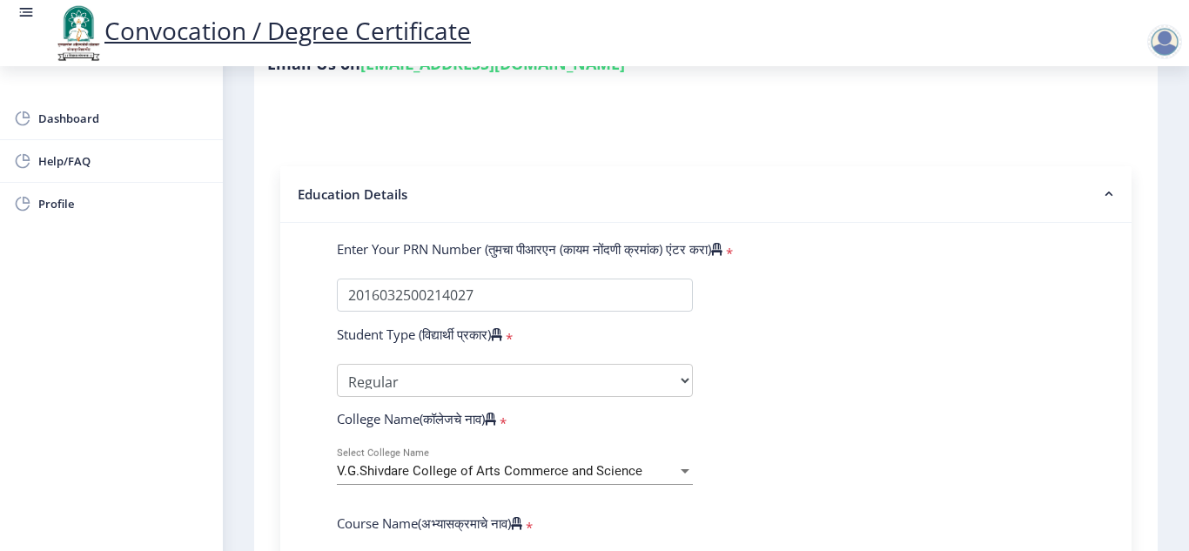
scroll to position [226, 0]
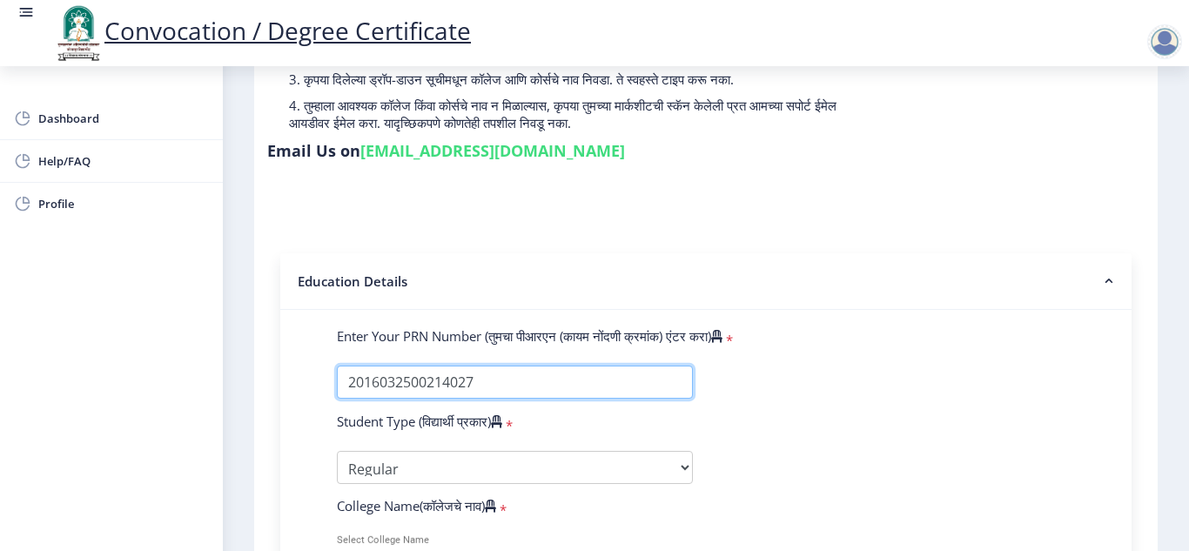
click at [551, 379] on input "Enter Your PRN Number (तुमचा पीआरएन (कायम नोंदणी क्रमांक) एंटर करा)" at bounding box center [515, 382] width 356 height 33
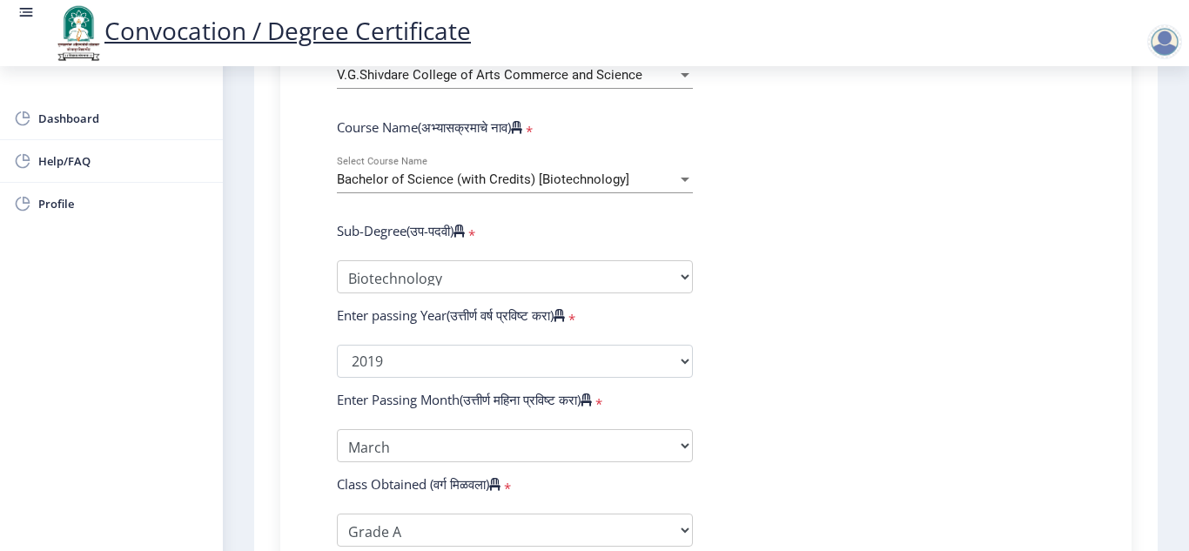
scroll to position [748, 0]
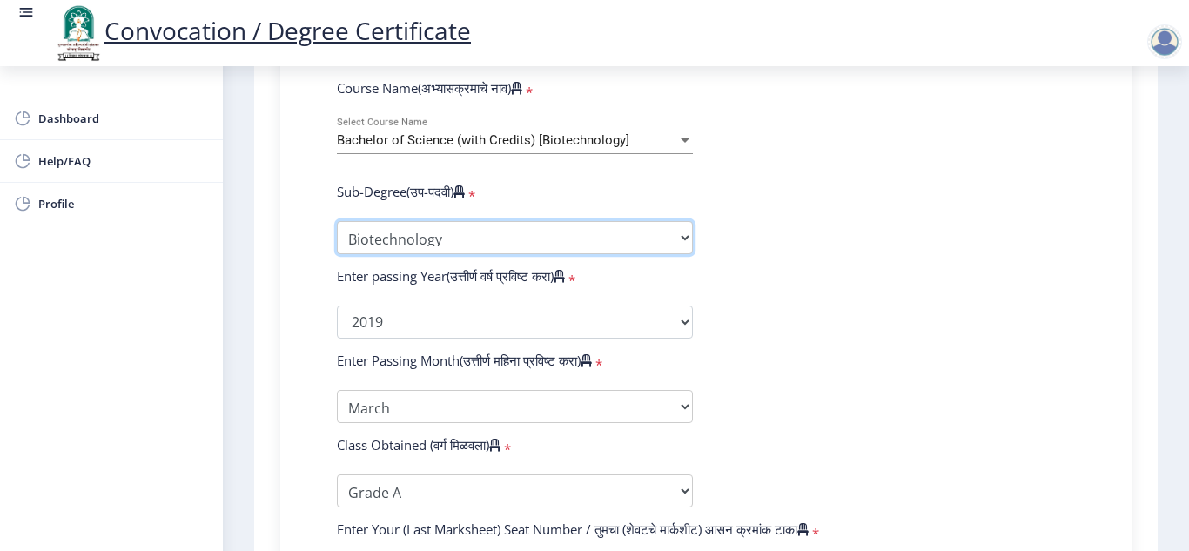
click at [591, 244] on select "Sub-Degree Biotechnology Entire Computer Science Entrepreneurship Other" at bounding box center [515, 237] width 356 height 33
click at [337, 221] on select "Sub-Degree Biotechnology Entire Computer Science Entrepreneurship Other" at bounding box center [515, 237] width 356 height 33
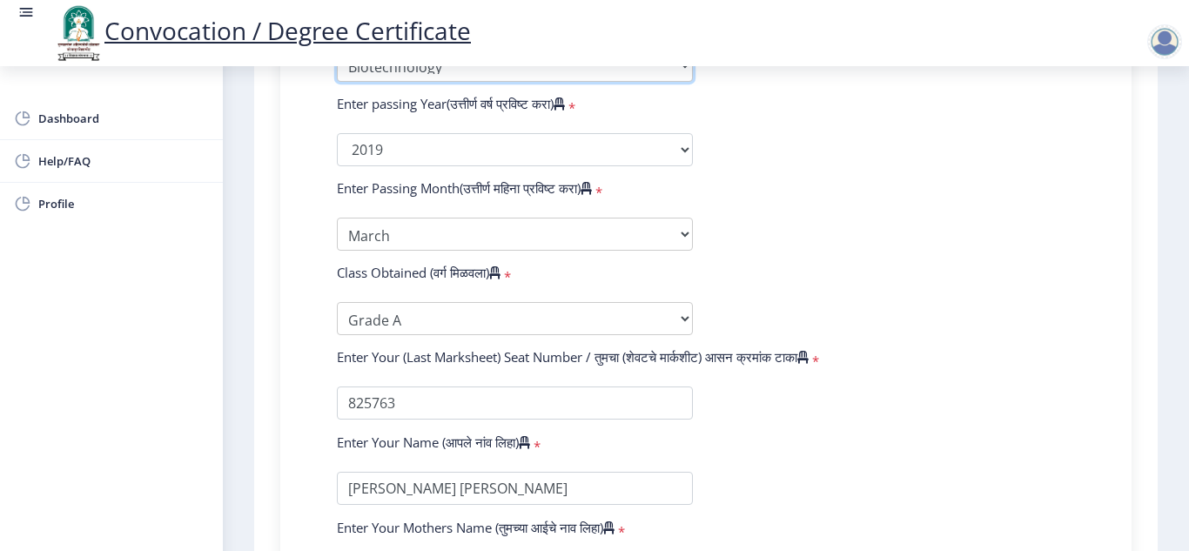
scroll to position [922, 0]
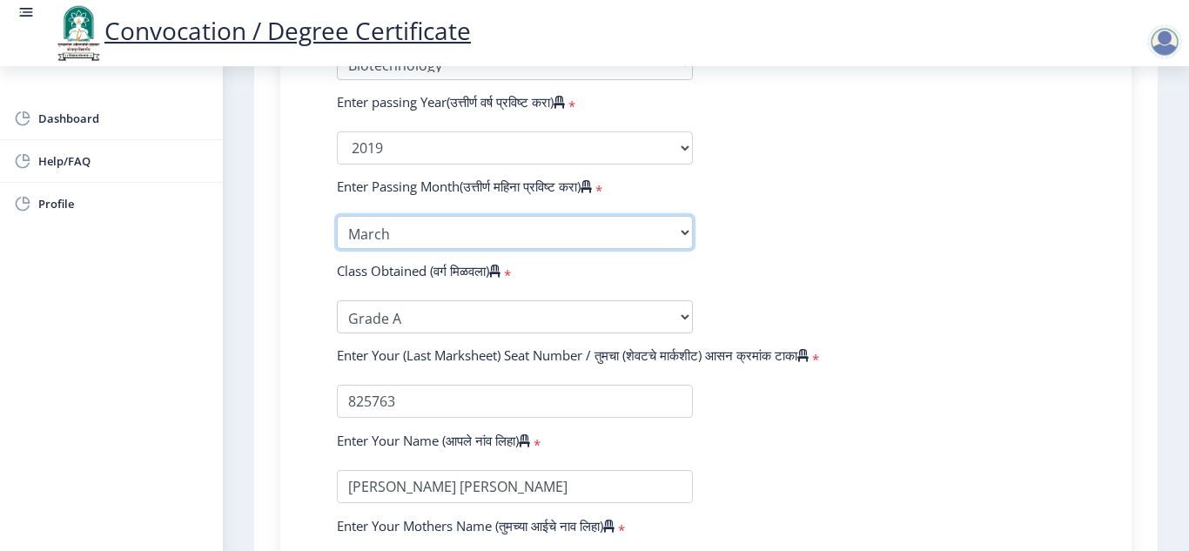
click at [480, 228] on select "Enter Passing Month March April May October November December" at bounding box center [515, 232] width 356 height 33
click at [337, 216] on select "Enter Passing Month March April May October November December" at bounding box center [515, 232] width 356 height 33
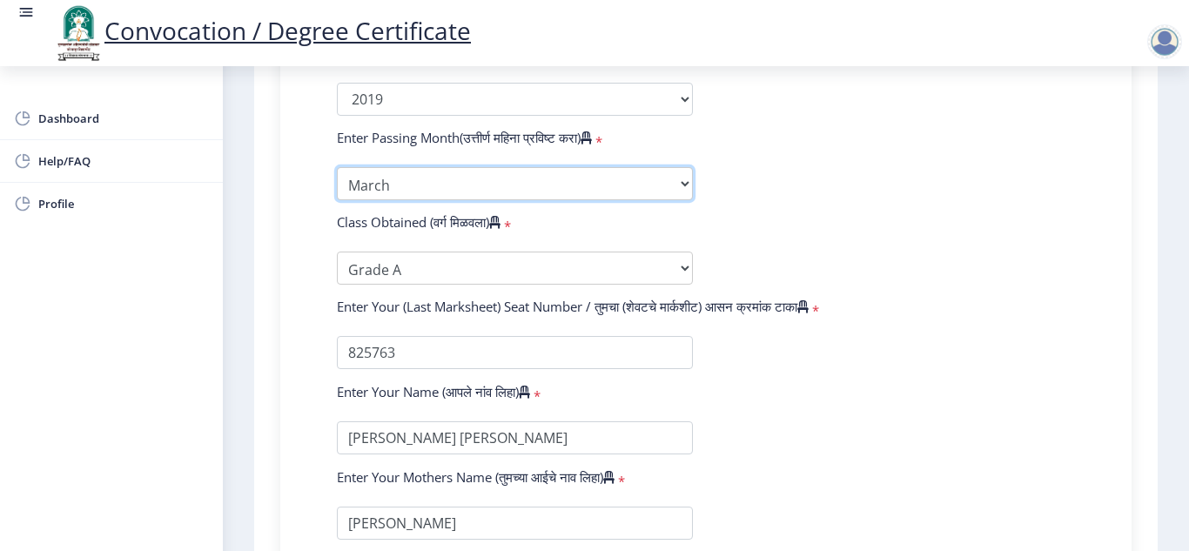
scroll to position [1009, 0]
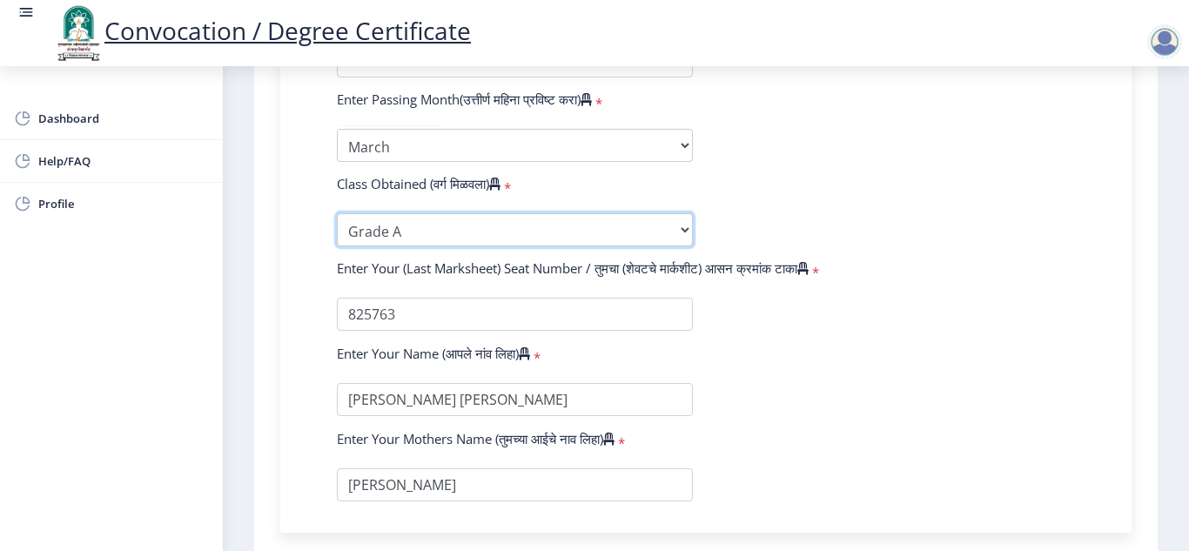
click at [529, 226] on select "Enter Class Obtained FIRST CLASS WITH DISTINCTION FIRST CLASS HIGHER SECOND CLA…" at bounding box center [515, 229] width 356 height 33
click at [337, 213] on select "Enter Class Obtained FIRST CLASS WITH DISTINCTION FIRST CLASS HIGHER SECOND CLA…" at bounding box center [515, 229] width 356 height 33
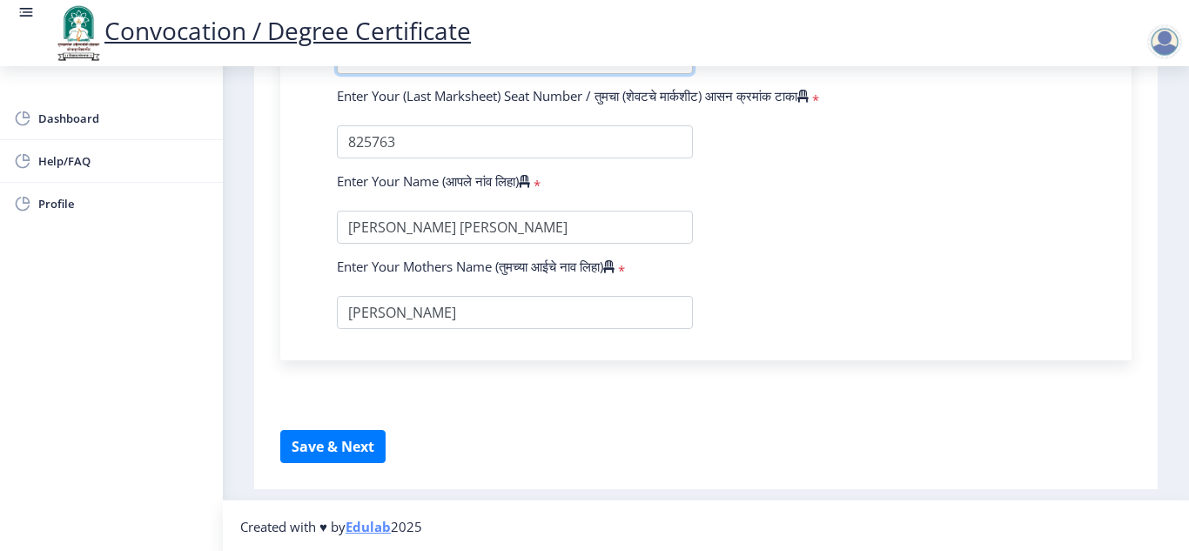
scroll to position [1183, 0]
click at [362, 443] on button "Save & Next" at bounding box center [332, 444] width 105 height 33
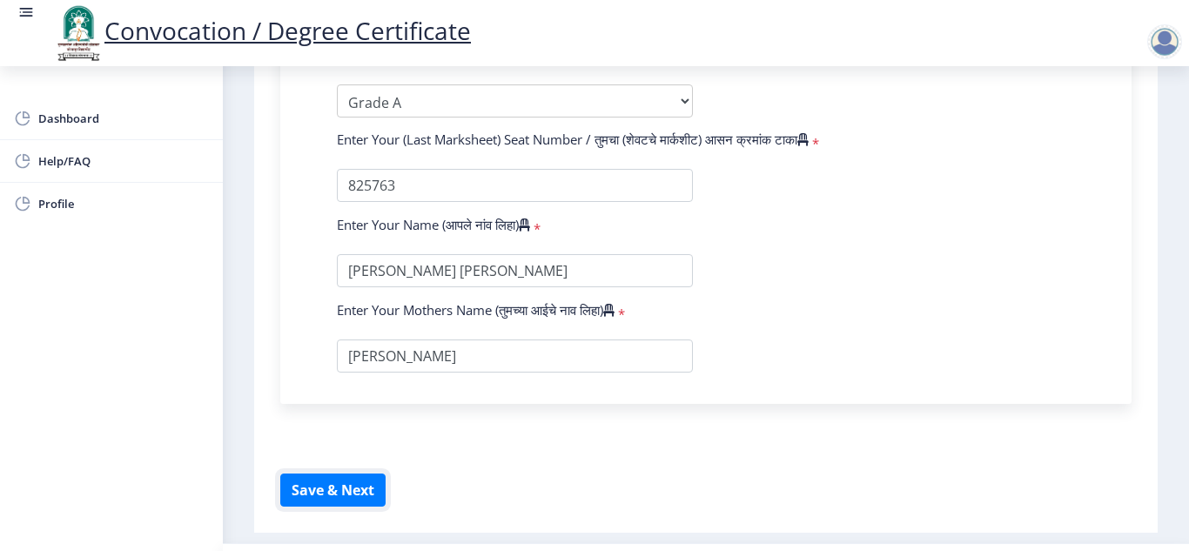
scroll to position [1096, 0]
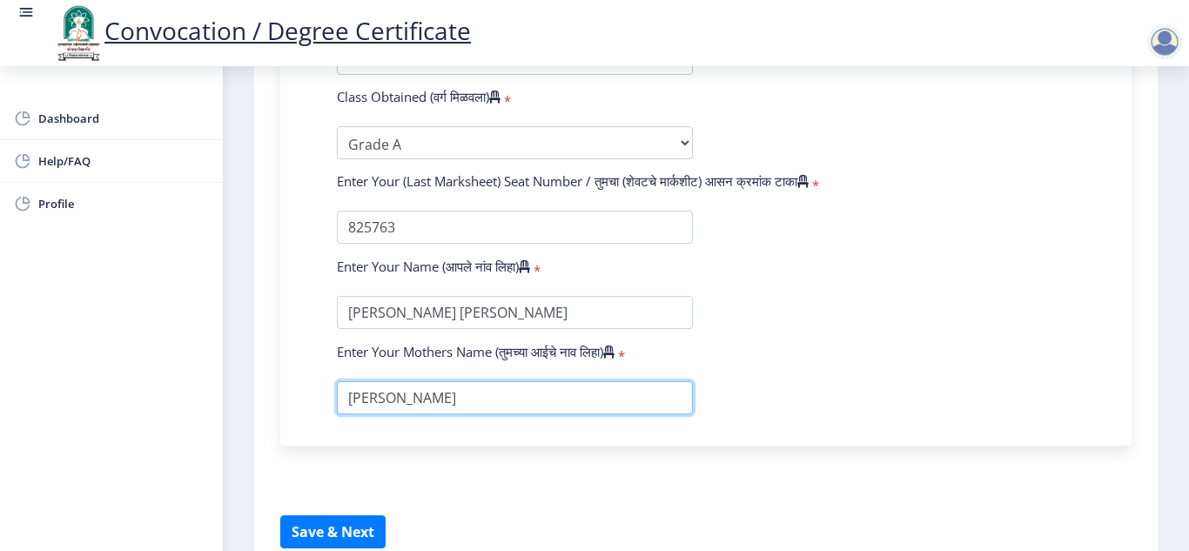
click at [584, 405] on input "textarea" at bounding box center [515, 397] width 356 height 33
click at [529, 393] on input "textarea" at bounding box center [515, 397] width 356 height 33
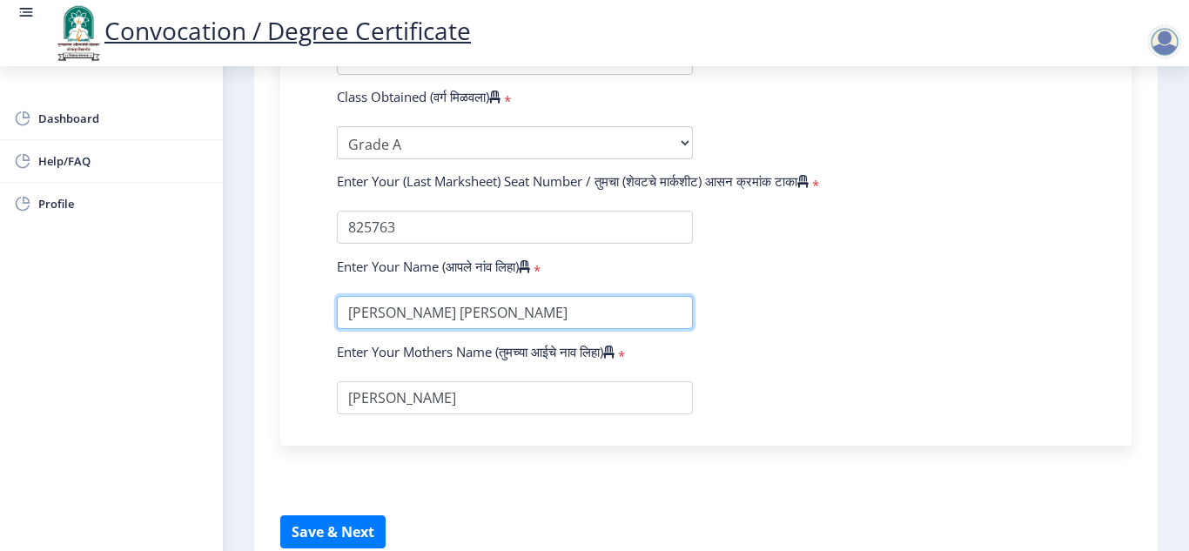
click at [580, 310] on input "textarea" at bounding box center [515, 312] width 356 height 33
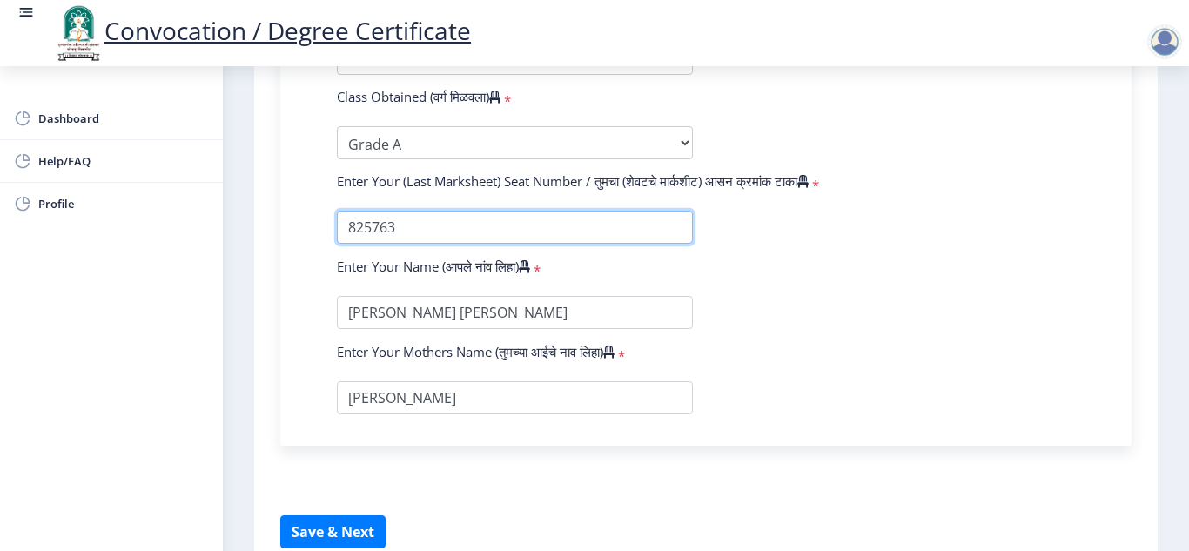
click at [522, 220] on input "textarea" at bounding box center [515, 227] width 356 height 33
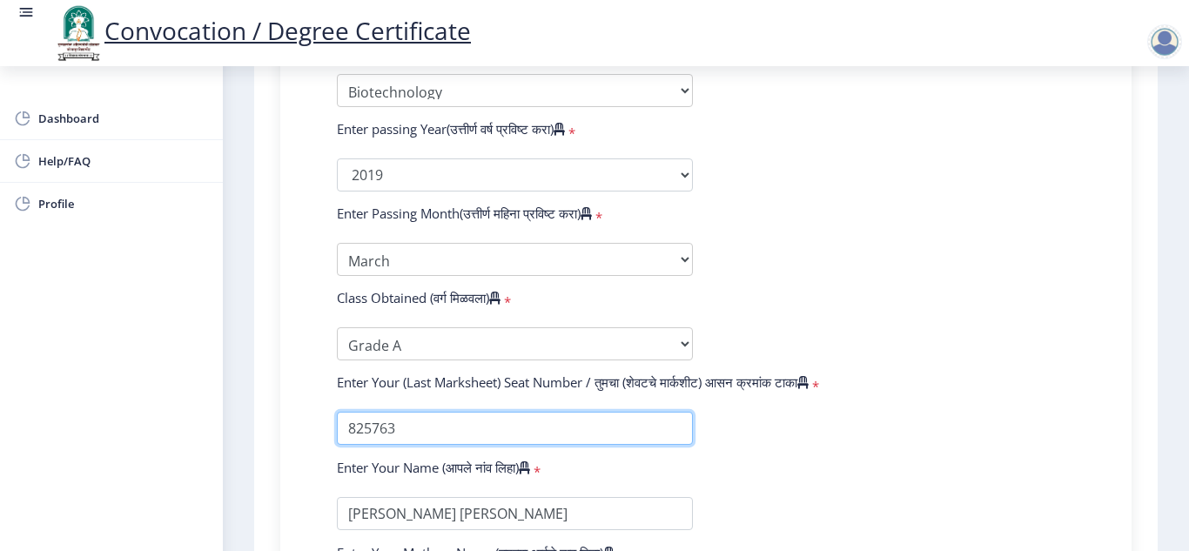
scroll to position [835, 0]
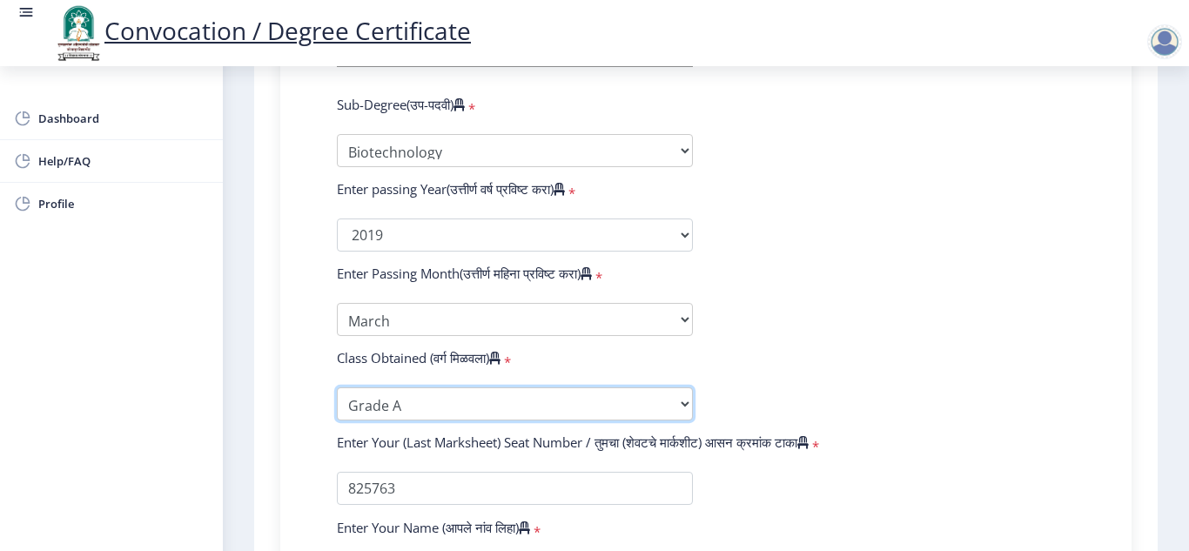
click at [557, 399] on select "Enter Class Obtained FIRST CLASS WITH DISTINCTION FIRST CLASS HIGHER SECOND CLA…" at bounding box center [515, 403] width 356 height 33
click at [337, 387] on select "Enter Class Obtained FIRST CLASS WITH DISTINCTION FIRST CLASS HIGHER SECOND CLA…" at bounding box center [515, 403] width 356 height 33
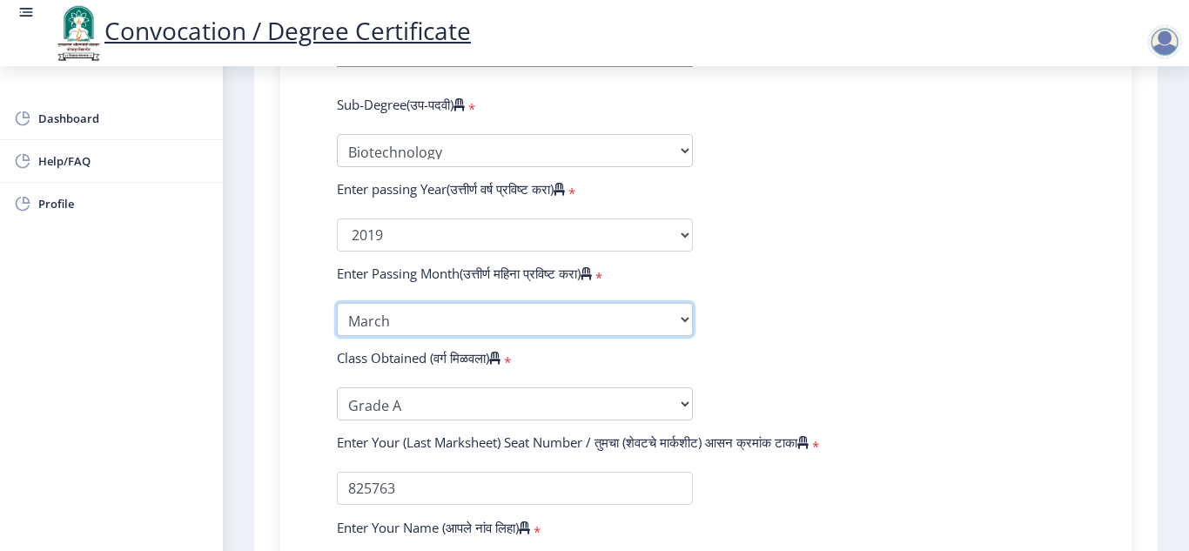
click at [495, 318] on select "Enter Passing Month March April May October November December" at bounding box center [515, 319] width 356 height 33
click at [337, 303] on select "Enter Passing Month March April May October November December" at bounding box center [515, 319] width 356 height 33
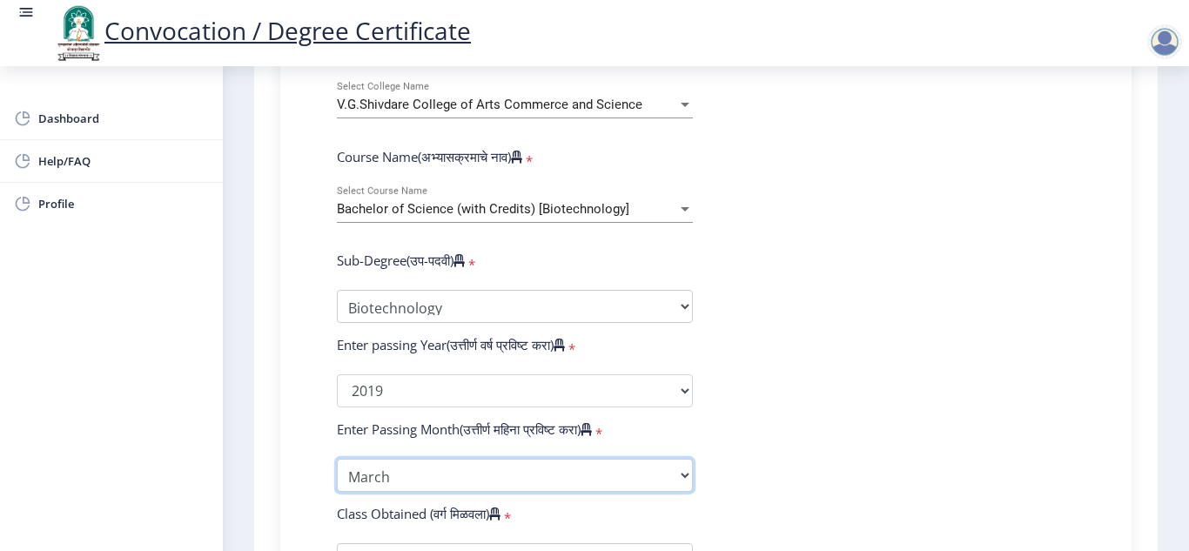
scroll to position [661, 0]
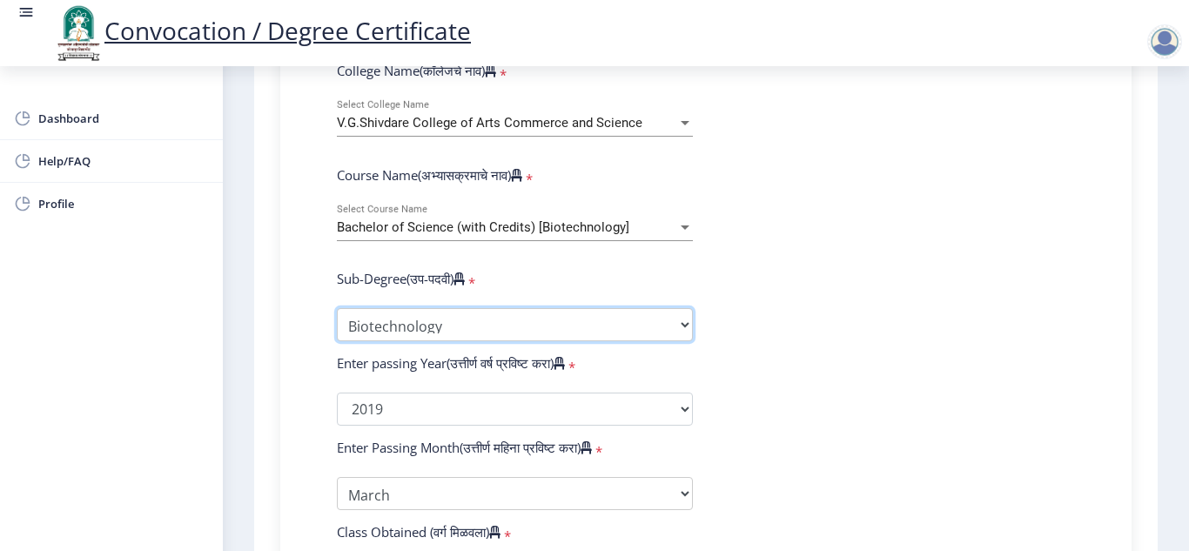
click at [516, 324] on select "Sub-Degree Biotechnology Entire Computer Science Entrepreneurship Other" at bounding box center [515, 324] width 356 height 33
click at [337, 308] on select "Sub-Degree Biotechnology Entire Computer Science Entrepreneurship Other" at bounding box center [515, 324] width 356 height 33
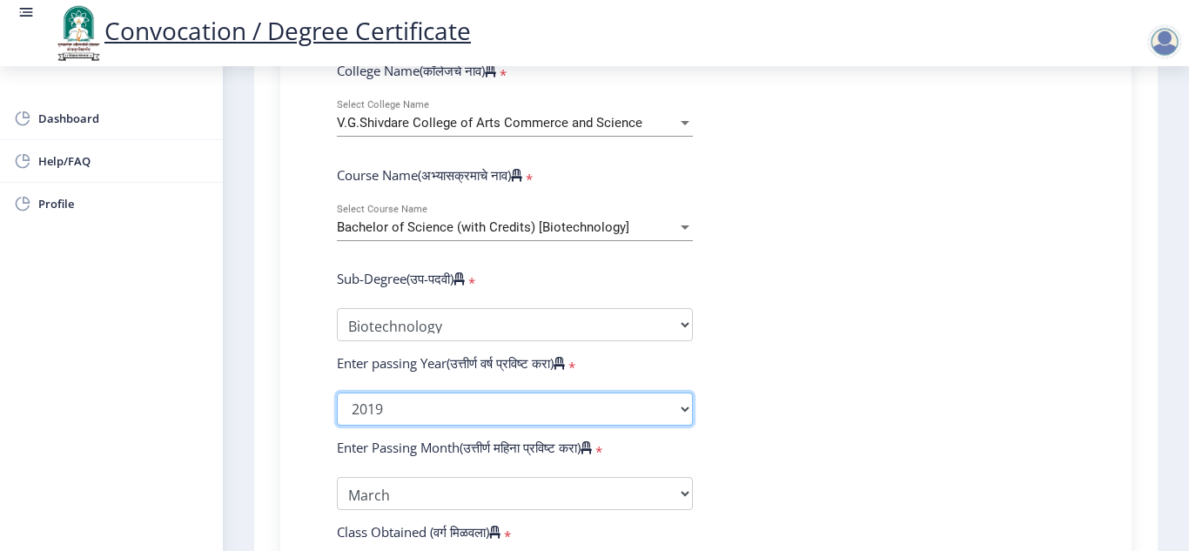
click at [503, 414] on select "2025 2024 2023 2022 2021 2020 2019 2018 2017 2016 2015 2014 2013 2012 2011 2010…" at bounding box center [515, 409] width 356 height 33
click at [337, 393] on select "2025 2024 2023 2022 2021 2020 2019 2018 2017 2016 2015 2014 2013 2012 2011 2010…" at bounding box center [515, 409] width 356 height 33
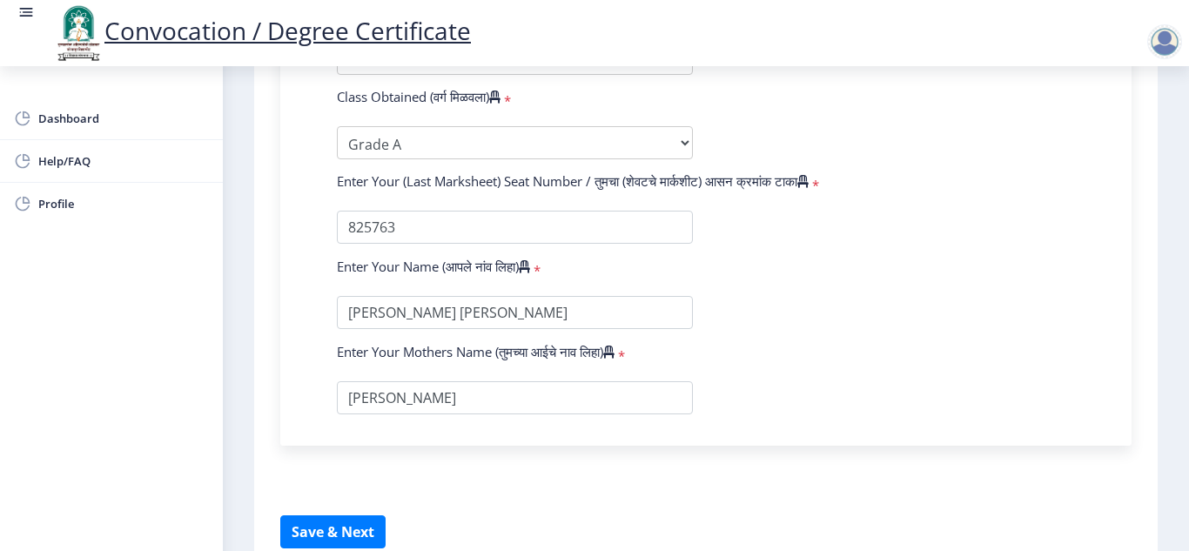
scroll to position [1183, 0]
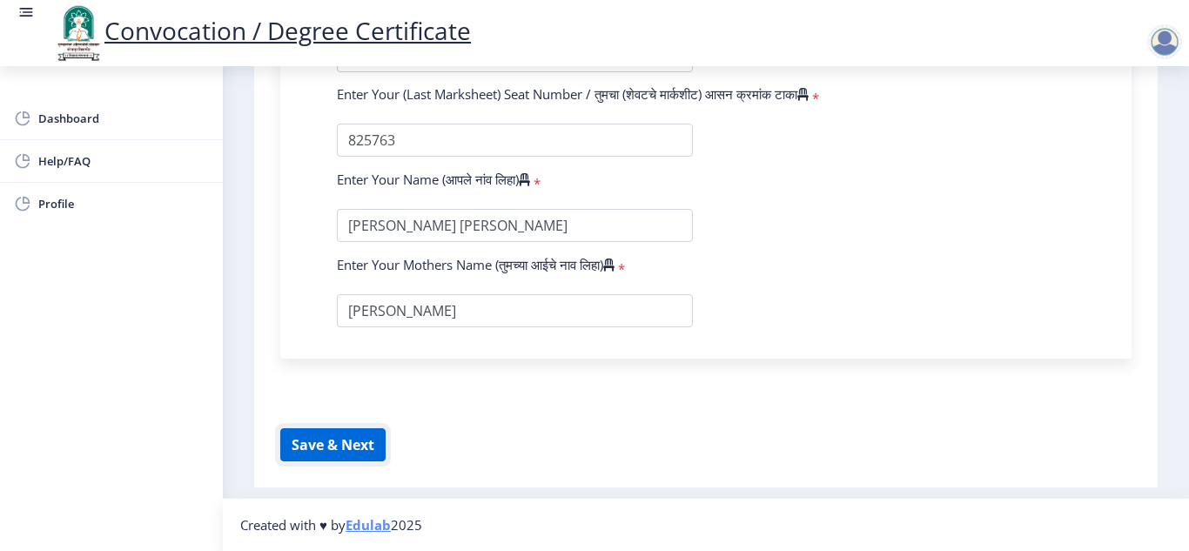
click at [356, 449] on button "Save & Next" at bounding box center [332, 444] width 105 height 33
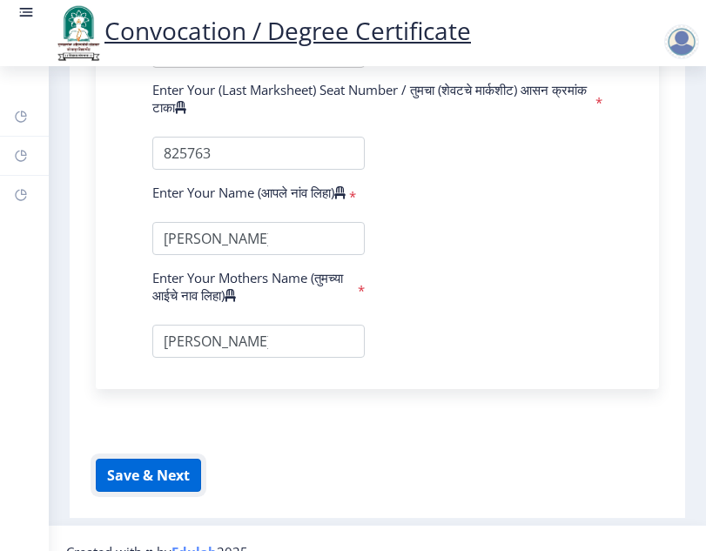
click at [157, 492] on button "Save & Next" at bounding box center [148, 475] width 105 height 33
click at [185, 492] on button "Save & Next" at bounding box center [148, 475] width 105 height 33
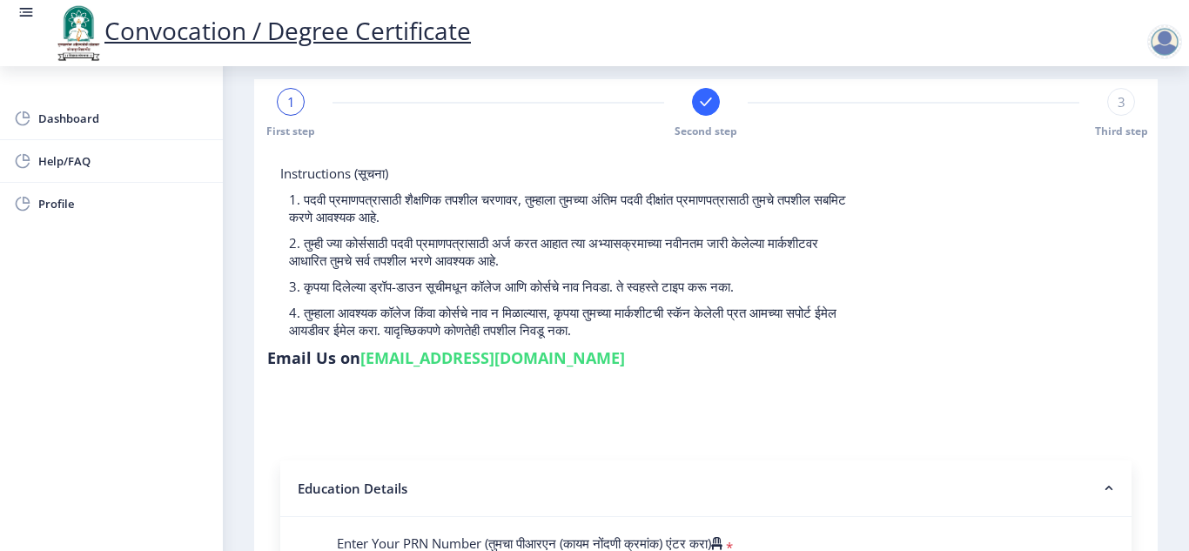
scroll to position [0, 0]
